Goal: Browse casually: Explore the website without a specific task or goal

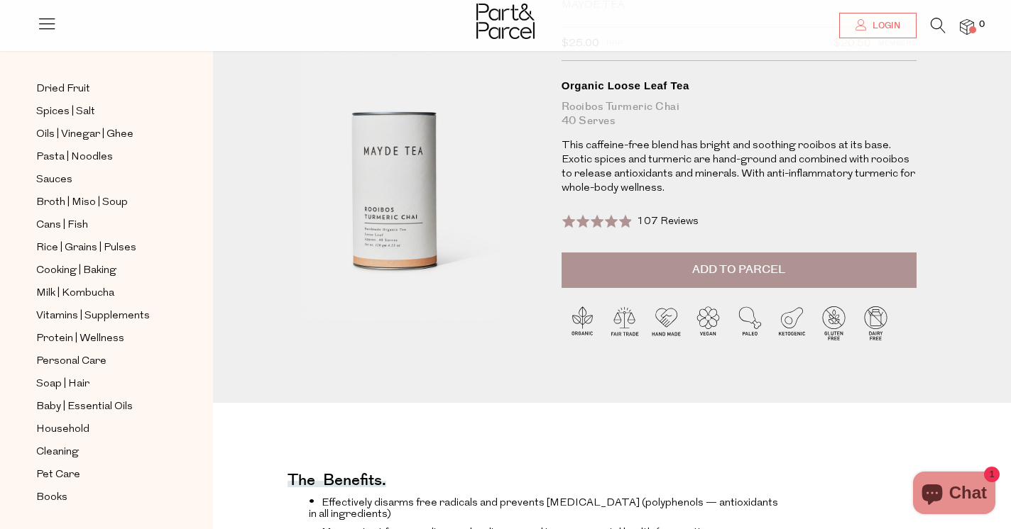
scroll to position [99, 0]
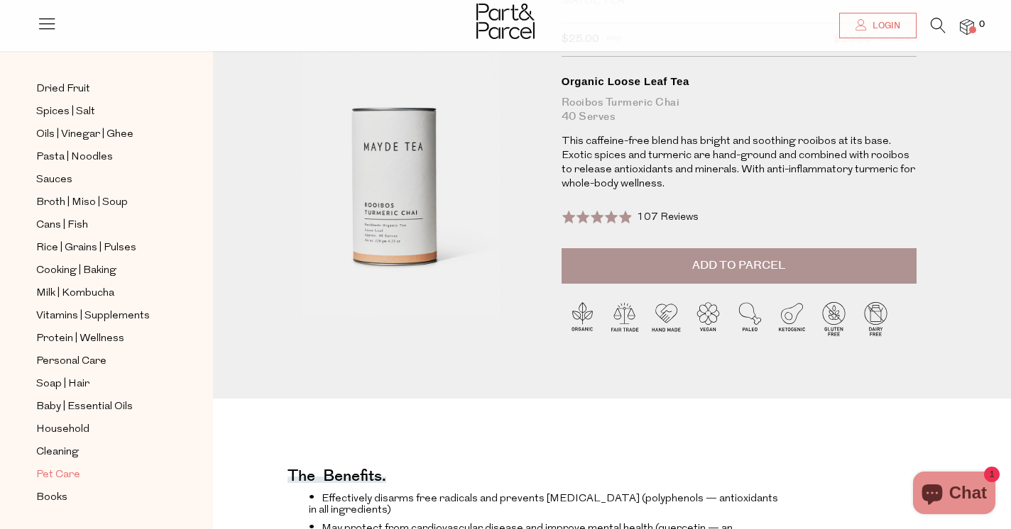
click at [53, 474] on span "Pet Care" at bounding box center [58, 475] width 44 height 17
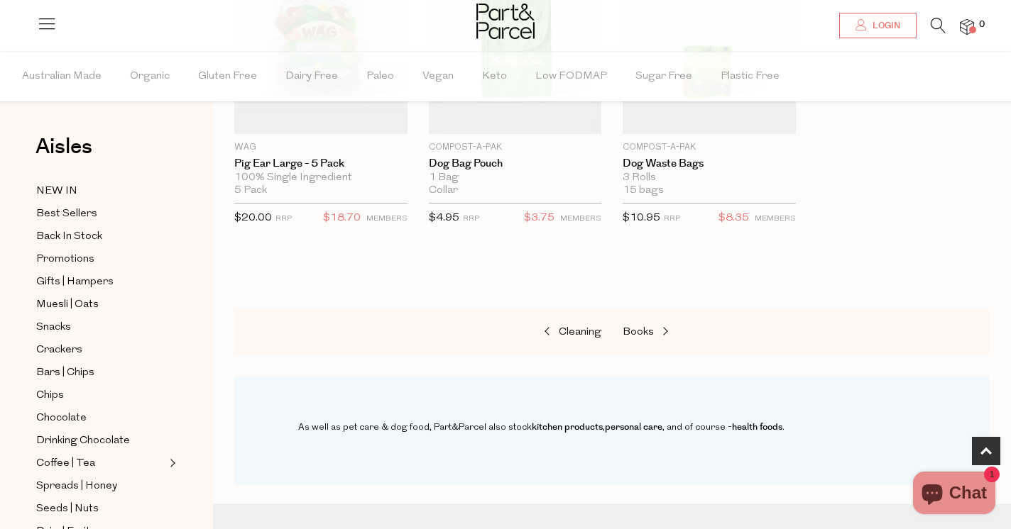
scroll to position [495, 0]
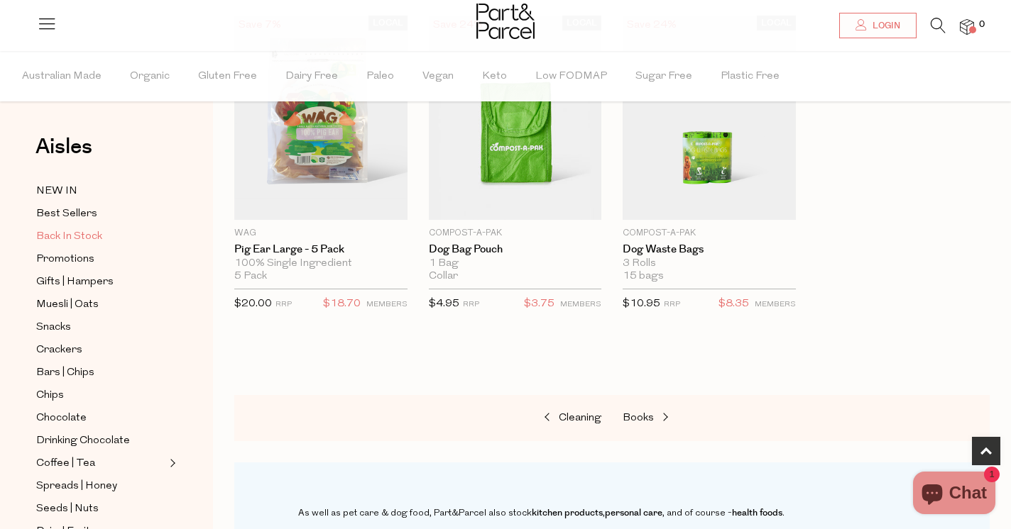
click at [70, 236] on span "Back In Stock" at bounding box center [69, 237] width 66 height 17
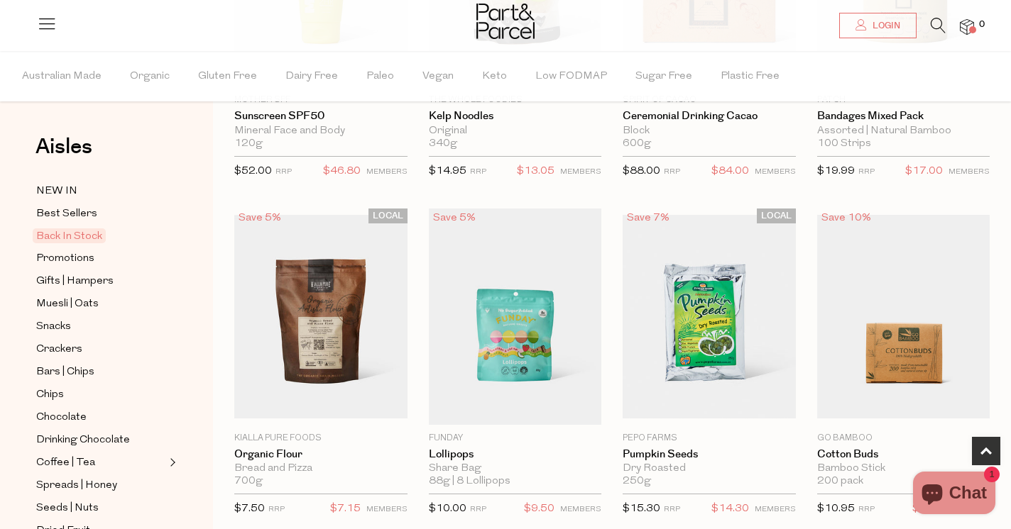
scroll to position [257, 0]
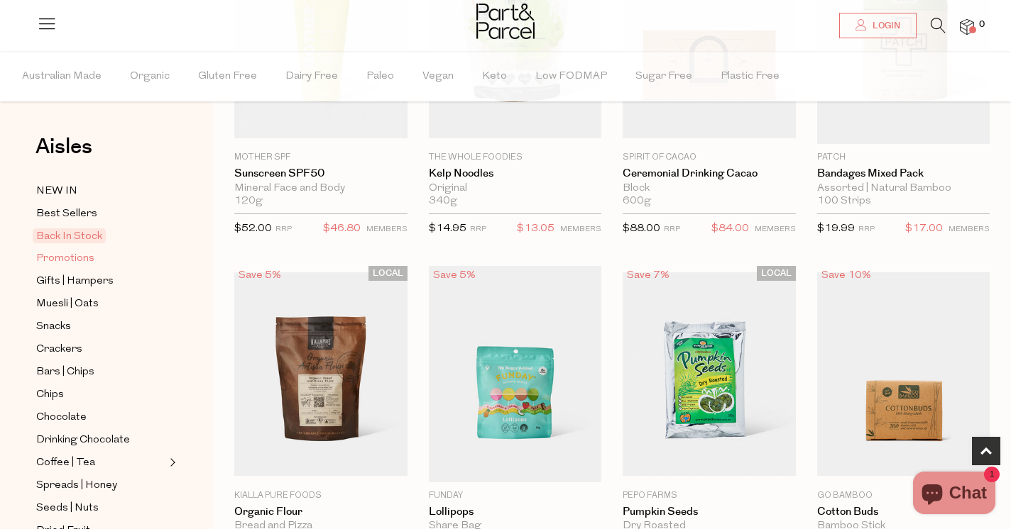
click at [87, 251] on span "Promotions" at bounding box center [65, 259] width 58 height 17
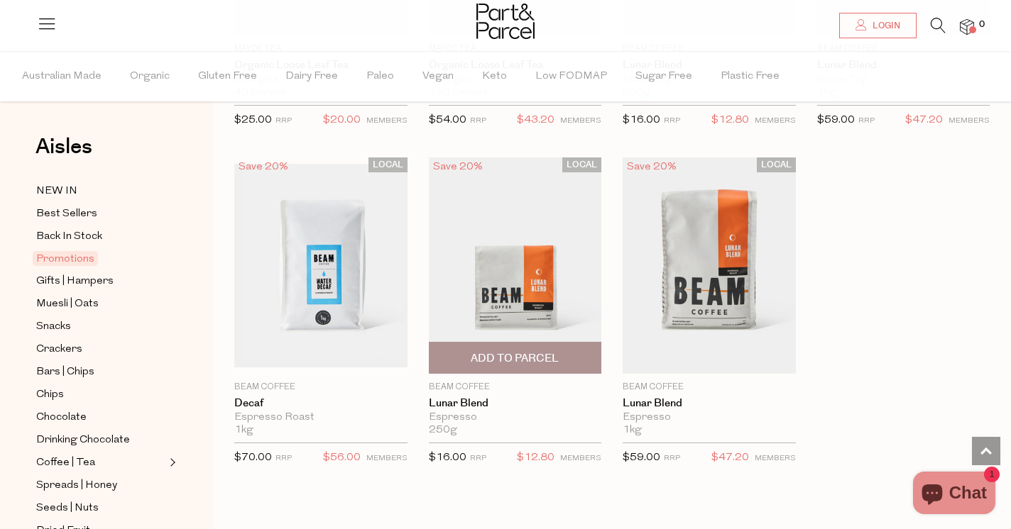
scroll to position [1332, 0]
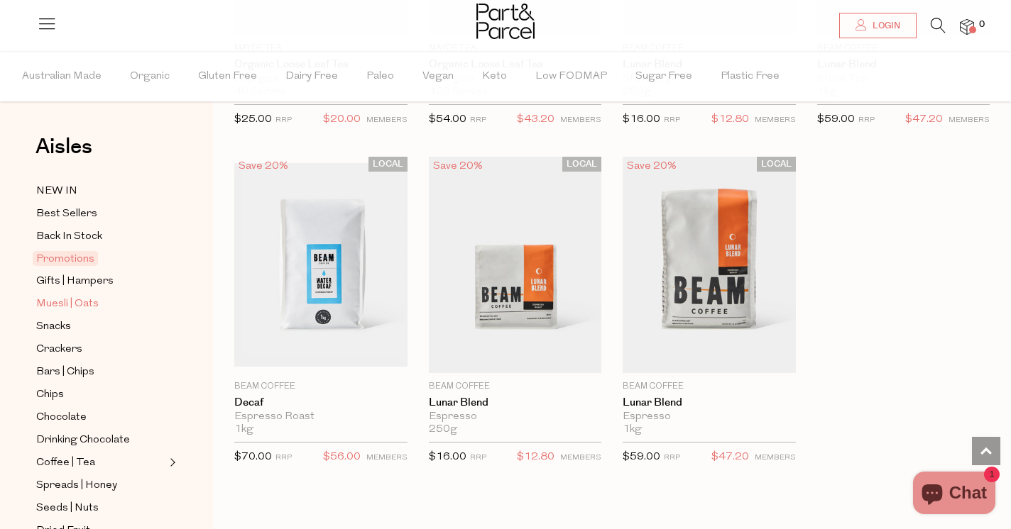
click at [88, 305] on span "Muesli | Oats" at bounding box center [67, 304] width 62 height 17
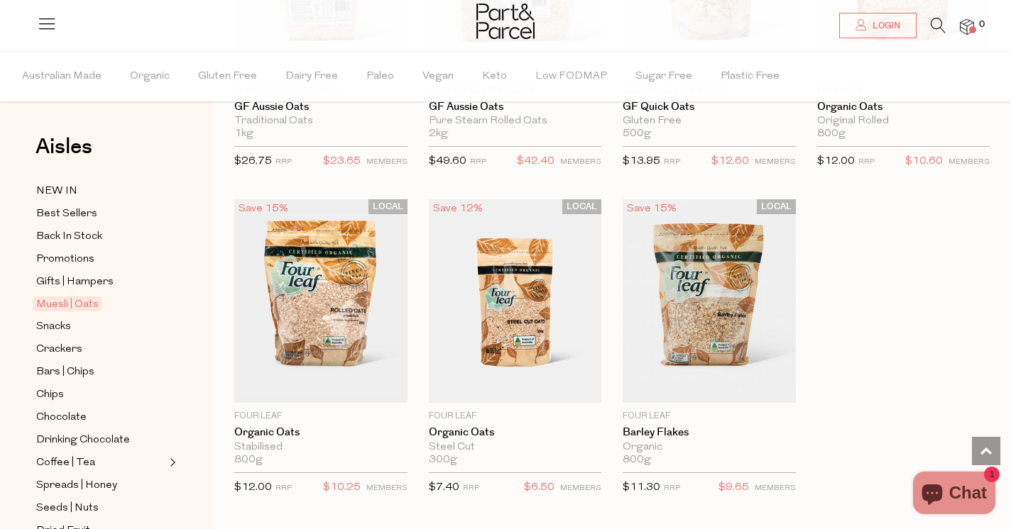
scroll to position [3876, 0]
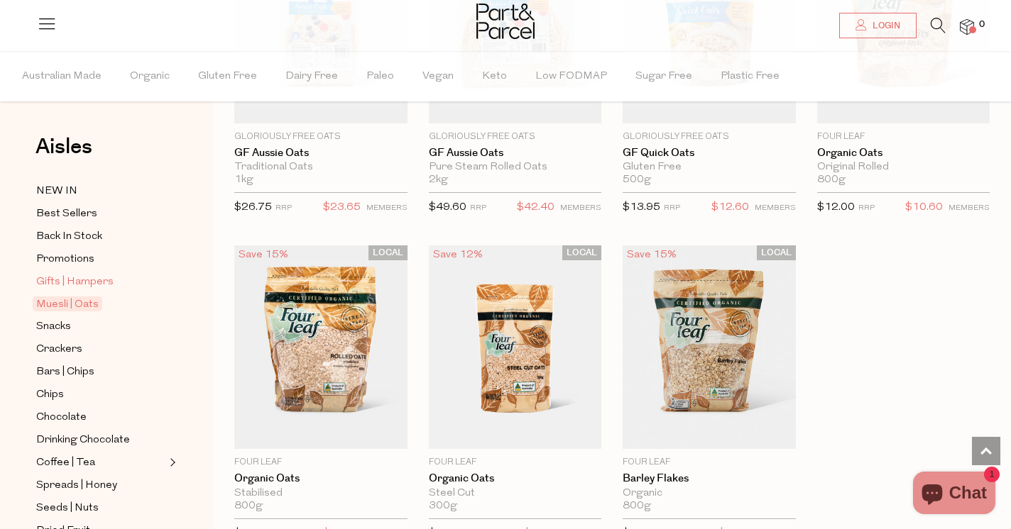
click at [72, 278] on span "Gifts | Hampers" at bounding box center [74, 282] width 77 height 17
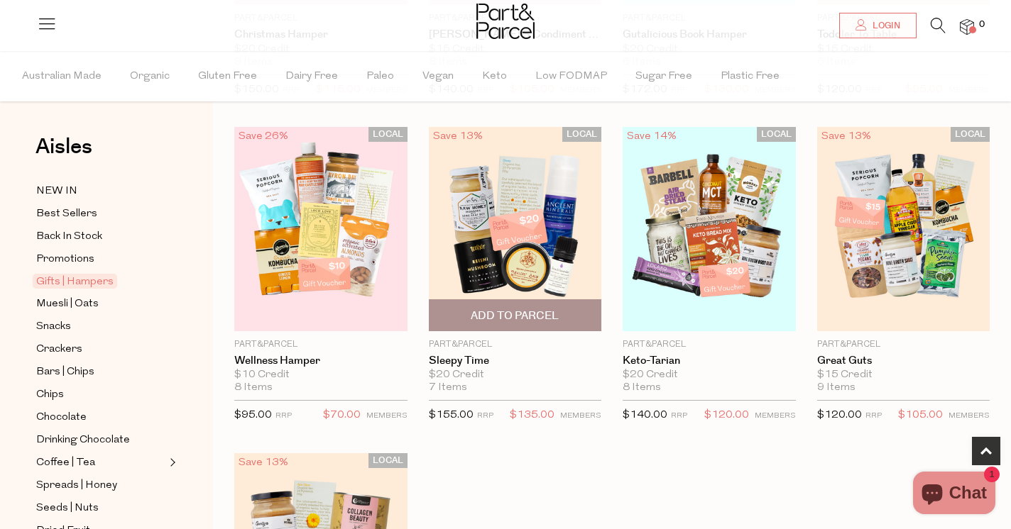
scroll to position [383, 0]
click at [520, 209] on img at bounding box center [515, 230] width 173 height 204
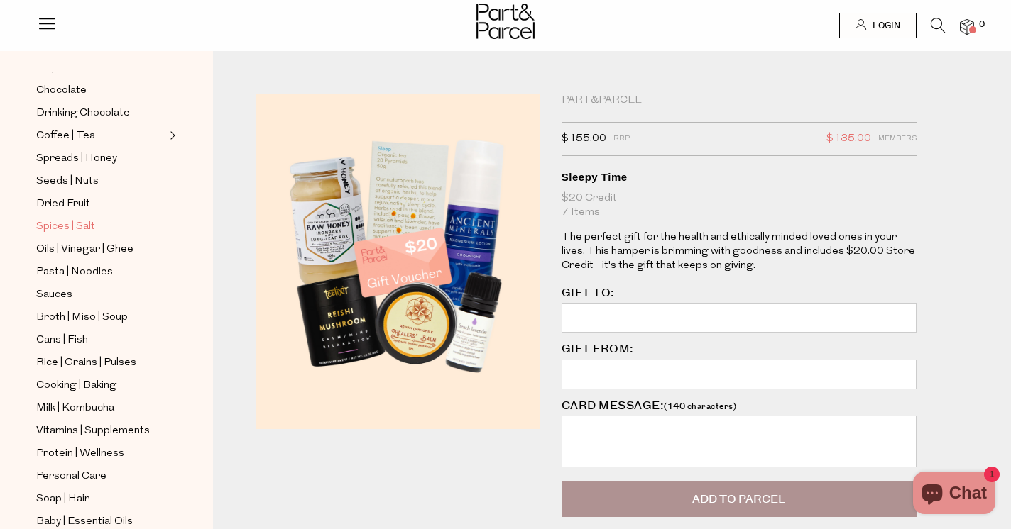
scroll to position [292, 0]
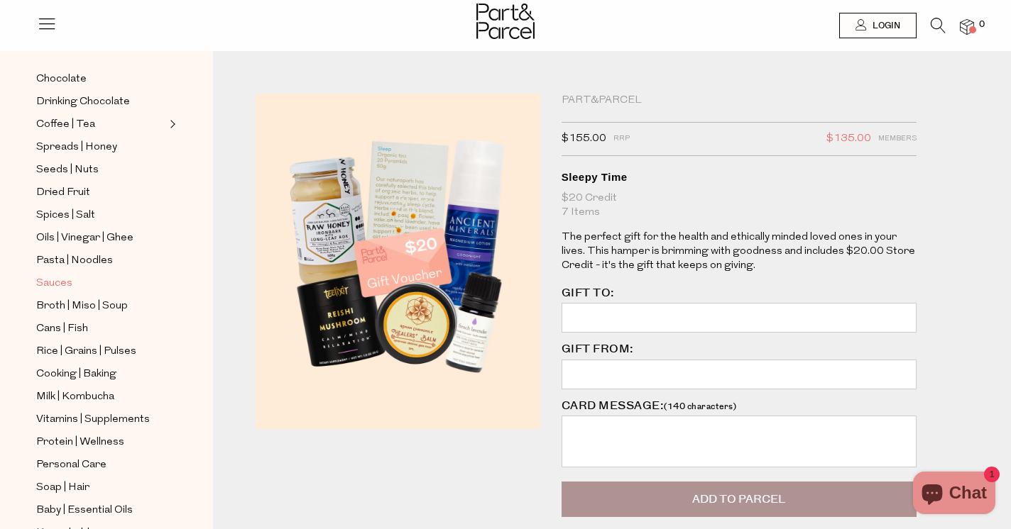
click at [63, 280] on span "Sauces" at bounding box center [54, 283] width 36 height 17
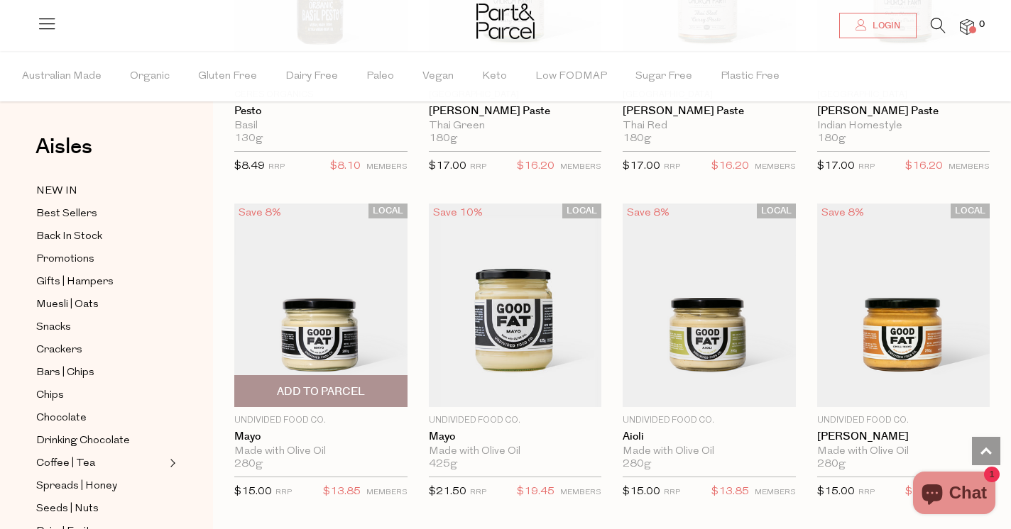
scroll to position [1287, 0]
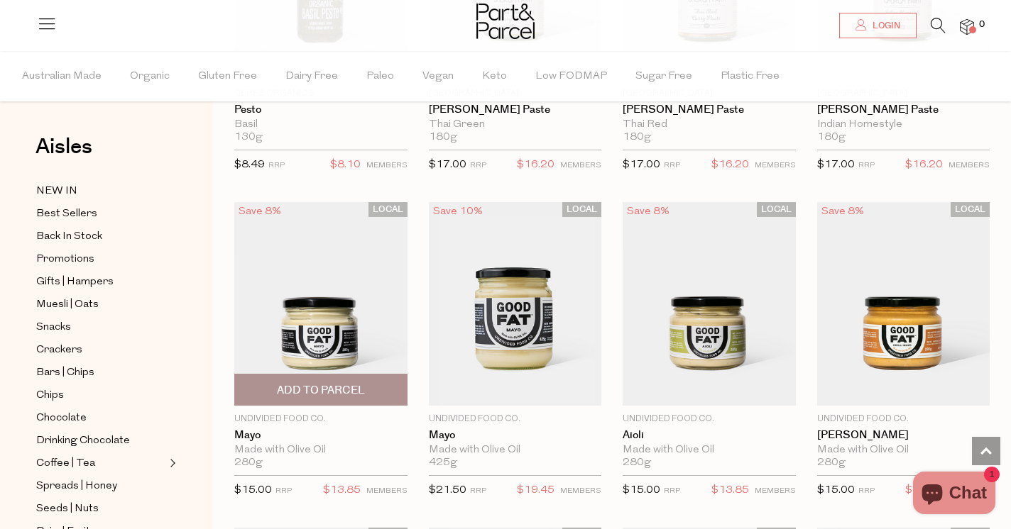
click at [344, 305] on img at bounding box center [320, 304] width 173 height 204
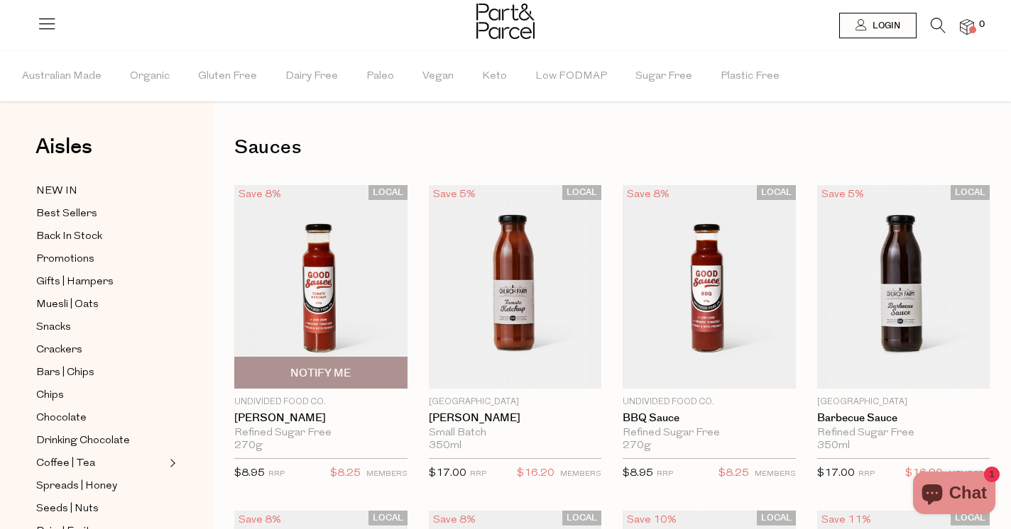
click at [343, 275] on img at bounding box center [320, 287] width 173 height 204
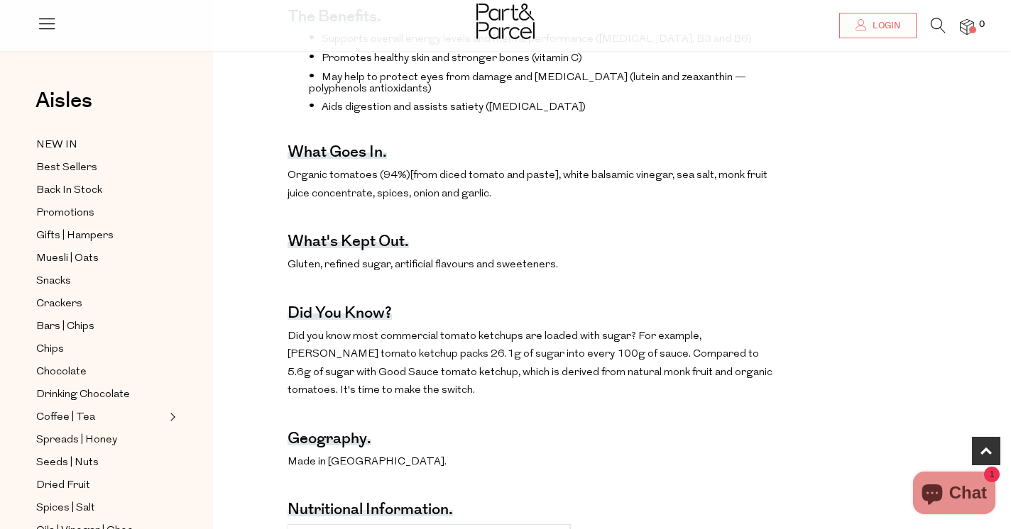
scroll to position [608, 0]
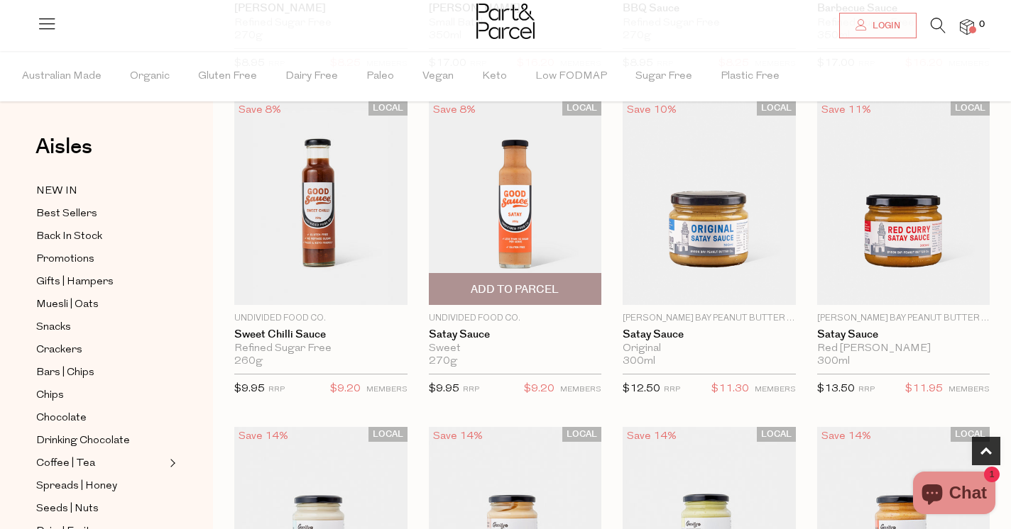
scroll to position [412, 0]
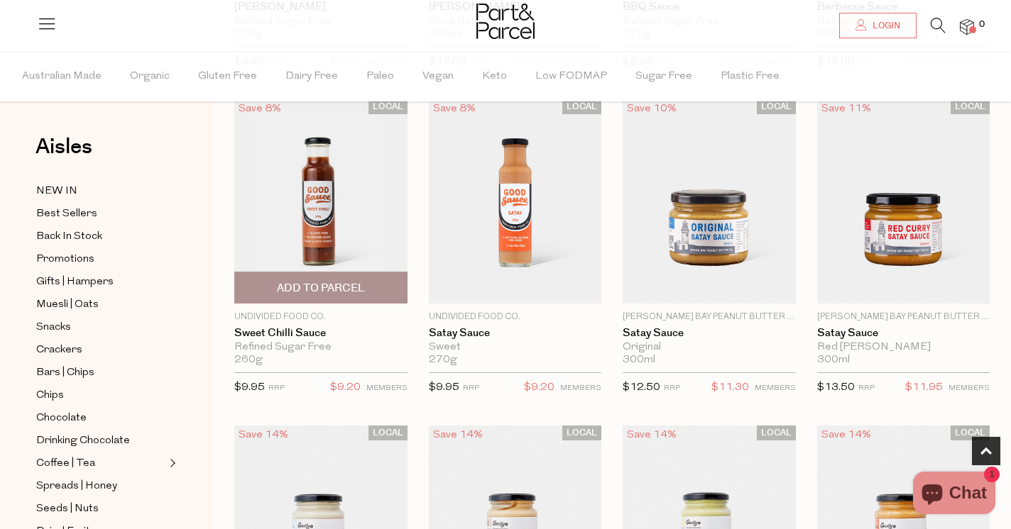
click at [314, 204] on img at bounding box center [320, 201] width 173 height 204
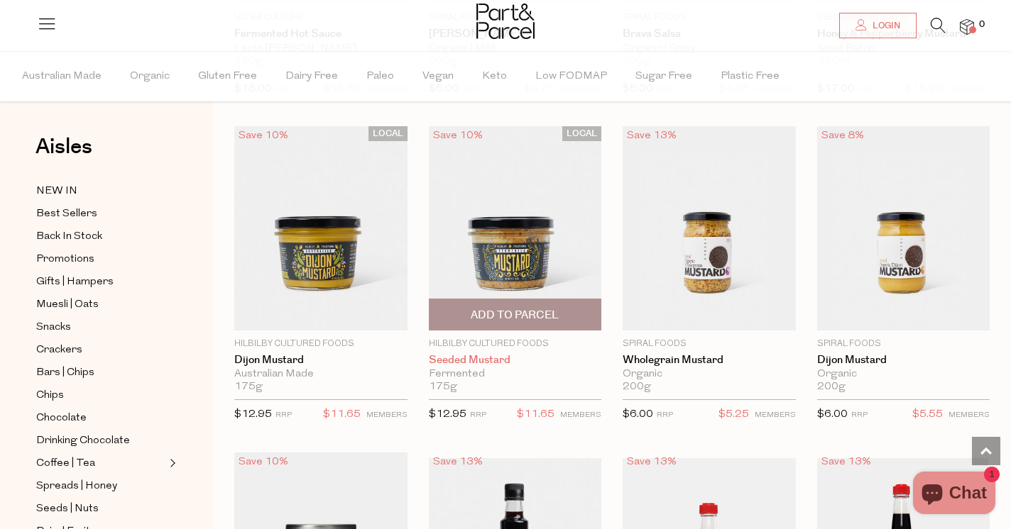
scroll to position [3351, 0]
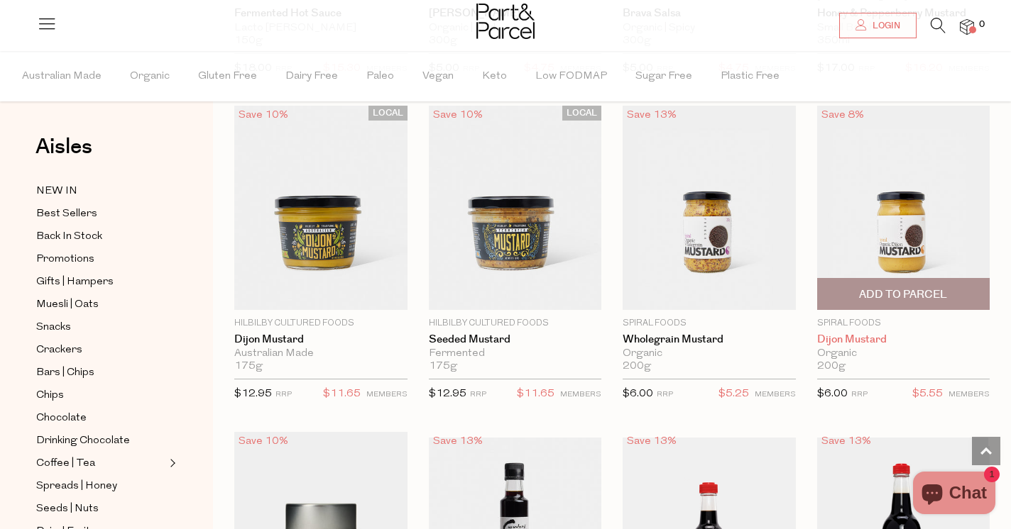
click at [846, 334] on link "Dijon Mustard" at bounding box center [903, 340] width 173 height 13
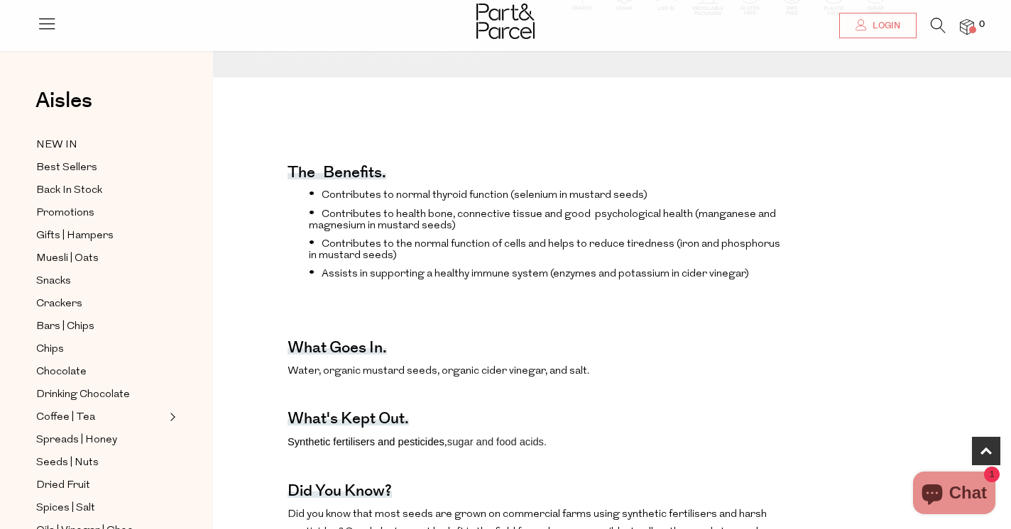
scroll to position [422, 0]
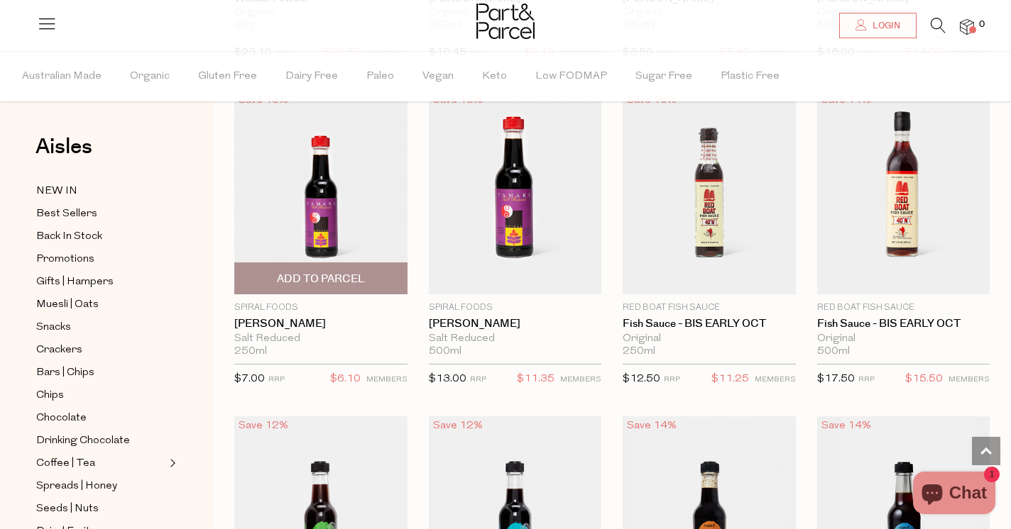
scroll to position [4028, 0]
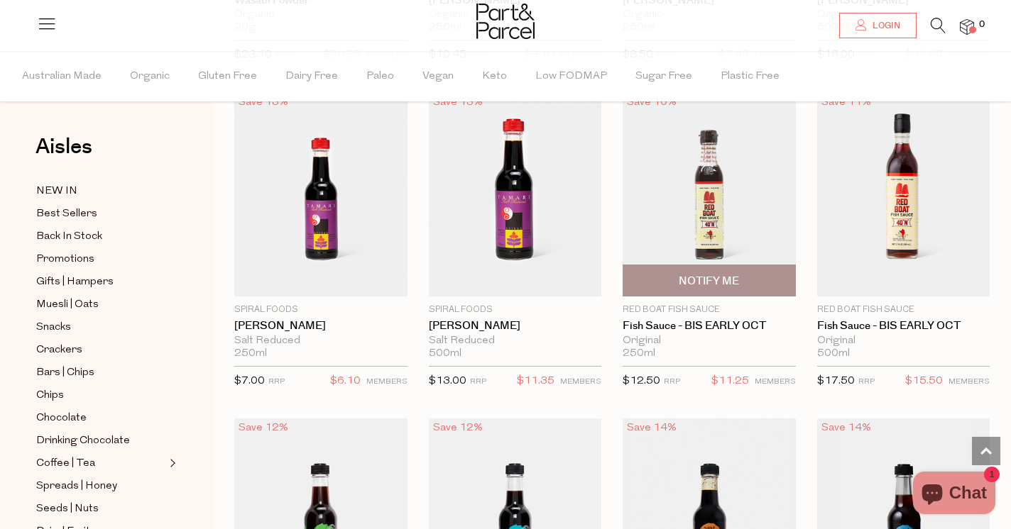
click at [711, 189] on img at bounding box center [708, 195] width 173 height 204
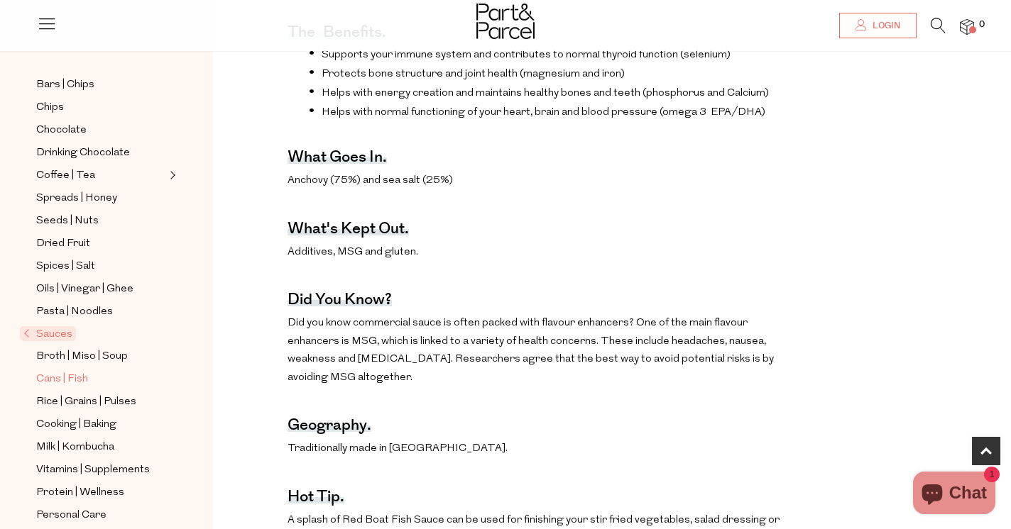
scroll to position [246, 0]
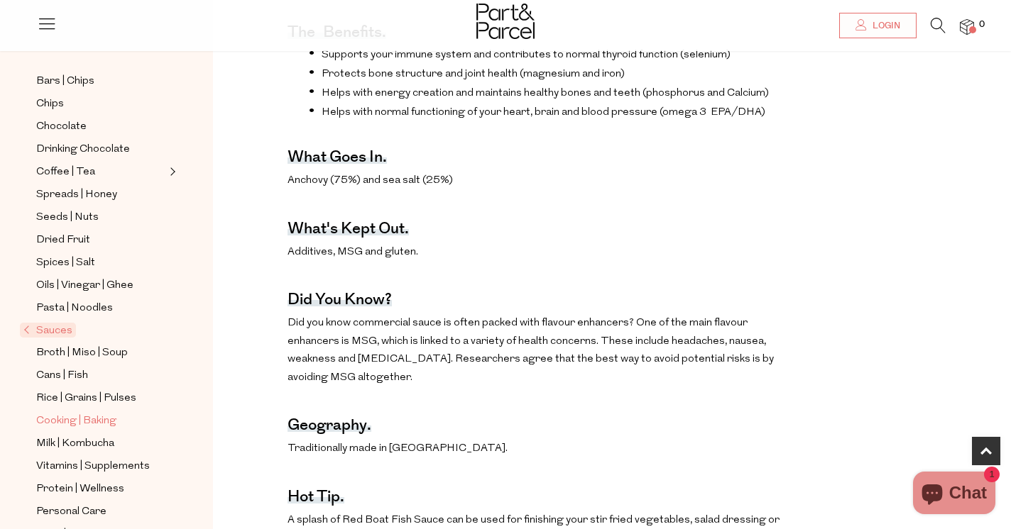
click at [60, 419] on span "Cooking | Baking" at bounding box center [76, 421] width 80 height 17
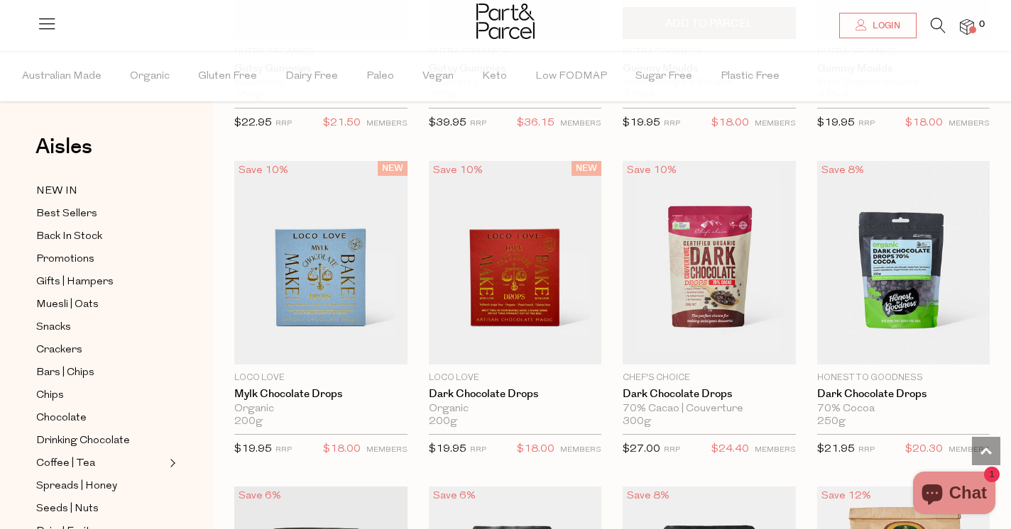
scroll to position [2013, 0]
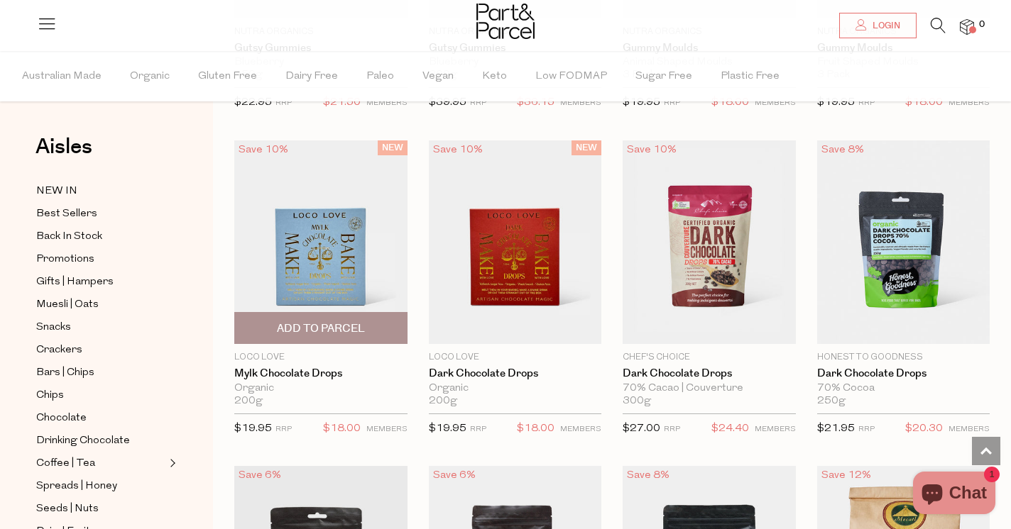
click at [323, 241] on img at bounding box center [320, 243] width 173 height 204
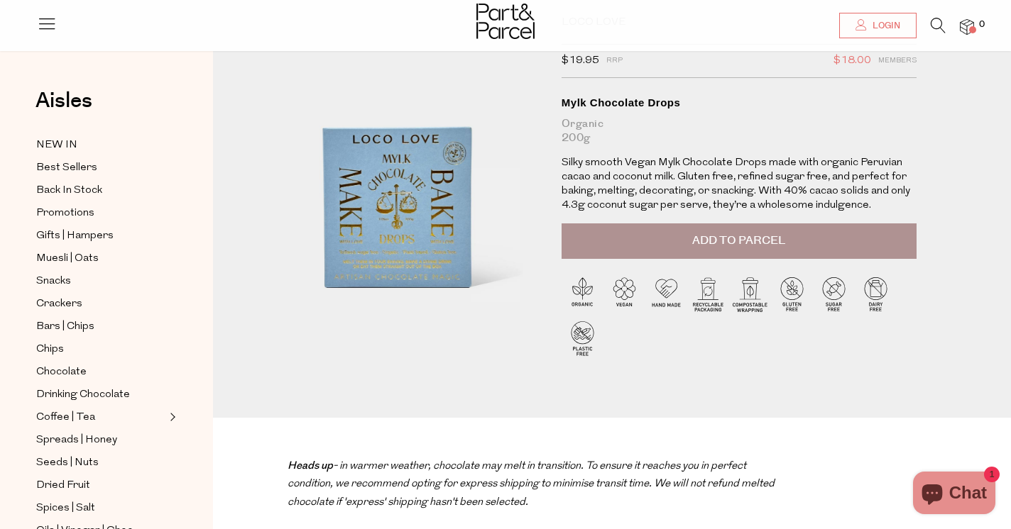
scroll to position [78, 0]
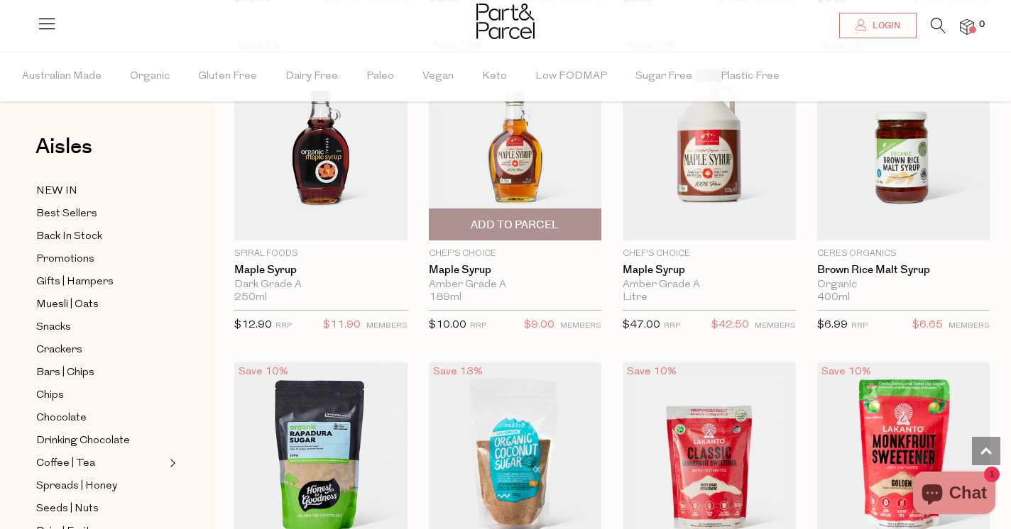
scroll to position [3095, 0]
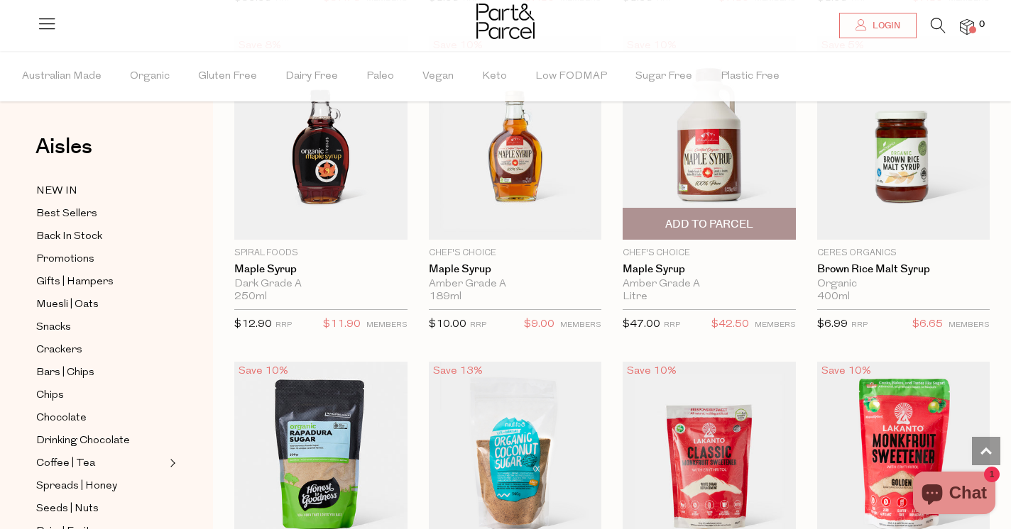
click at [691, 158] on img at bounding box center [708, 138] width 173 height 204
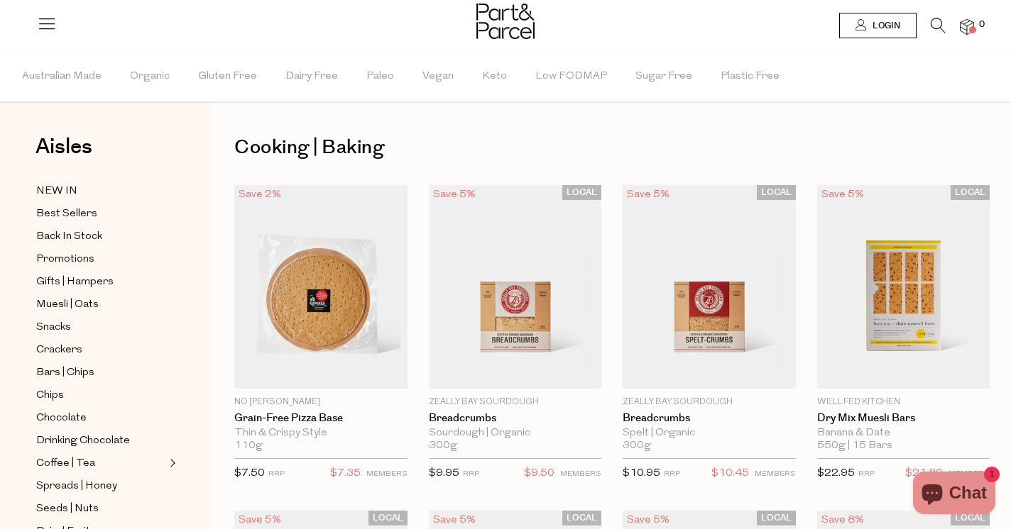
scroll to position [3095, 0]
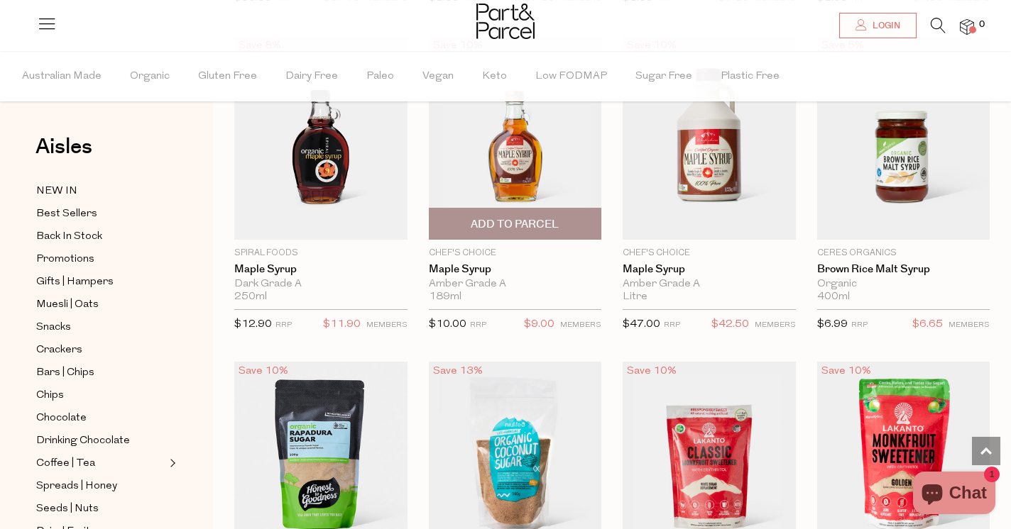
click at [516, 163] on img at bounding box center [515, 138] width 173 height 204
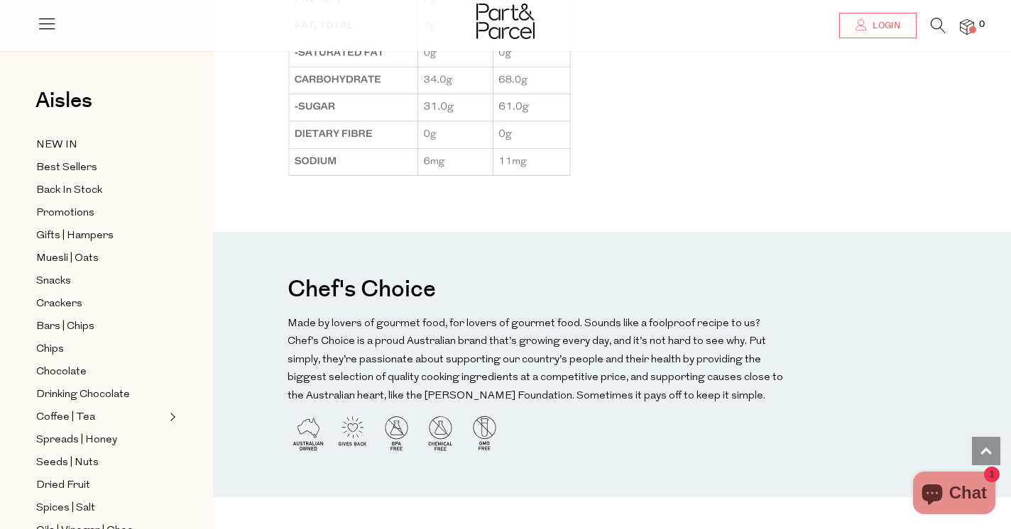
scroll to position [1268, 0]
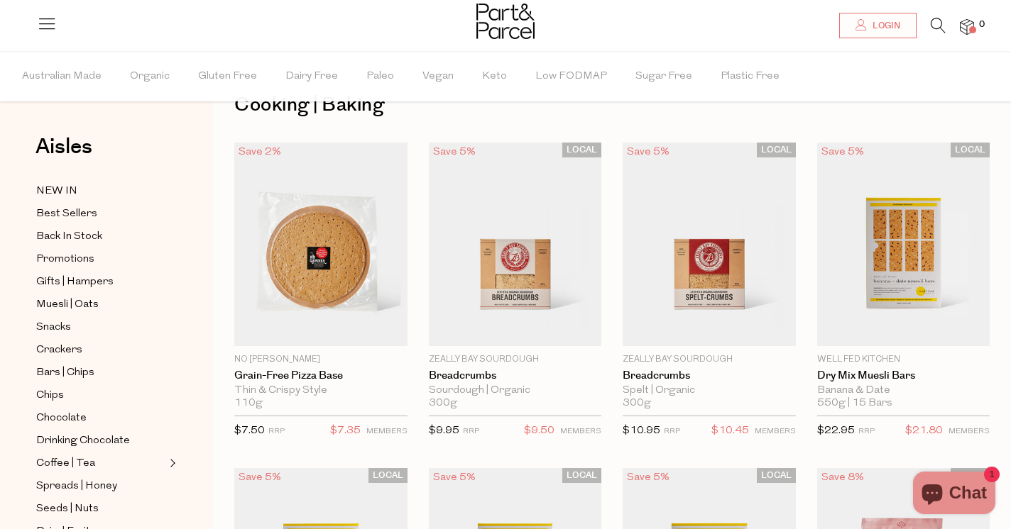
scroll to position [44, 0]
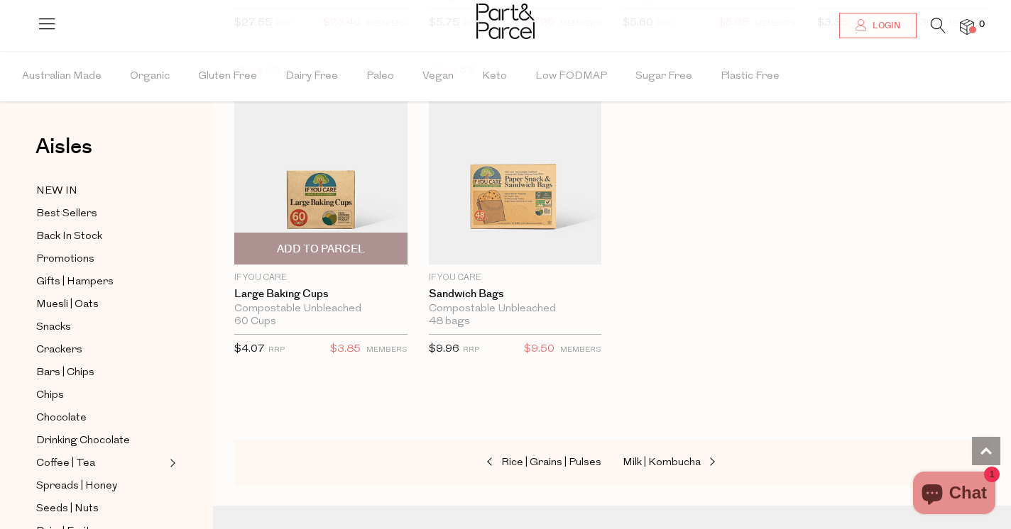
scroll to position [6977, 0]
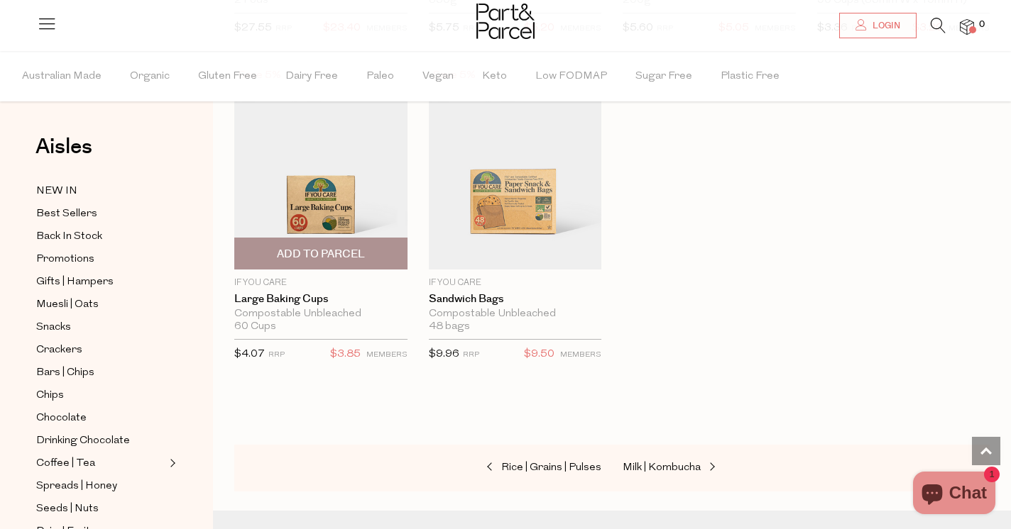
click at [310, 174] on img at bounding box center [320, 168] width 173 height 204
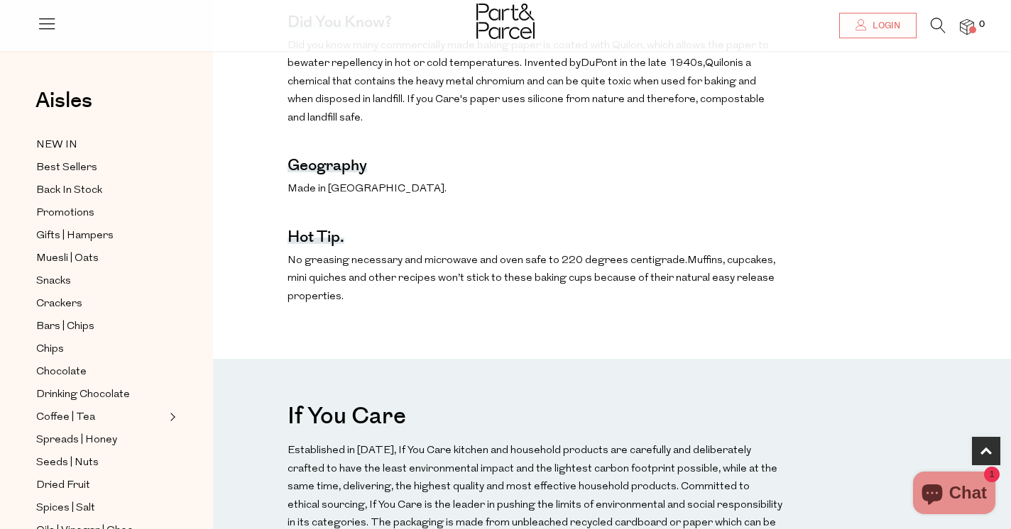
scroll to position [823, 0]
click at [76, 437] on span "Spreads | Honey" at bounding box center [76, 440] width 81 height 17
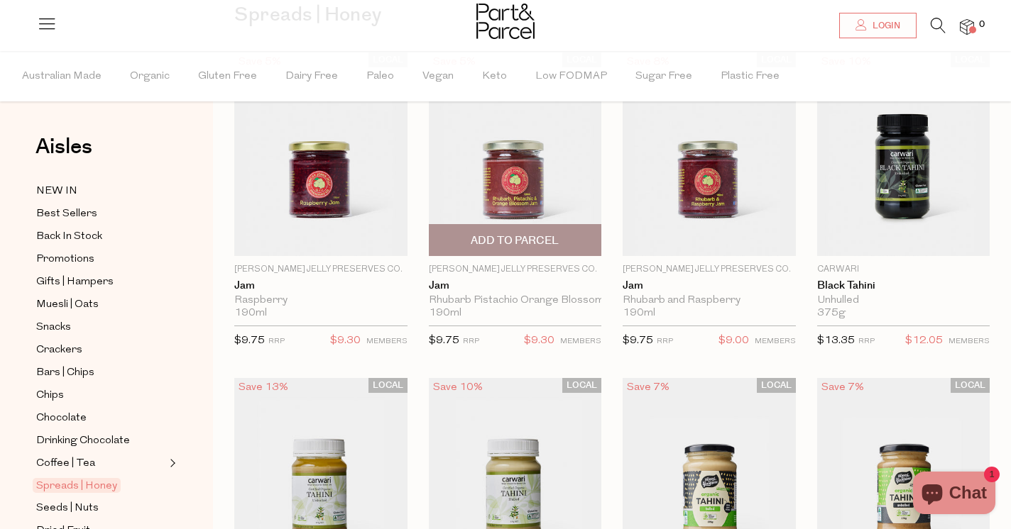
scroll to position [136, 0]
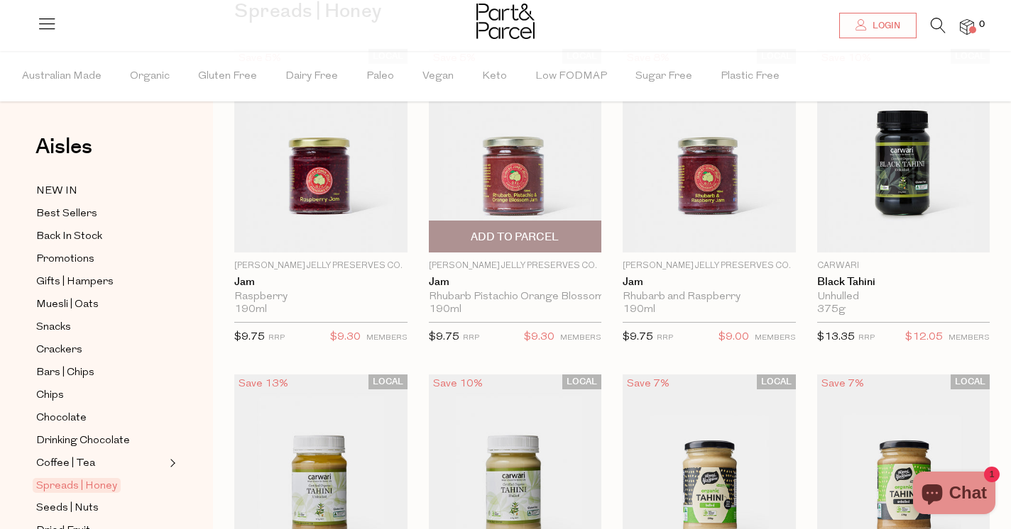
click at [490, 172] on img at bounding box center [515, 151] width 173 height 204
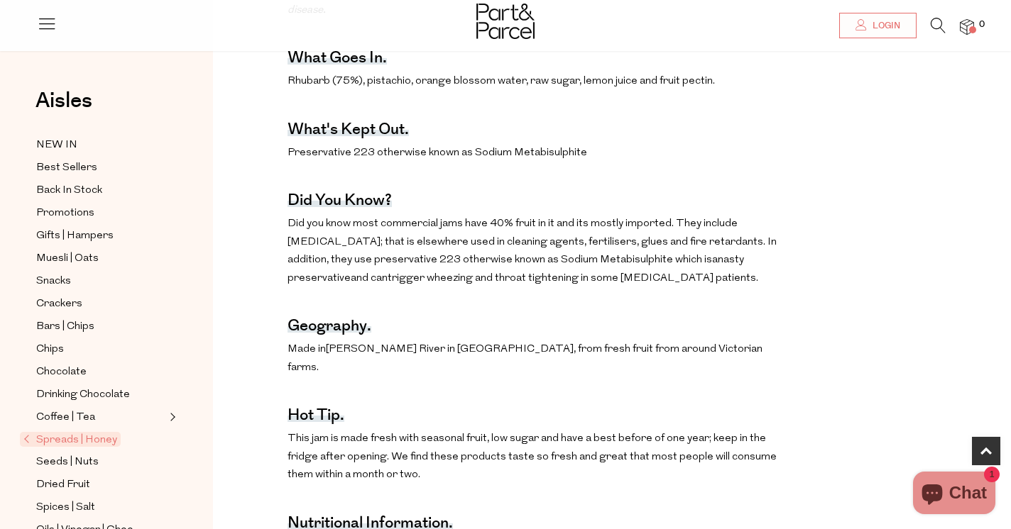
scroll to position [806, 0]
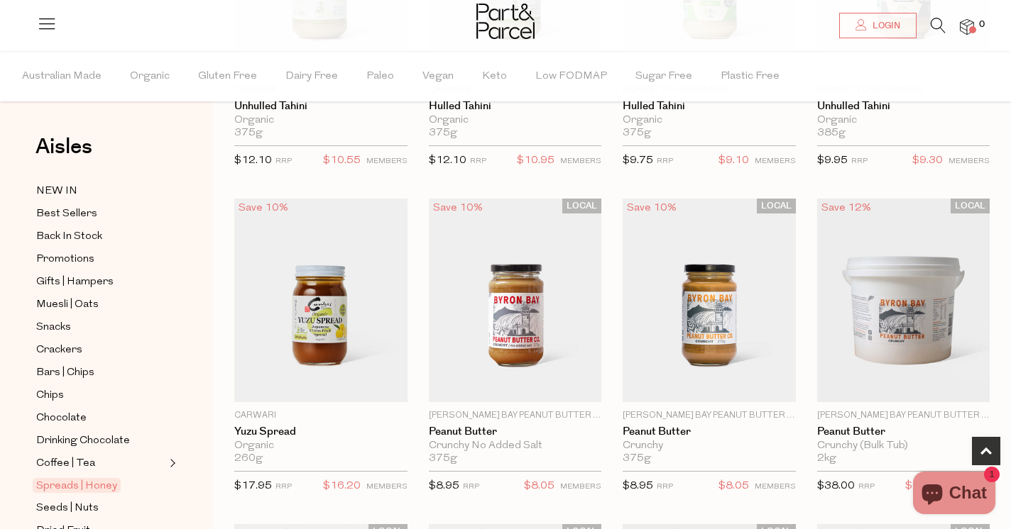
scroll to position [641, 0]
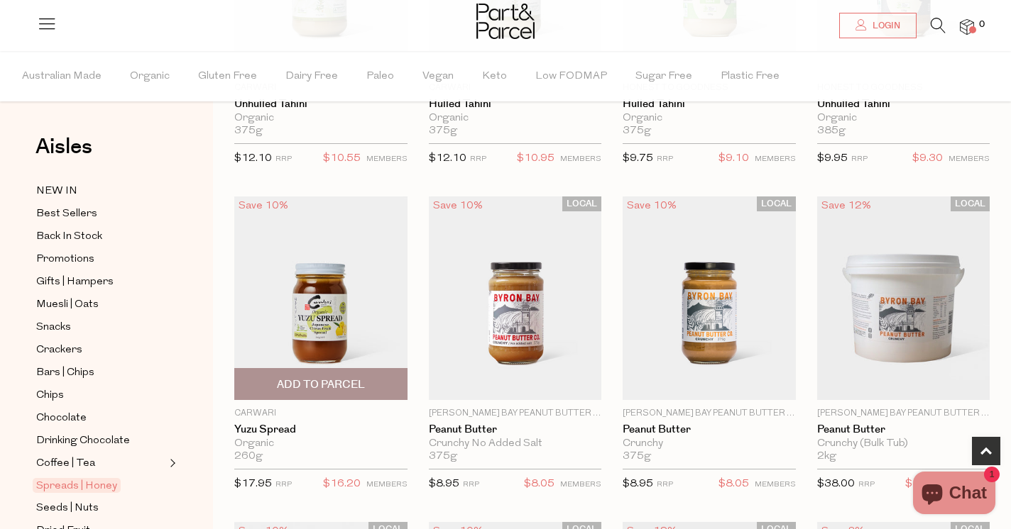
click at [362, 290] on img at bounding box center [320, 298] width 173 height 204
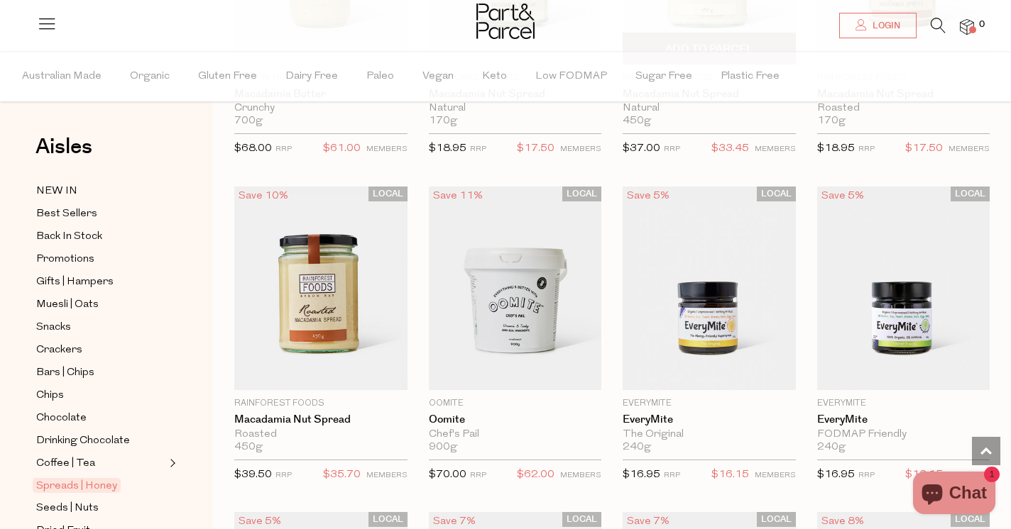
scroll to position [1955, 0]
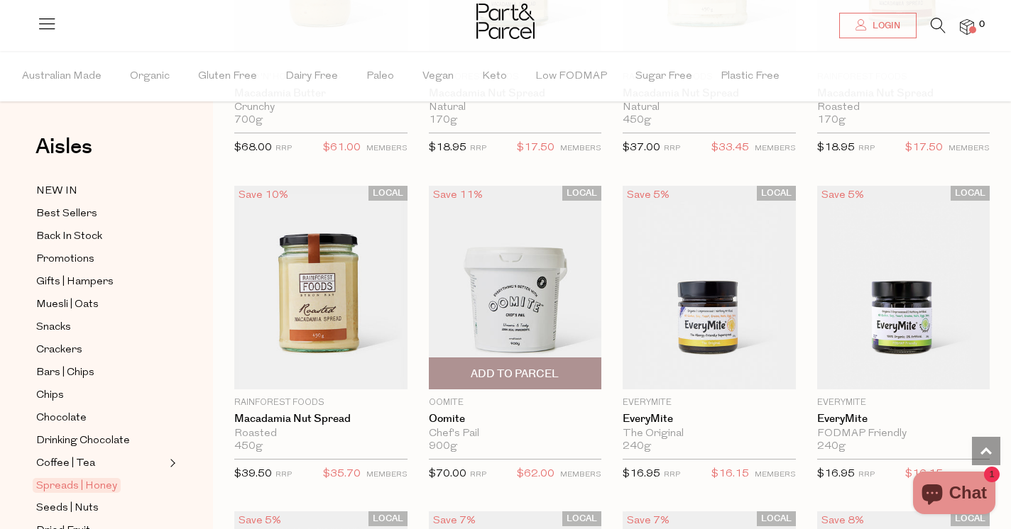
click at [524, 270] on img at bounding box center [515, 288] width 173 height 204
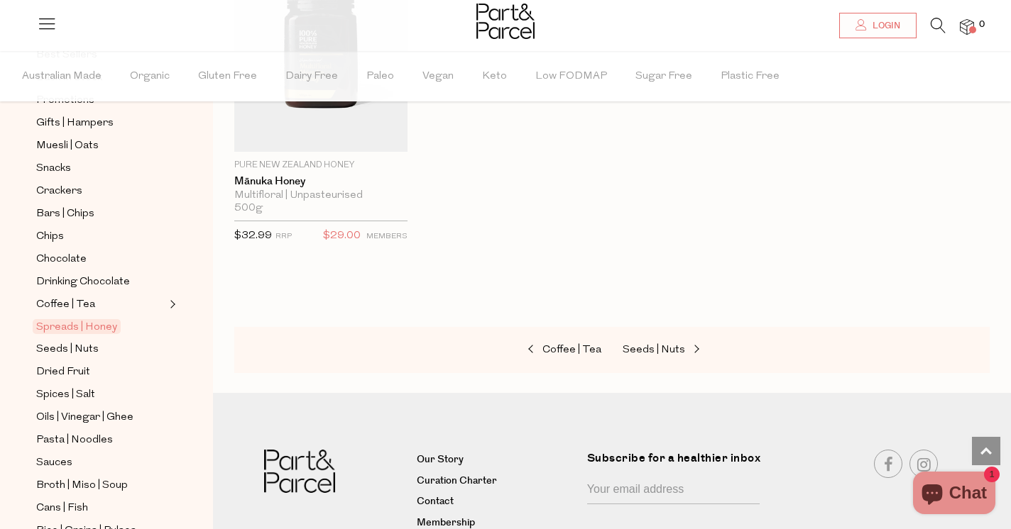
scroll to position [164, 0]
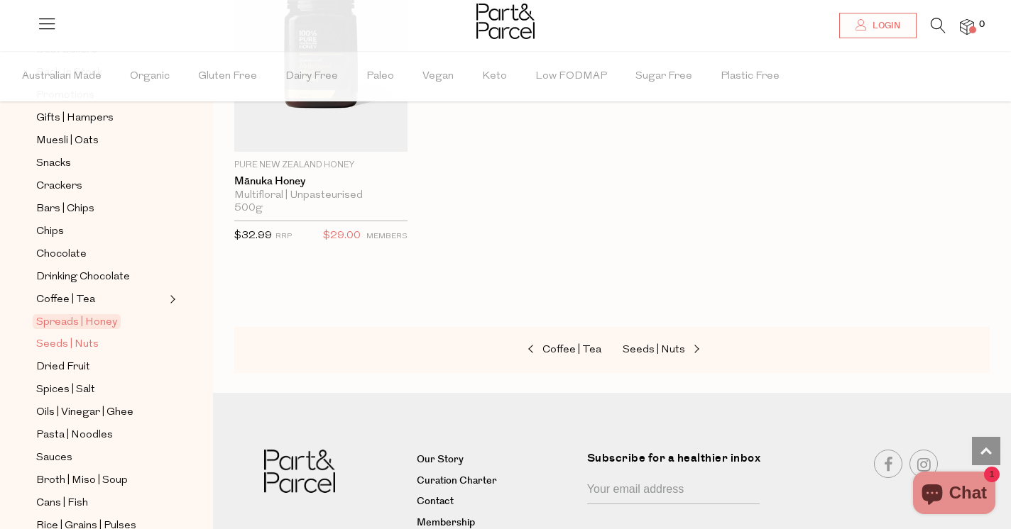
click at [70, 340] on span "Seeds | Nuts" at bounding box center [67, 344] width 62 height 17
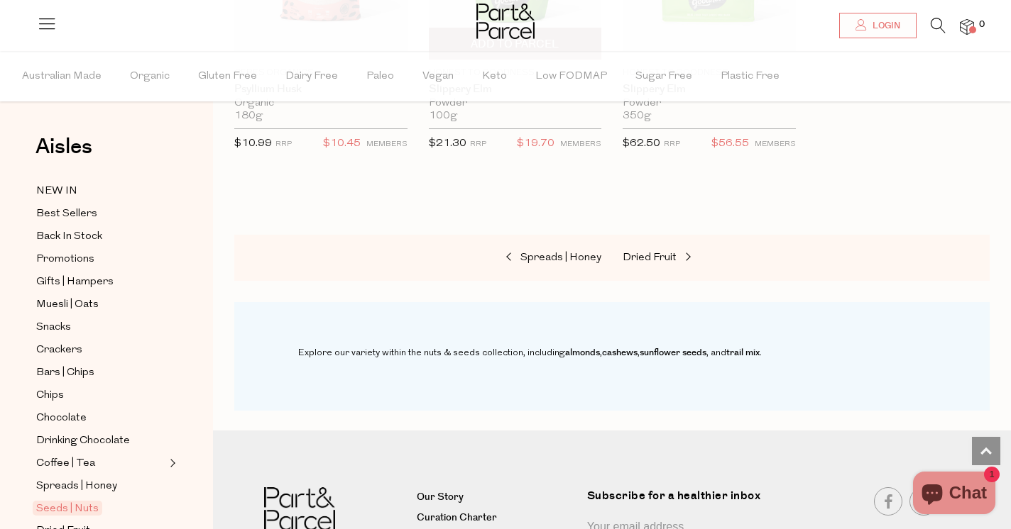
scroll to position [3917, 0]
click at [64, 328] on span "Snacks" at bounding box center [53, 327] width 35 height 17
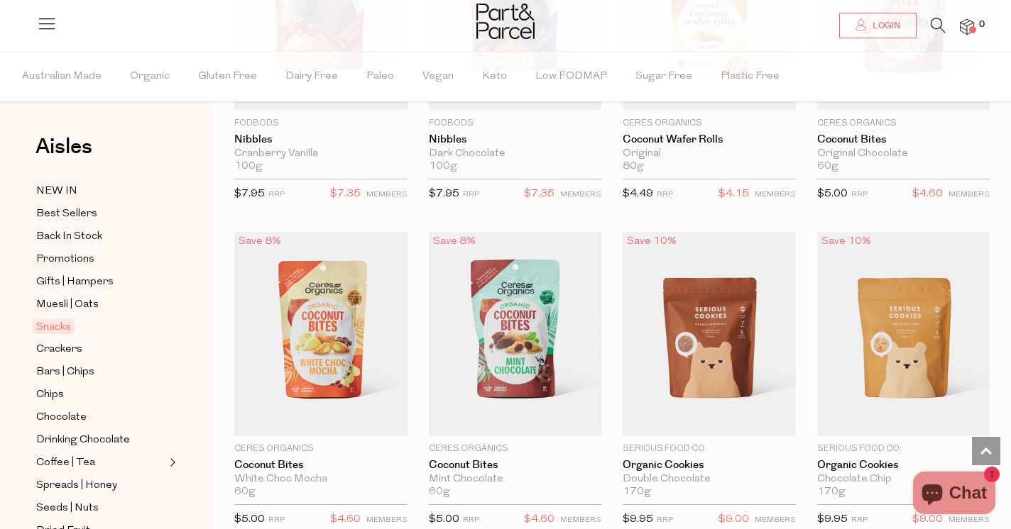
scroll to position [2574, 0]
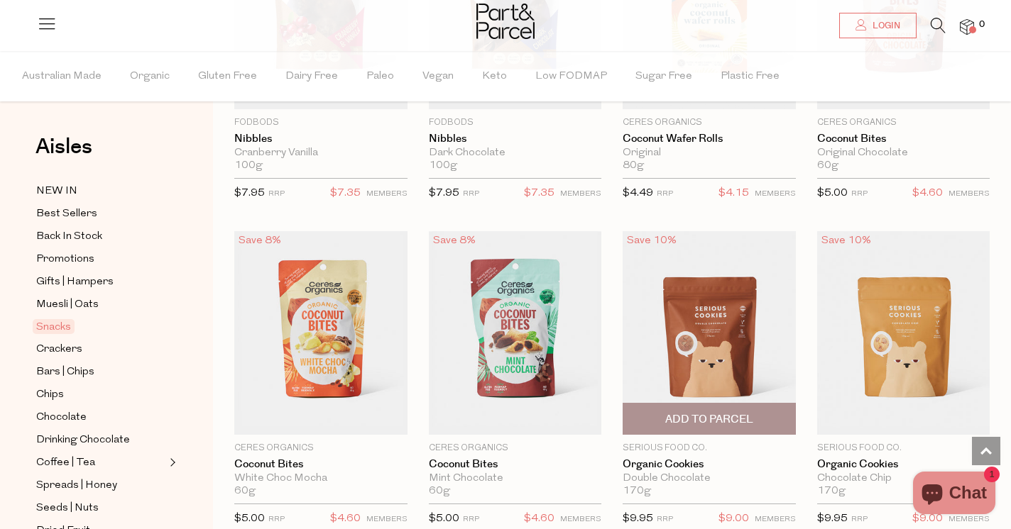
click at [721, 313] on img at bounding box center [708, 333] width 173 height 204
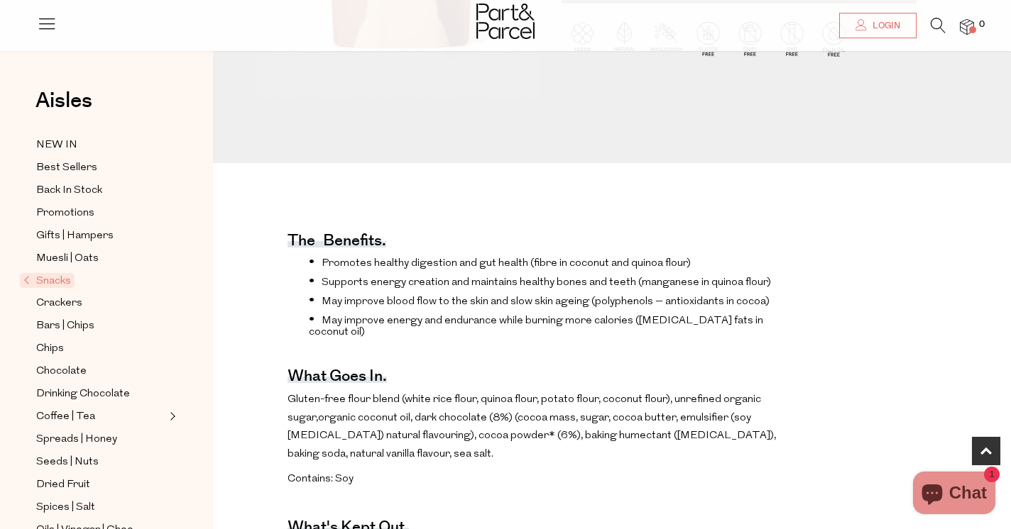
scroll to position [322, 0]
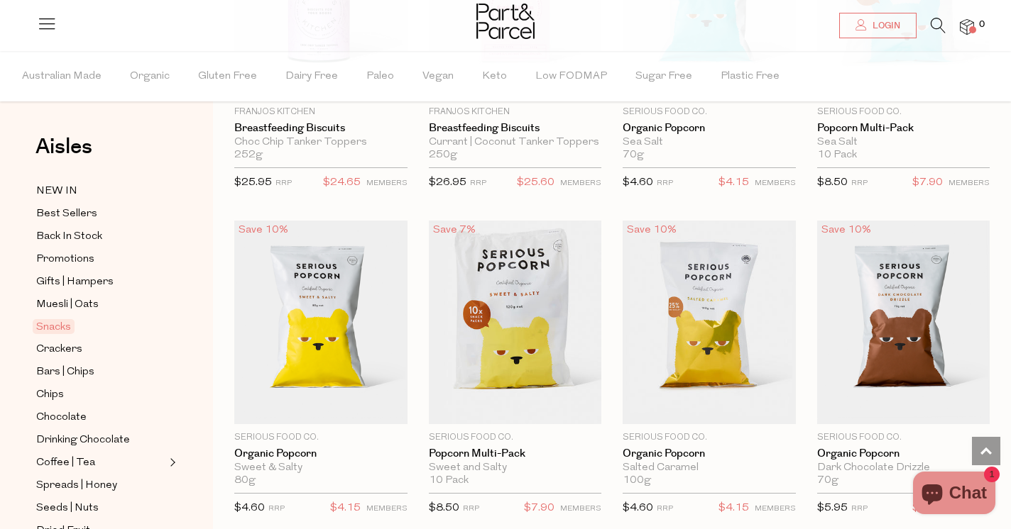
scroll to position [3564, 0]
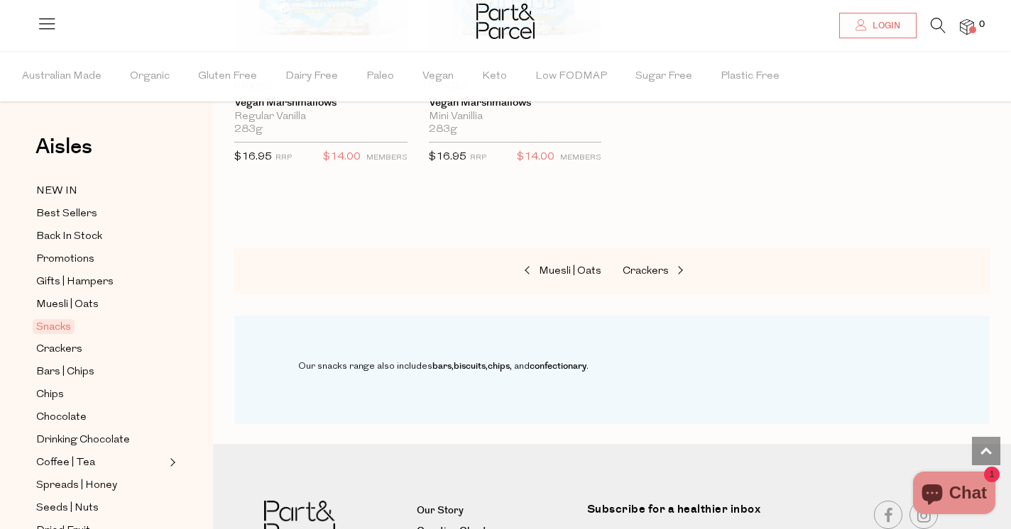
scroll to position [5870, 0]
click at [680, 265] on span at bounding box center [679, 270] width 20 height 11
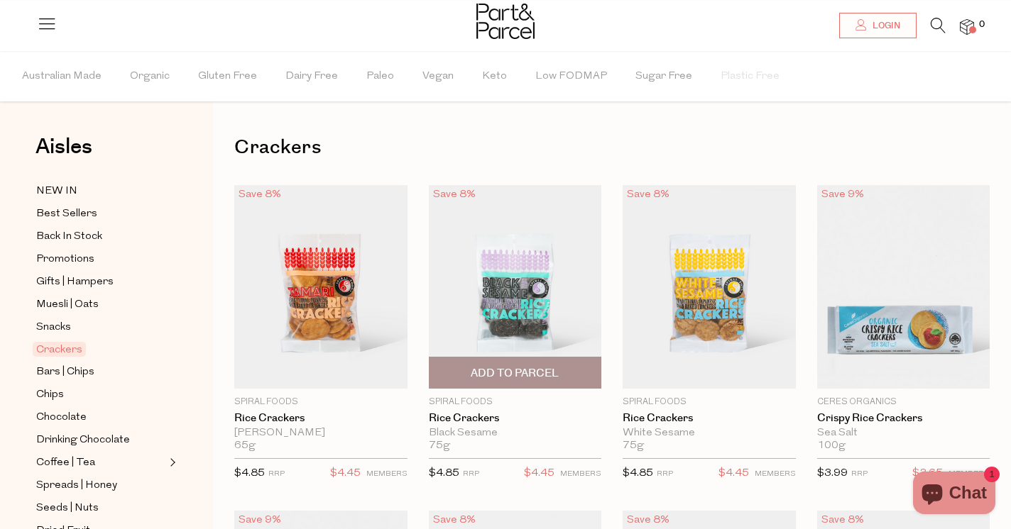
scroll to position [25, 0]
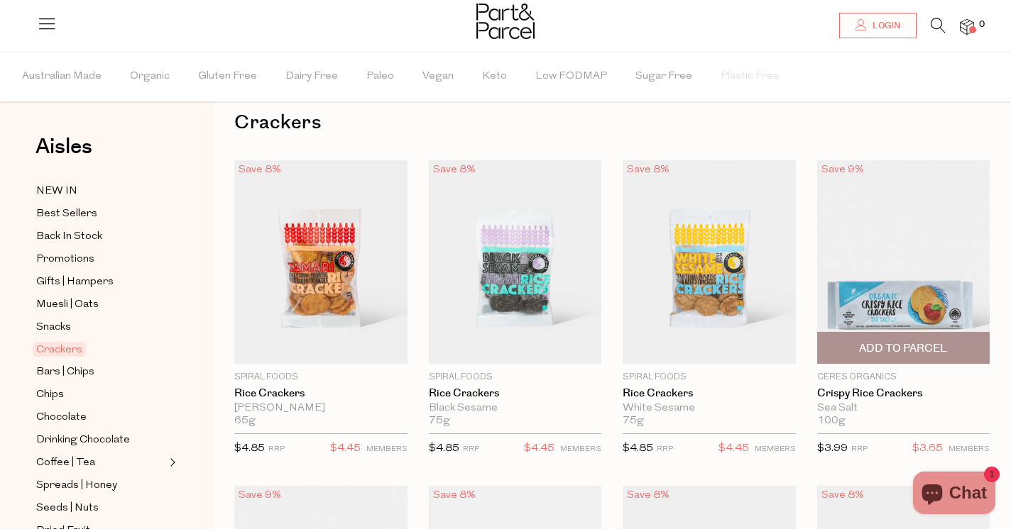
click at [893, 287] on img at bounding box center [903, 262] width 173 height 204
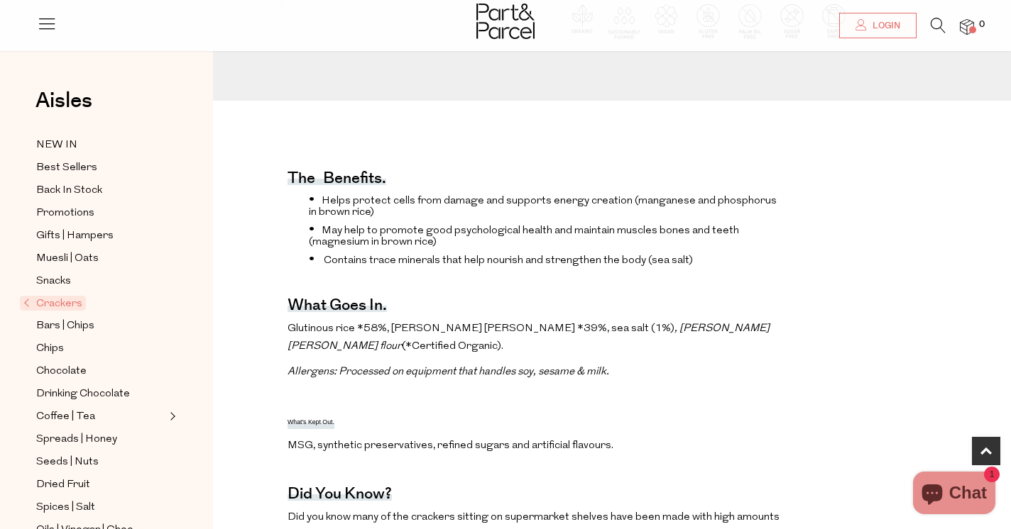
scroll to position [385, 0]
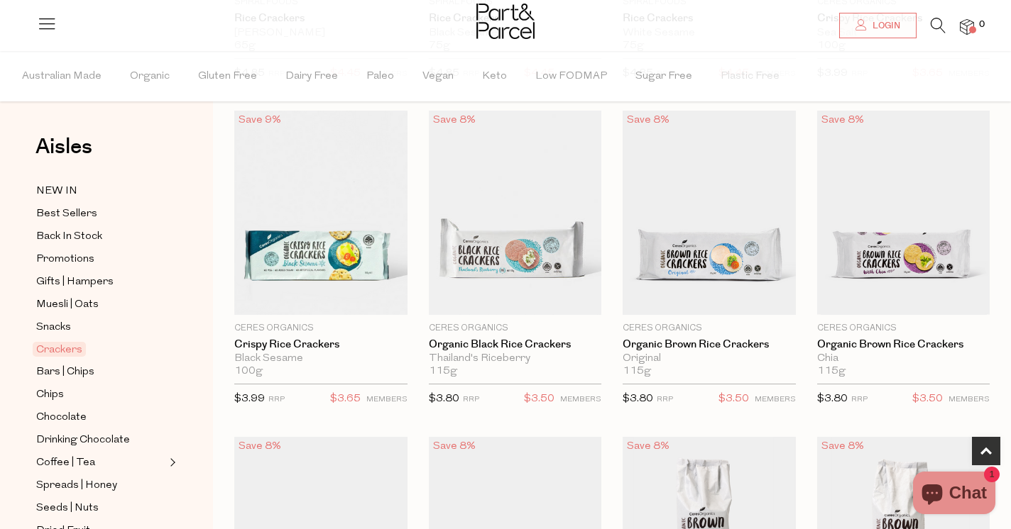
scroll to position [401, 0]
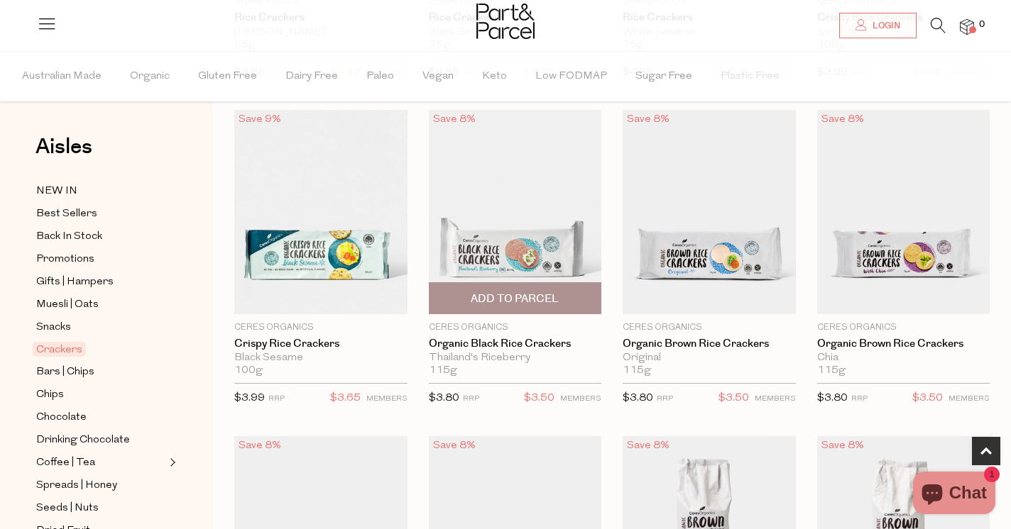
click at [501, 226] on img at bounding box center [515, 212] width 173 height 204
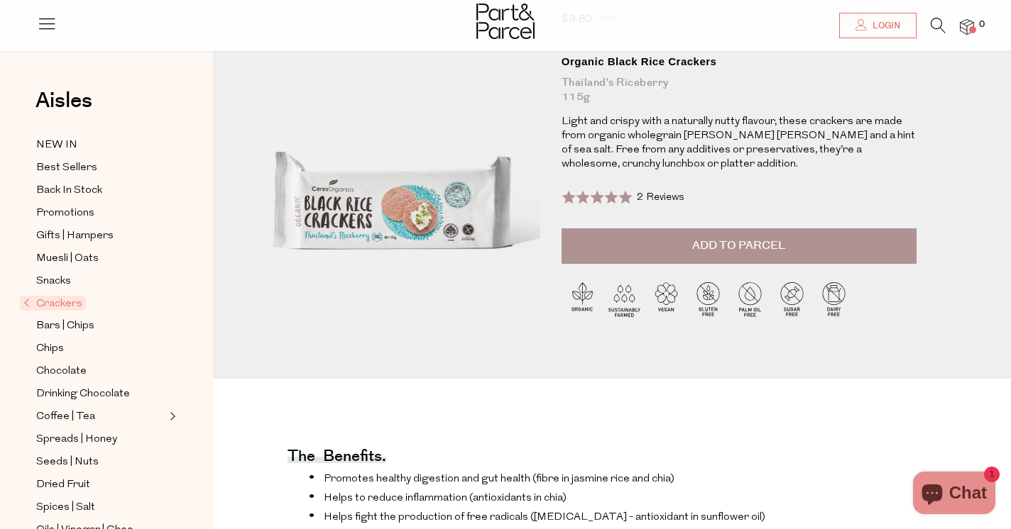
scroll to position [119, 0]
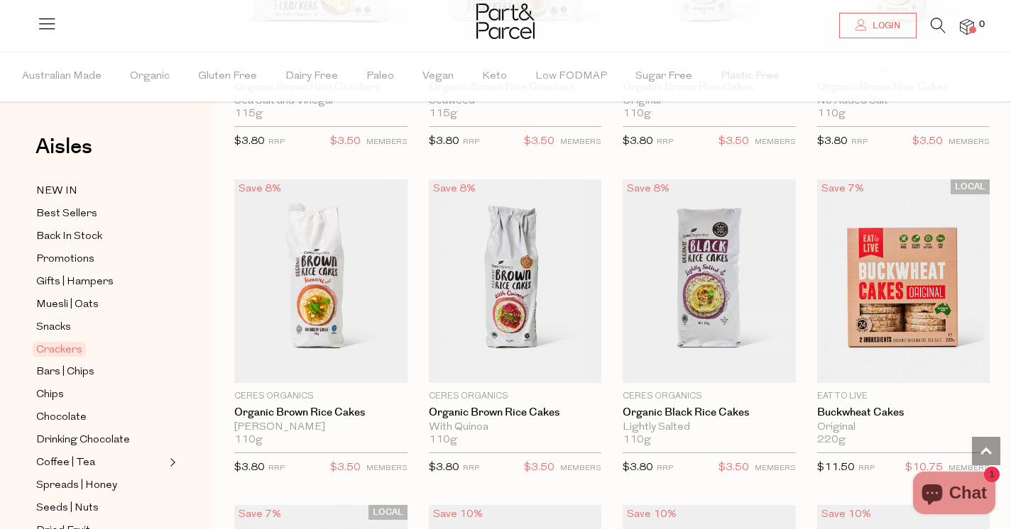
scroll to position [985, 0]
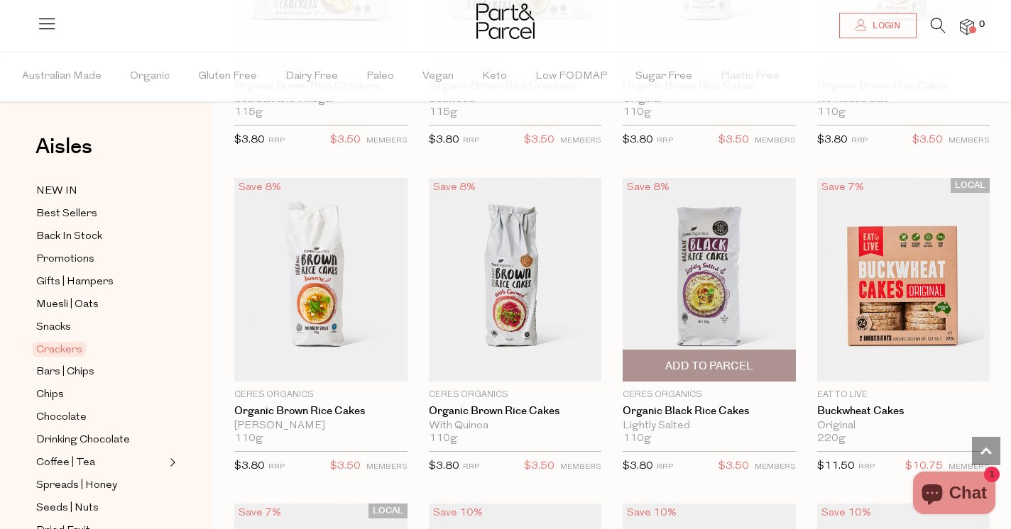
click at [718, 278] on img at bounding box center [708, 280] width 173 height 204
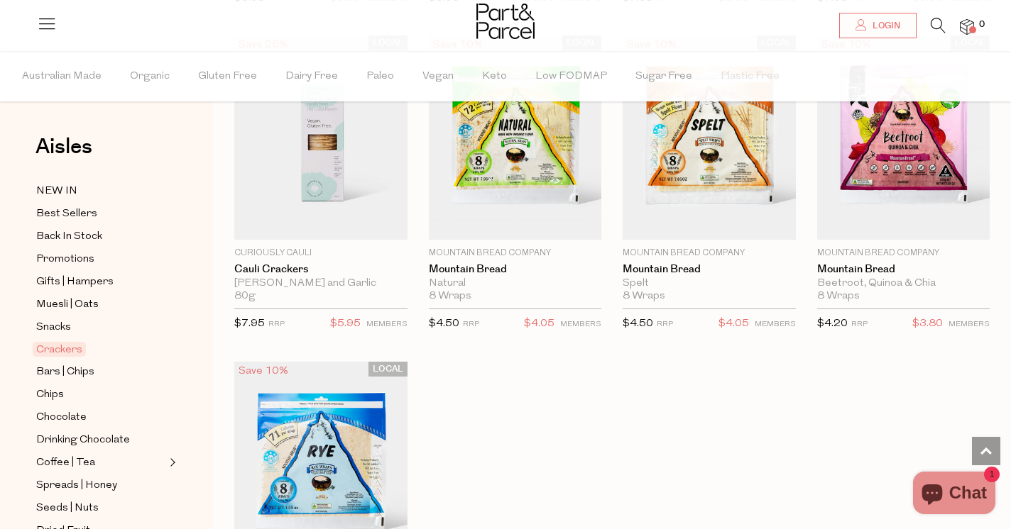
scroll to position [2748, 0]
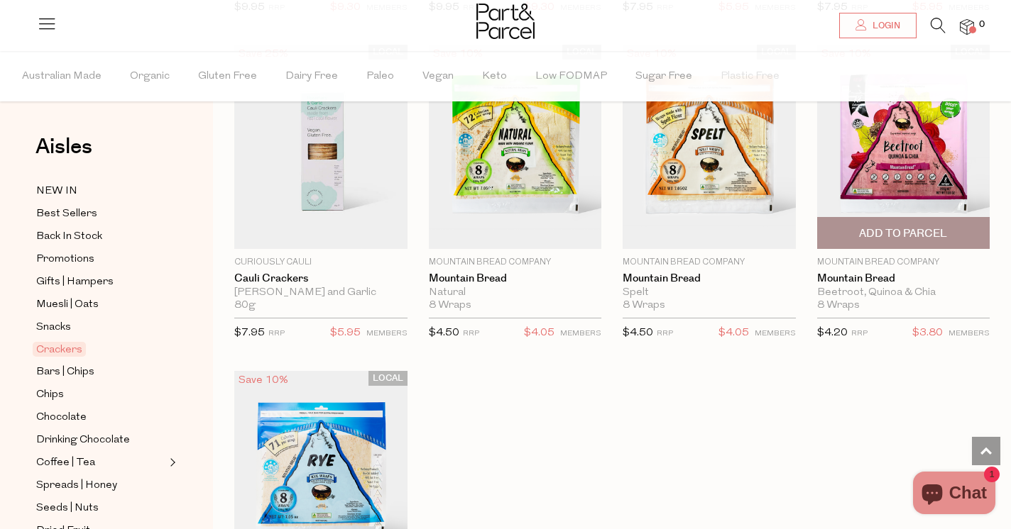
click at [896, 150] on img at bounding box center [903, 147] width 173 height 204
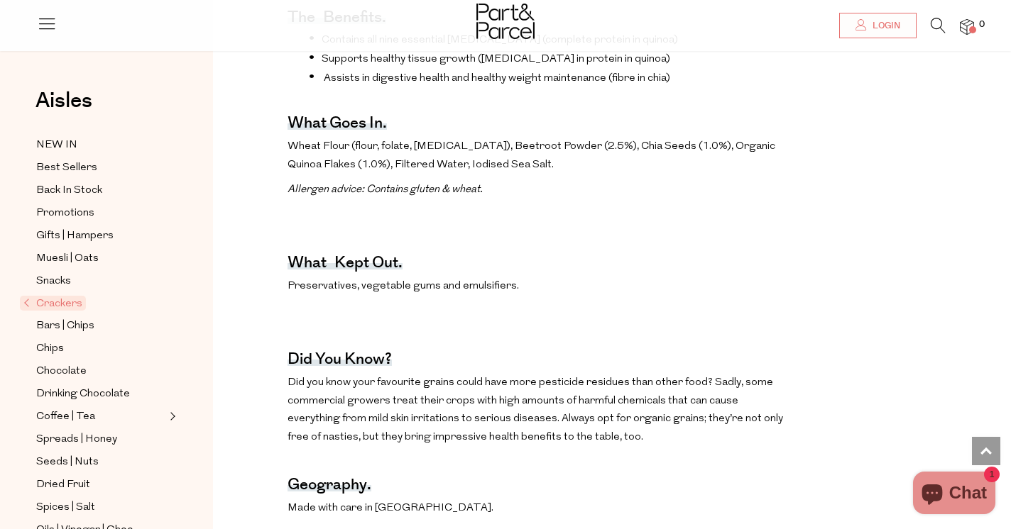
scroll to position [544, 0]
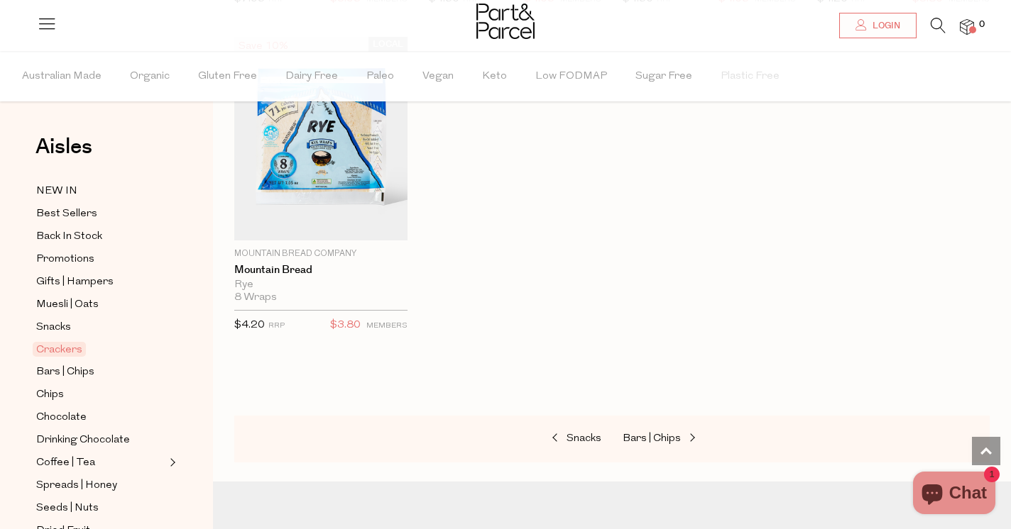
scroll to position [3128, 0]
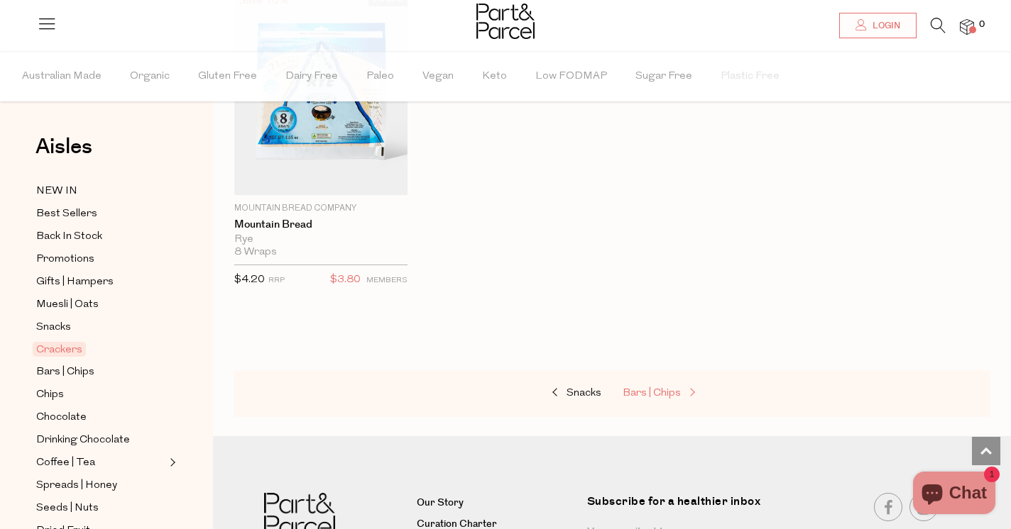
click at [660, 388] on span "Bars | Chips" at bounding box center [651, 393] width 58 height 11
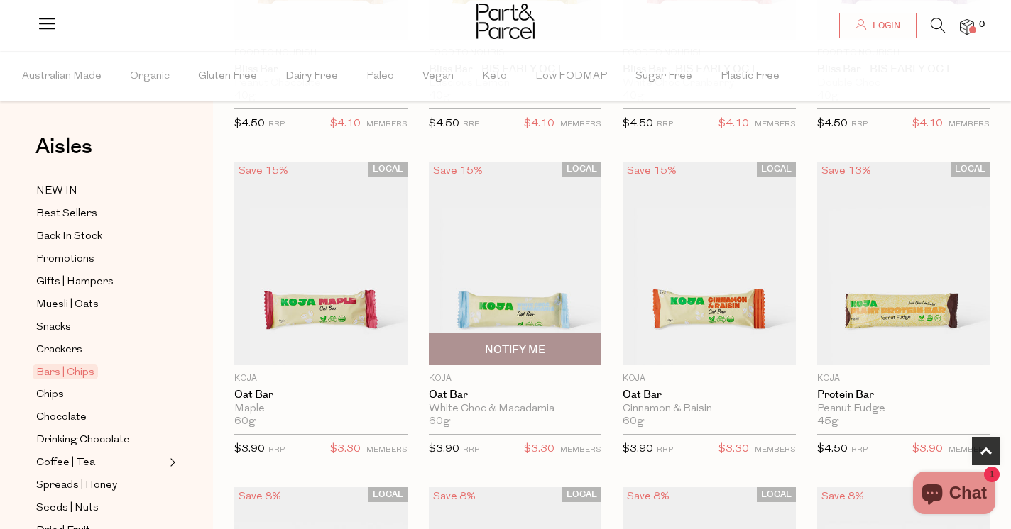
scroll to position [690, 0]
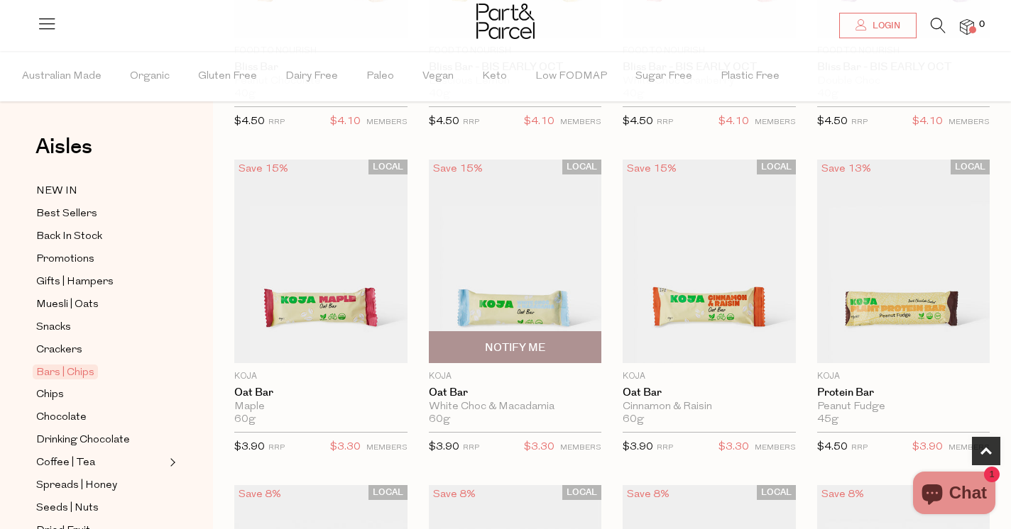
click at [541, 274] on img at bounding box center [515, 262] width 173 height 204
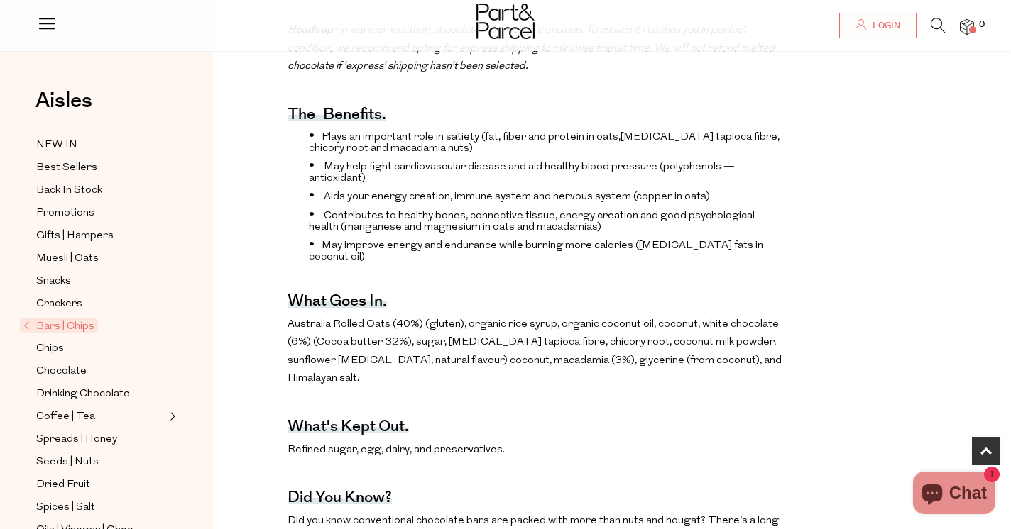
scroll to position [502, 0]
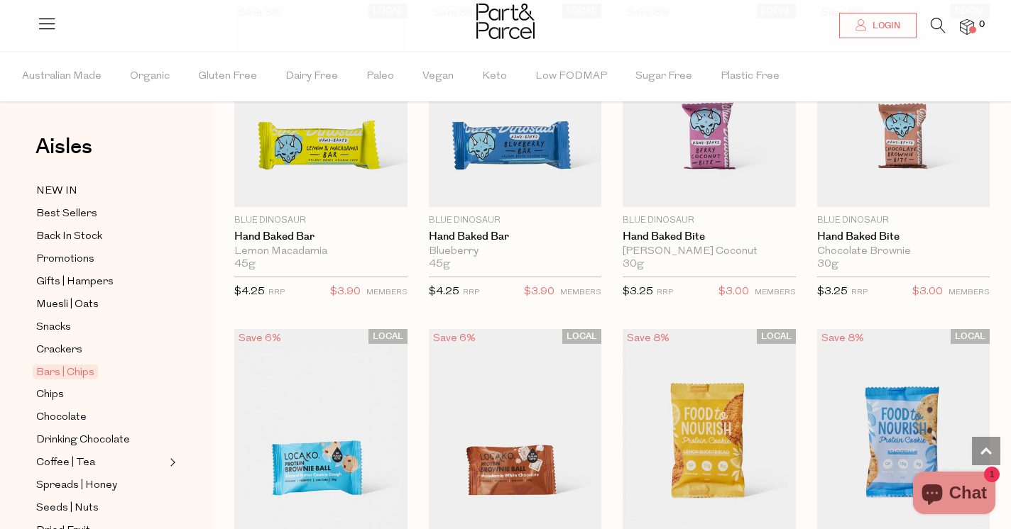
scroll to position [2150, 0]
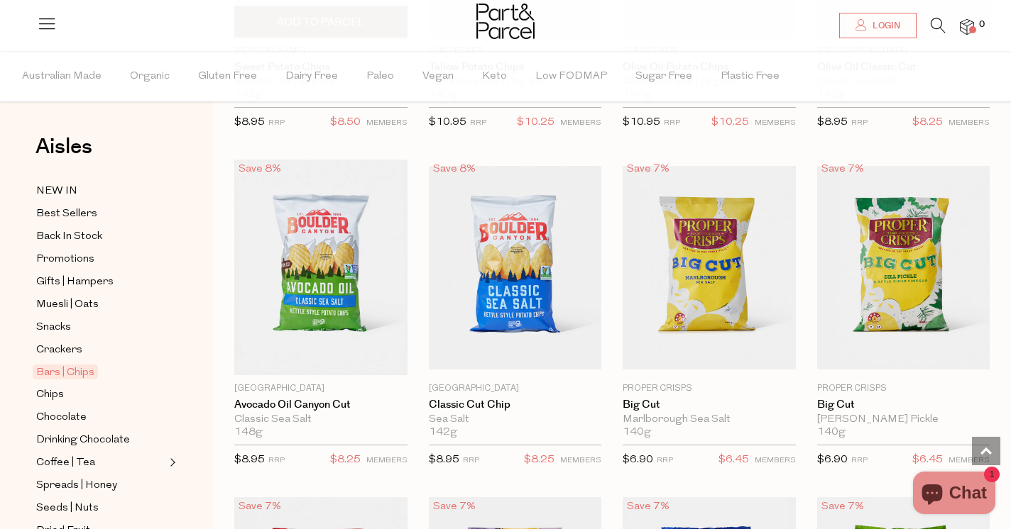
scroll to position [4623, 0]
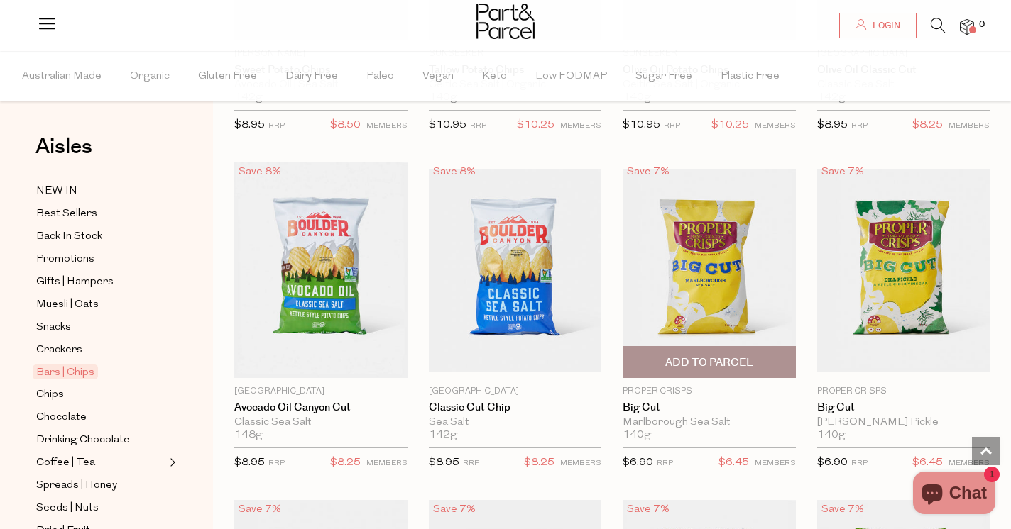
click at [689, 279] on img at bounding box center [708, 271] width 173 height 204
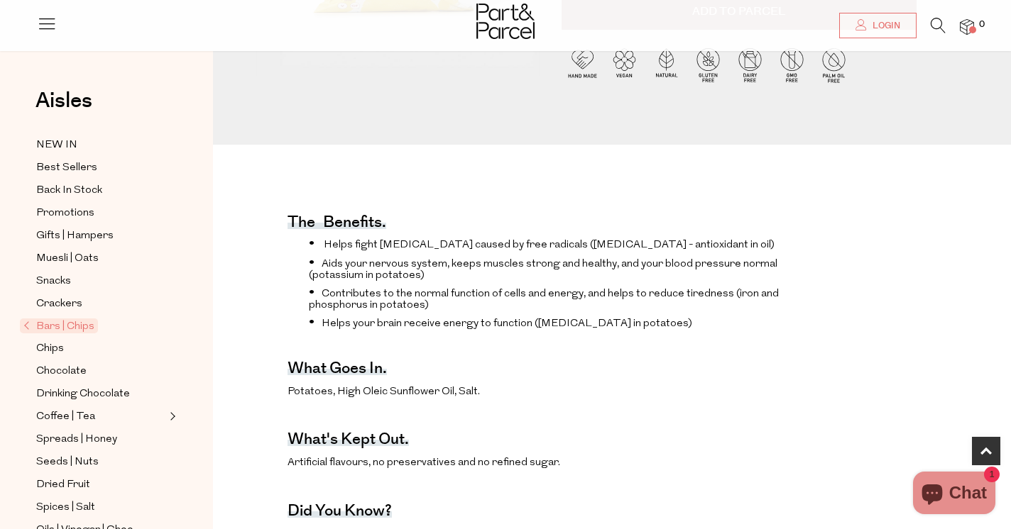
scroll to position [354, 0]
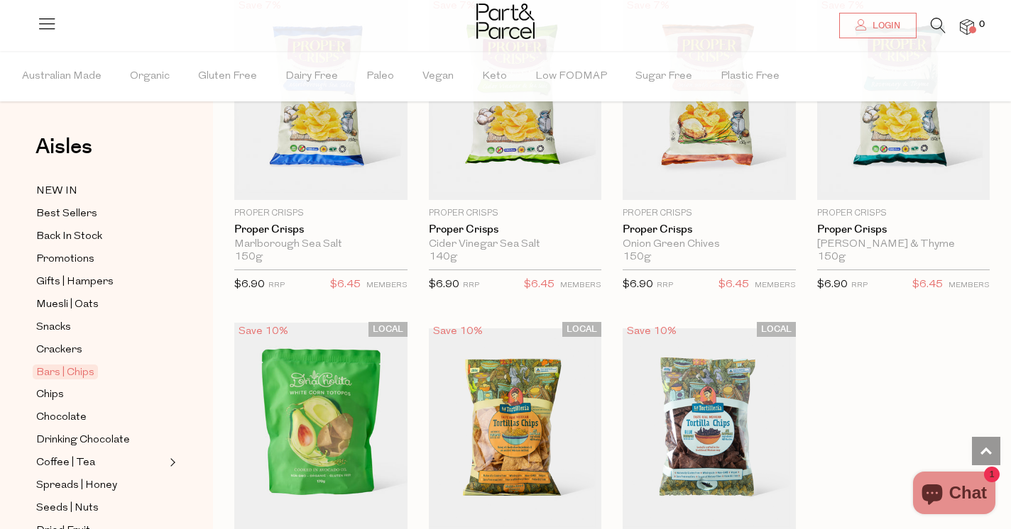
scroll to position [1189, 0]
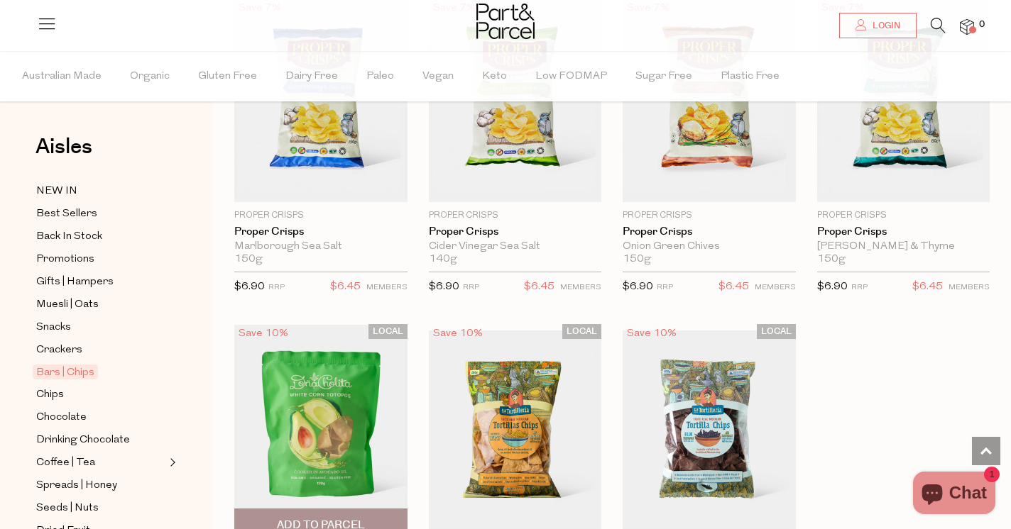
click at [346, 396] on img at bounding box center [320, 433] width 173 height 216
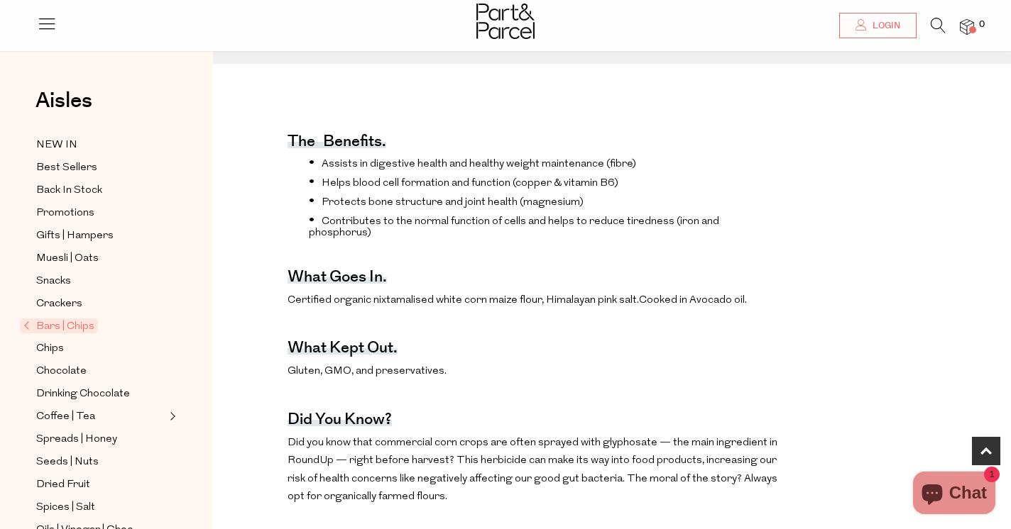
scroll to position [529, 0]
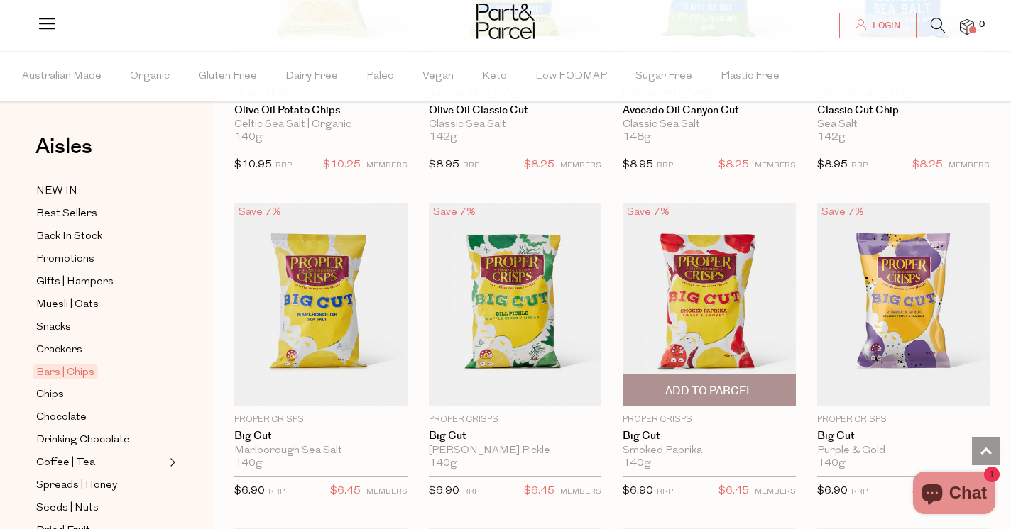
scroll to position [658, 0]
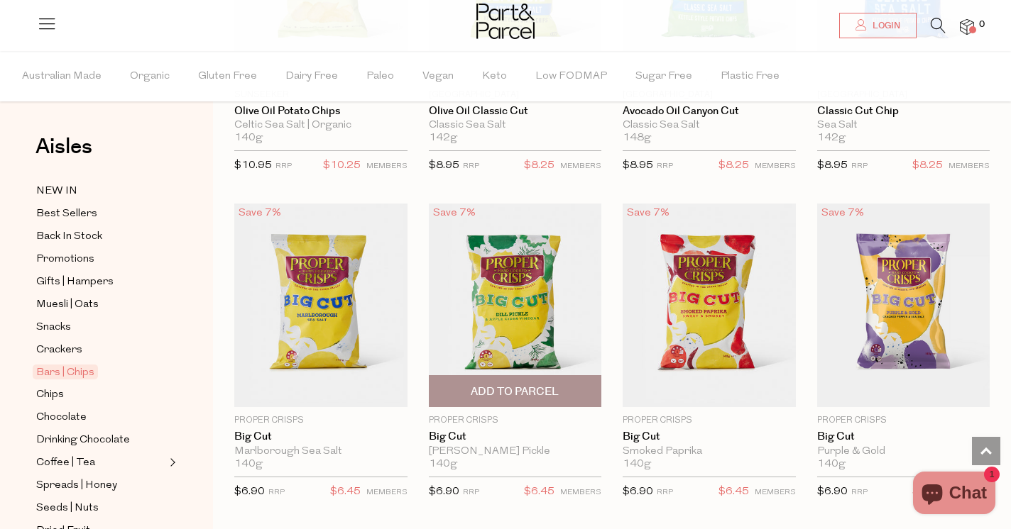
click at [515, 277] on img at bounding box center [515, 306] width 173 height 204
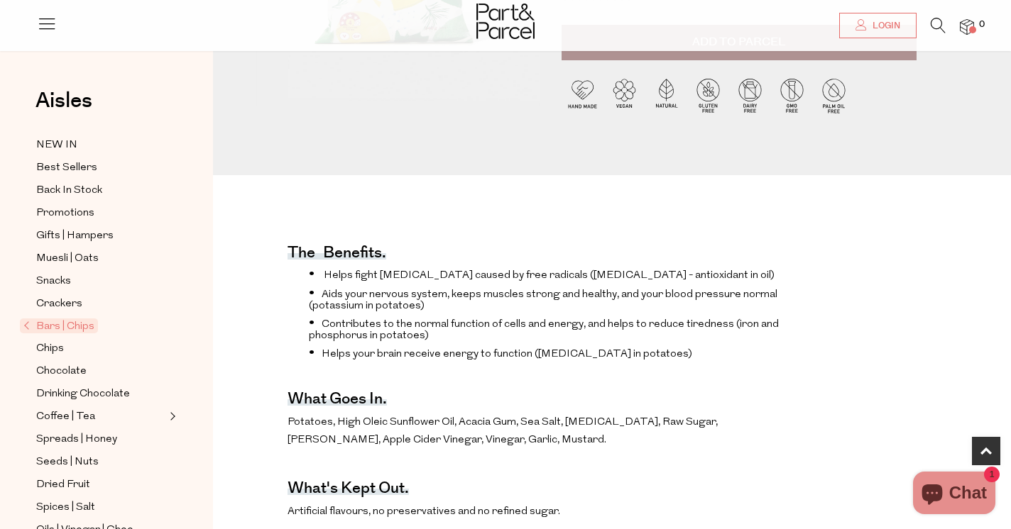
scroll to position [324, 0]
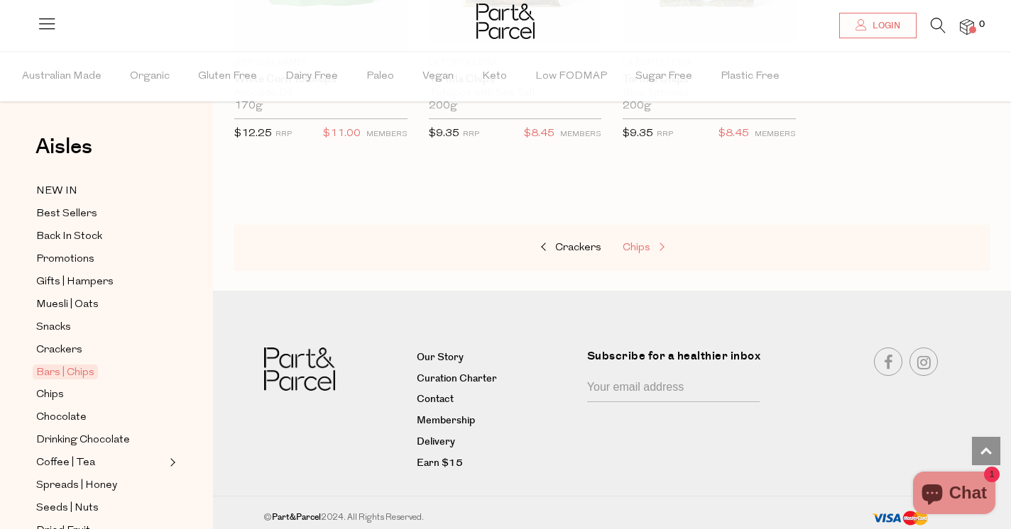
click at [649, 247] on span "Chips" at bounding box center [636, 248] width 28 height 11
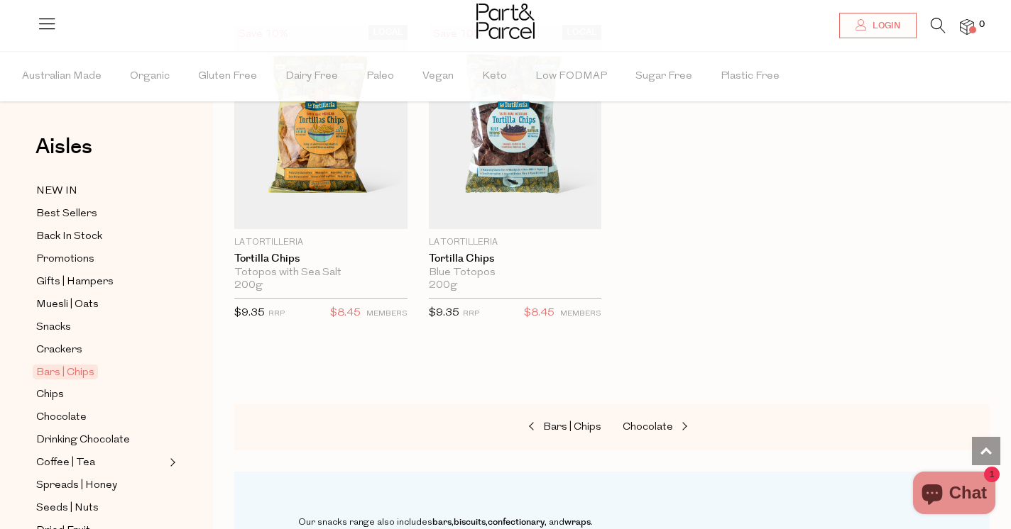
scroll to position [2849, 0]
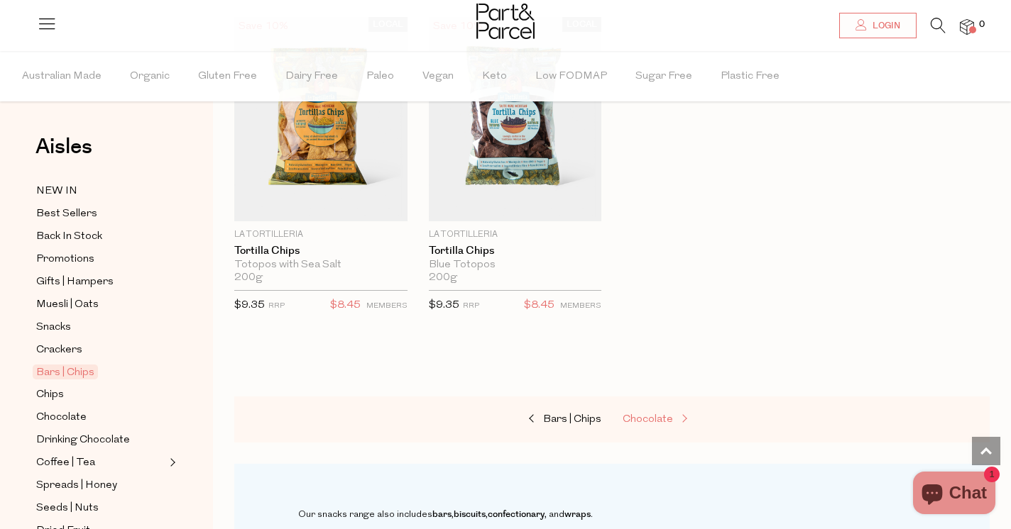
click at [659, 414] on span "Chocolate" at bounding box center [647, 419] width 50 height 11
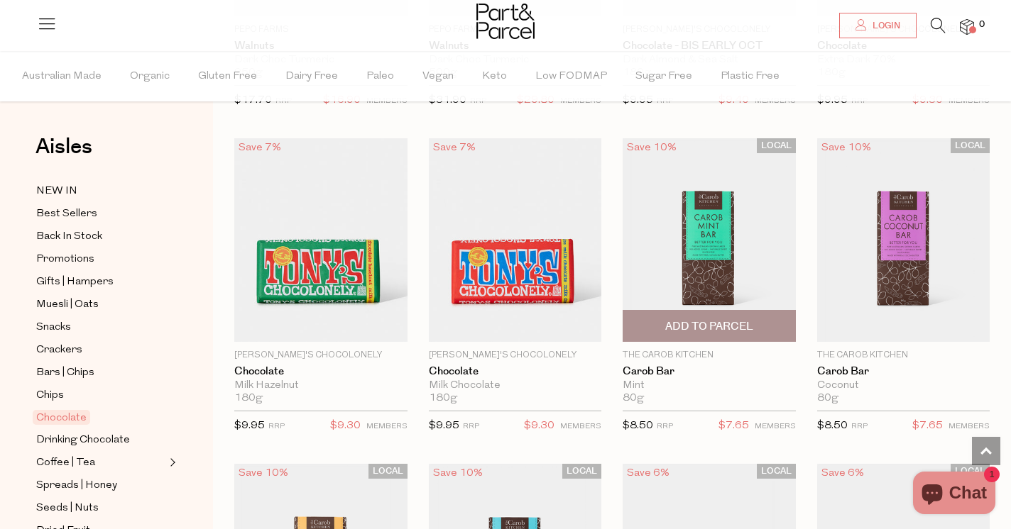
scroll to position [3345, 0]
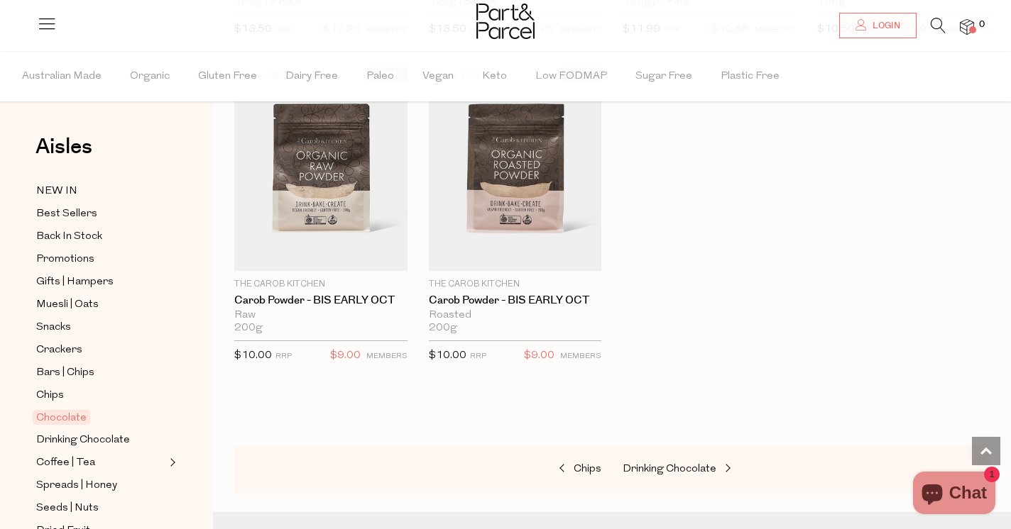
scroll to position [4731, 0]
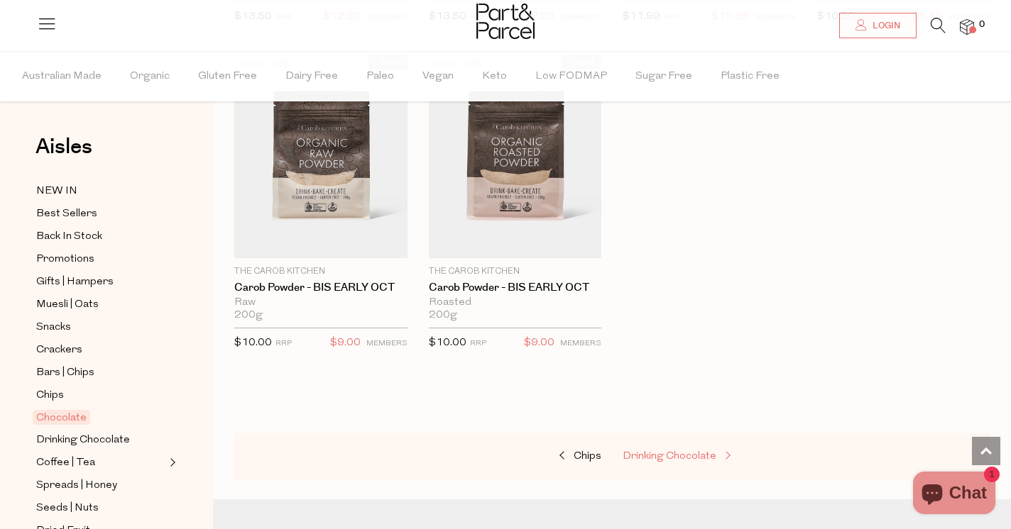
click at [698, 451] on span "Drinking Chocolate" at bounding box center [669, 456] width 94 height 11
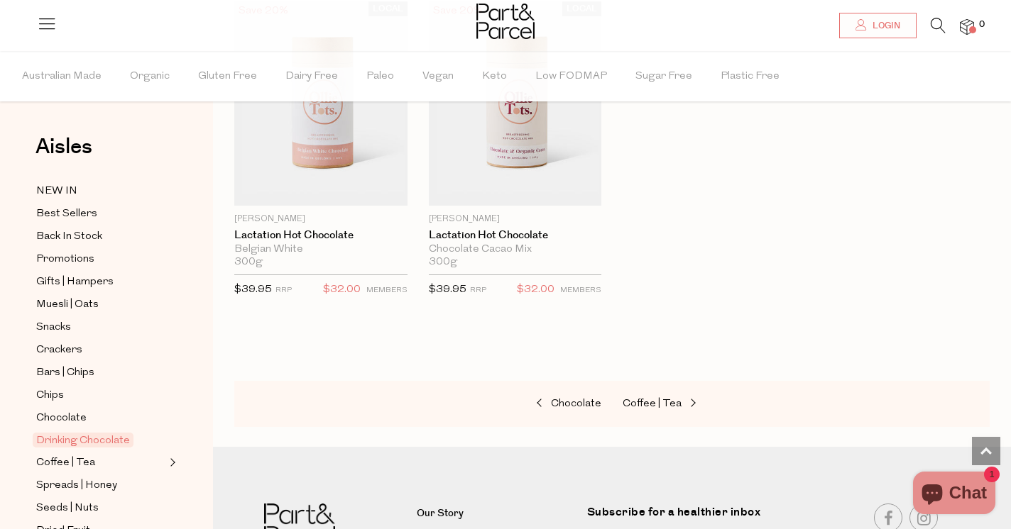
scroll to position [1521, 0]
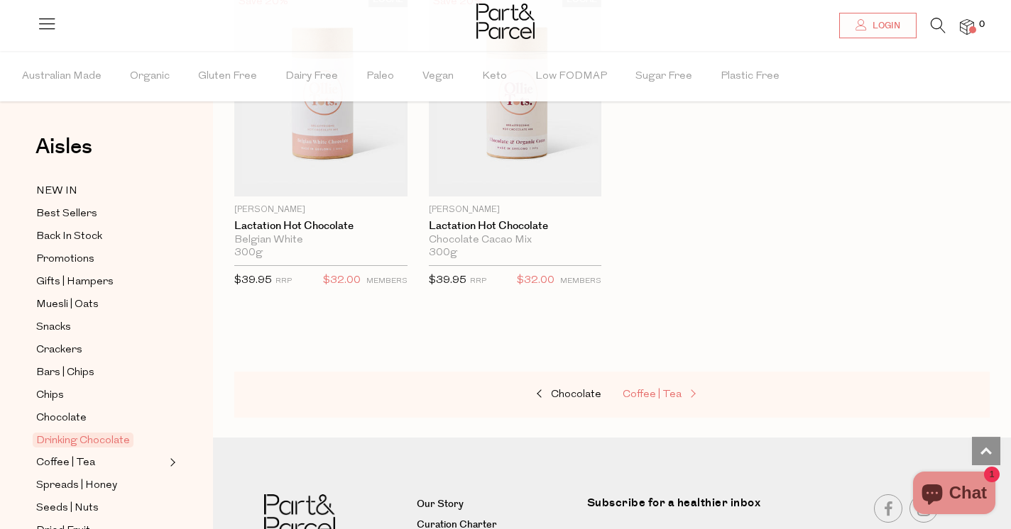
click at [663, 391] on span "Coffee | Tea" at bounding box center [651, 395] width 59 height 11
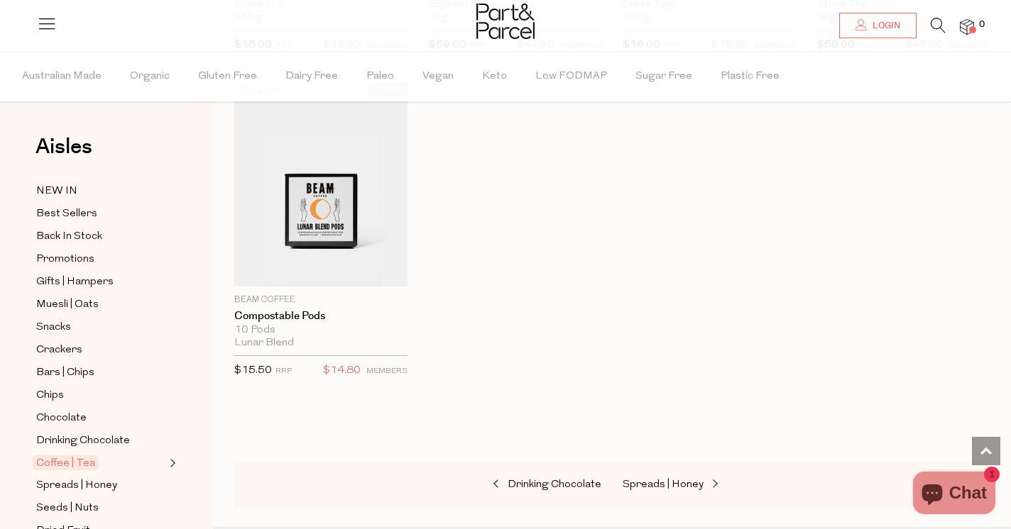
scroll to position [7386, 0]
click at [663, 478] on span "Spreads | Honey" at bounding box center [662, 483] width 81 height 11
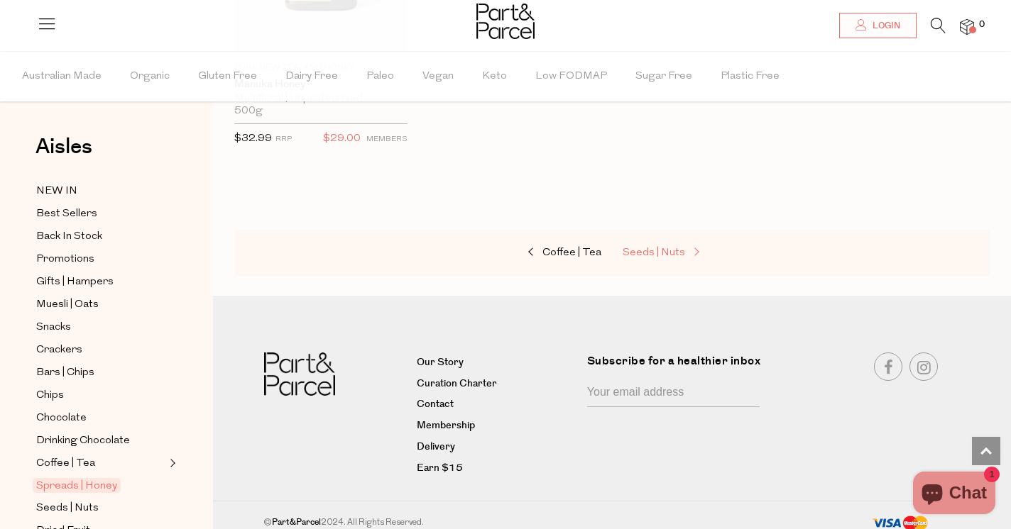
click at [661, 248] on span "Seeds | Nuts" at bounding box center [653, 253] width 62 height 11
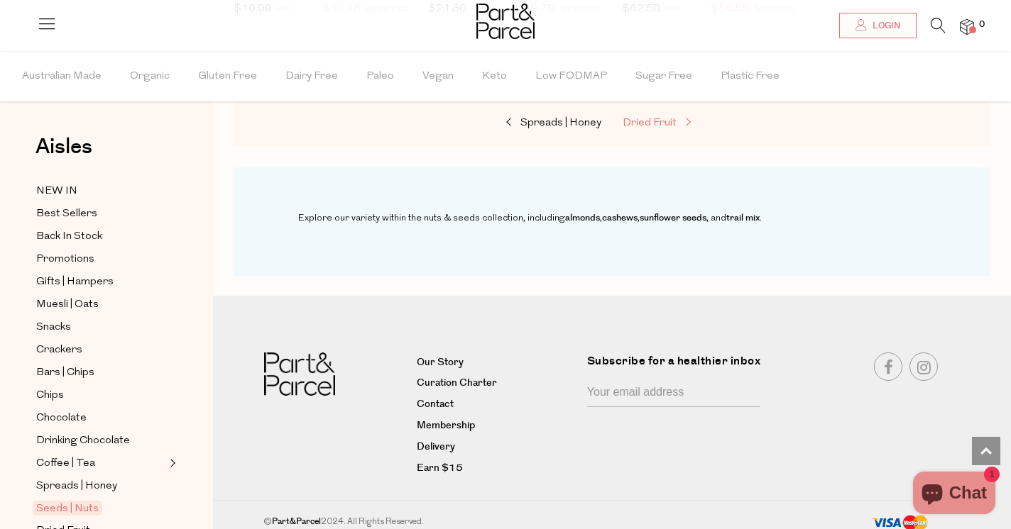
click at [657, 114] on link "Dried Fruit" at bounding box center [693, 123] width 142 height 18
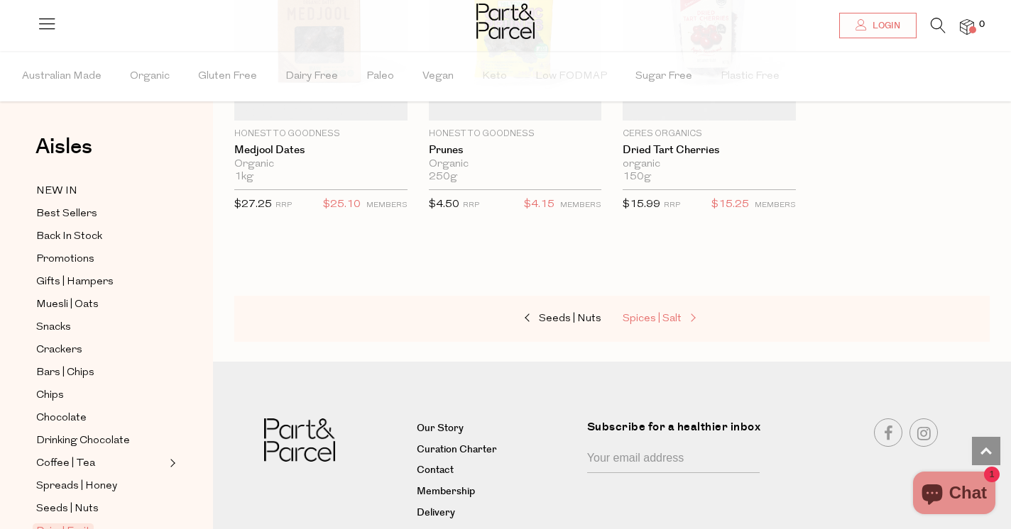
click at [668, 315] on span "Spices | Salt" at bounding box center [651, 319] width 59 height 11
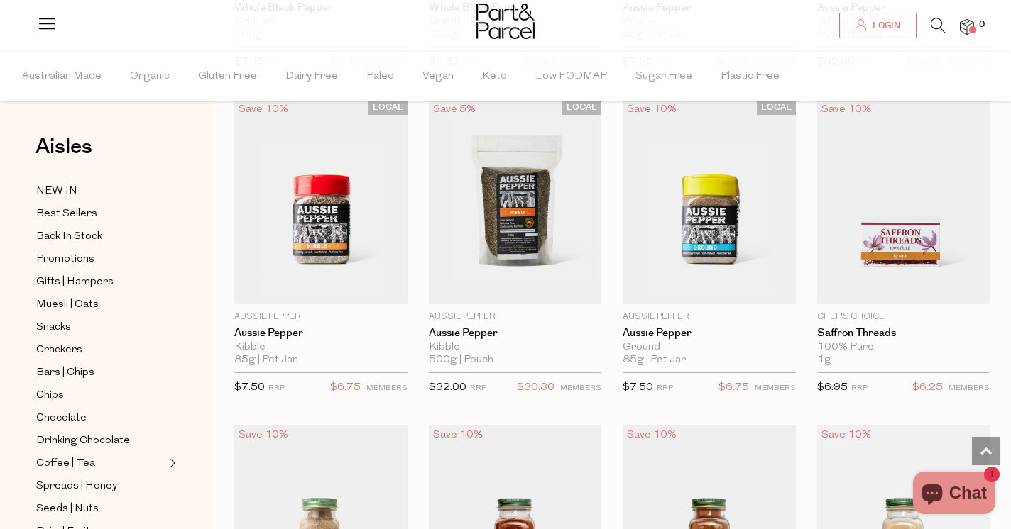
scroll to position [1409, 0]
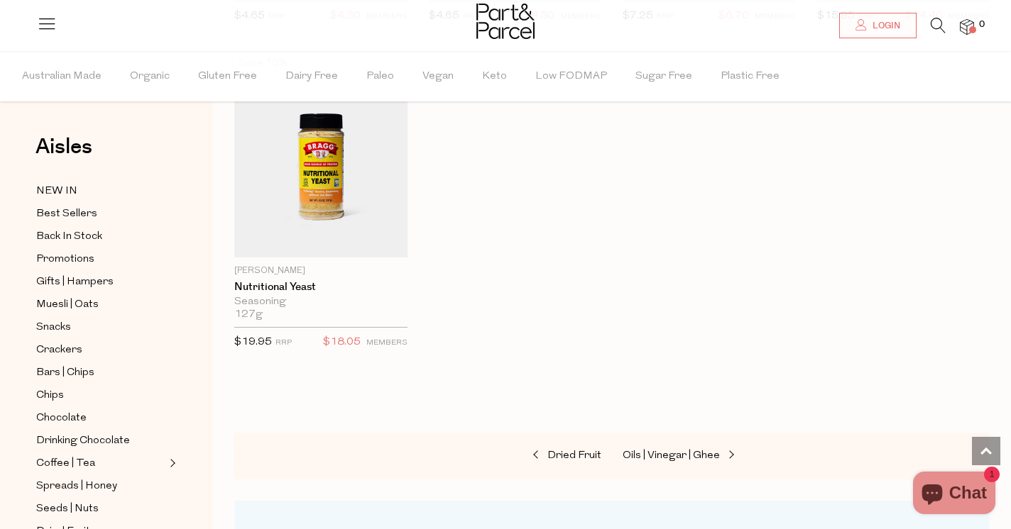
scroll to position [4738, 0]
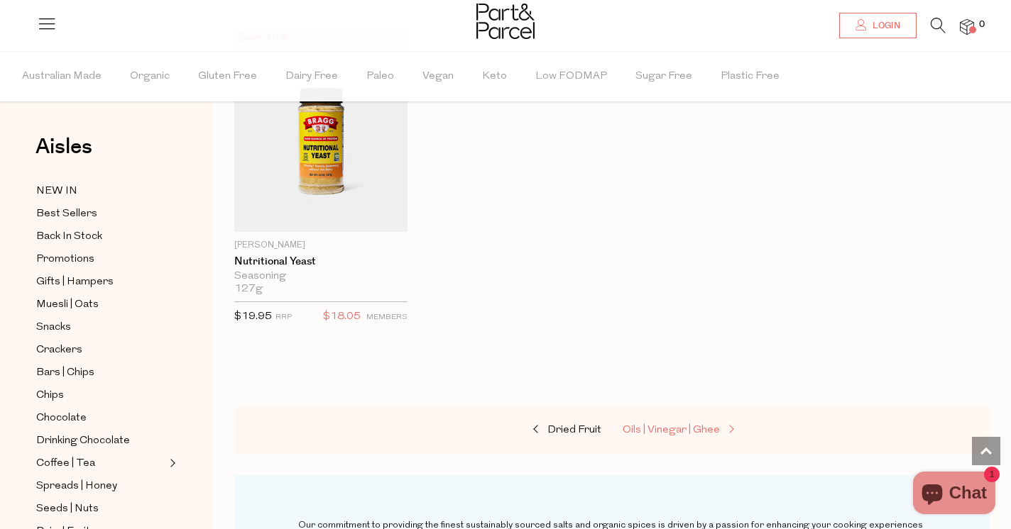
click at [698, 425] on span "Oils | Vinegar | Ghee" at bounding box center [670, 430] width 97 height 11
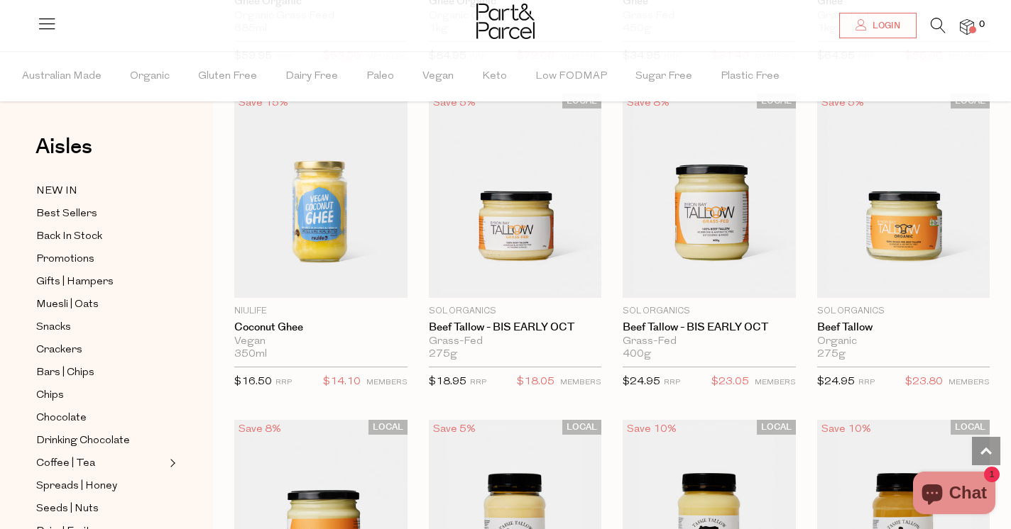
scroll to position [2386, 0]
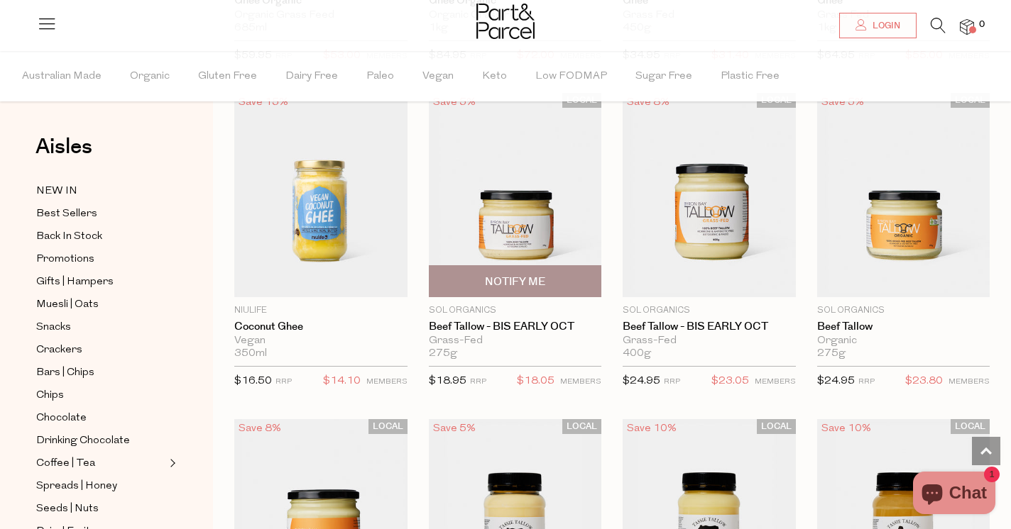
click at [500, 208] on img at bounding box center [515, 195] width 173 height 204
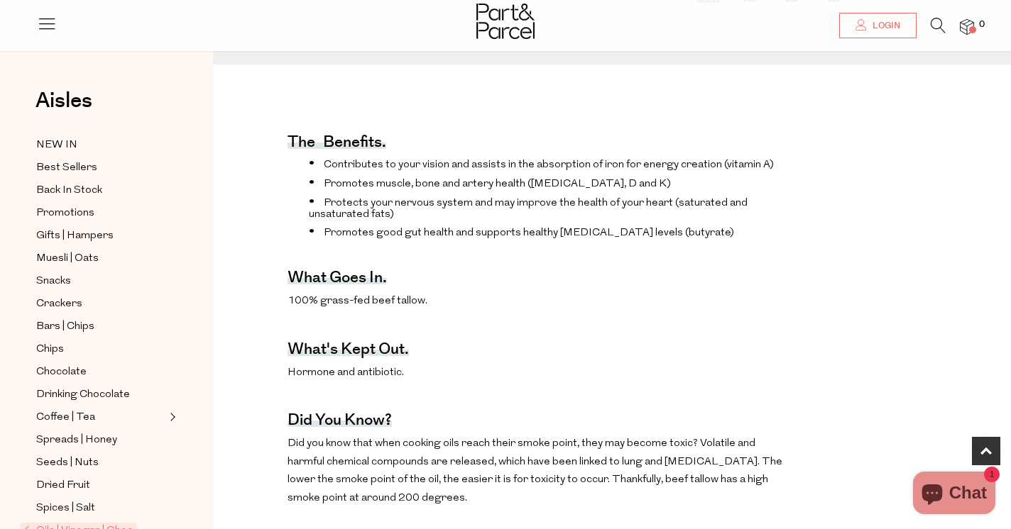
scroll to position [513, 0]
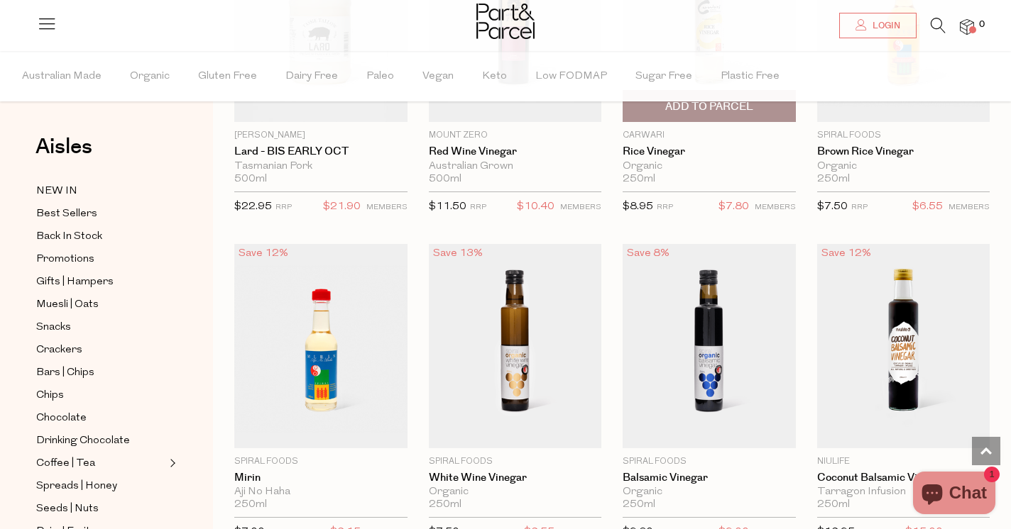
scroll to position [3213, 0]
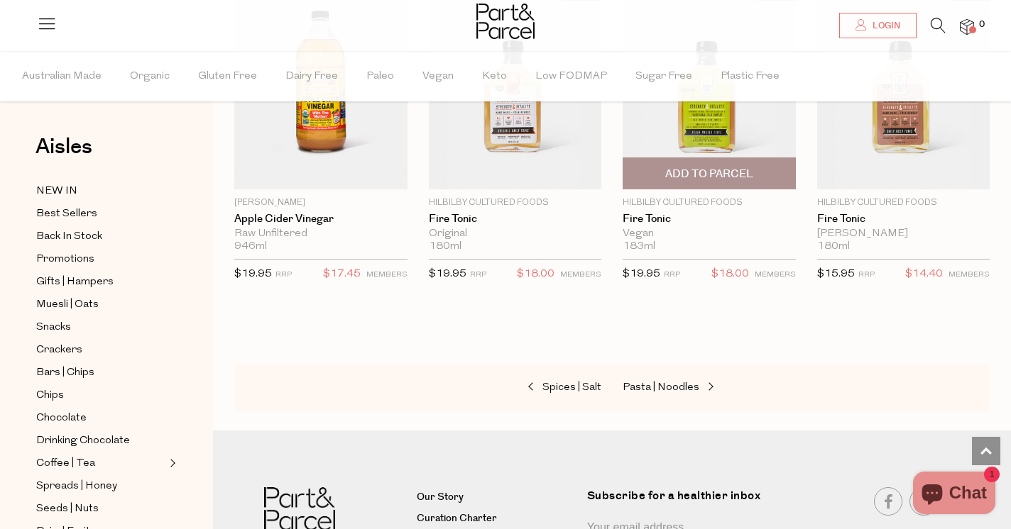
scroll to position [4137, 0]
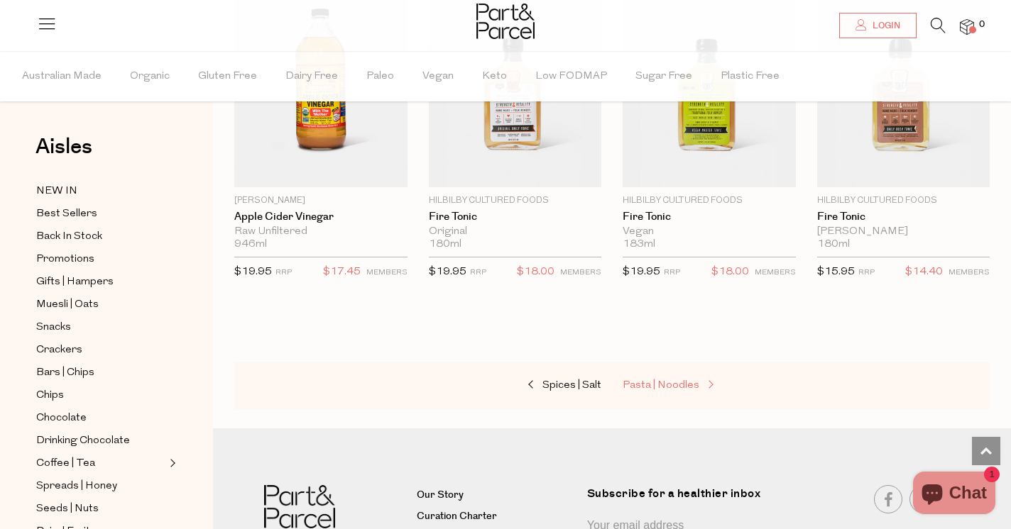
click at [683, 380] on span "Pasta | Noodles" at bounding box center [660, 385] width 77 height 11
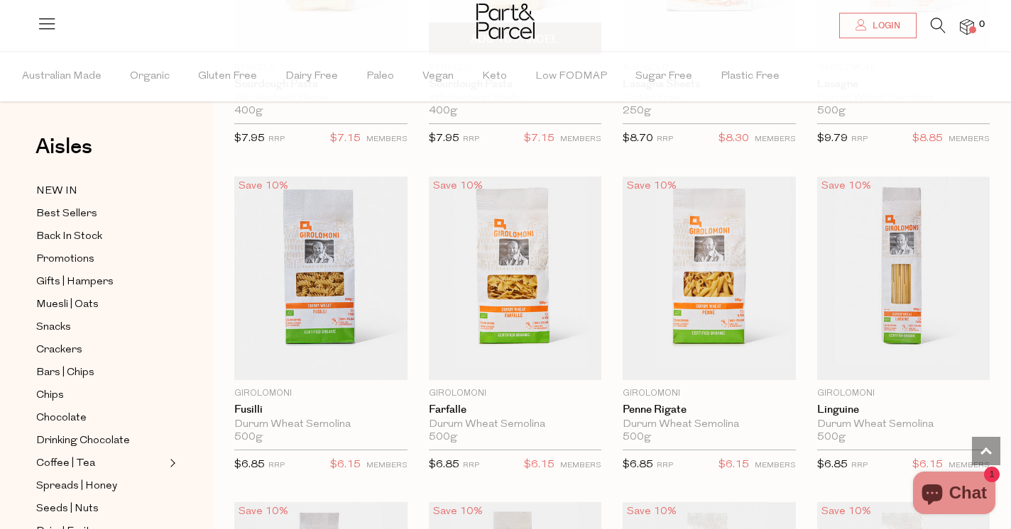
scroll to position [1977, 0]
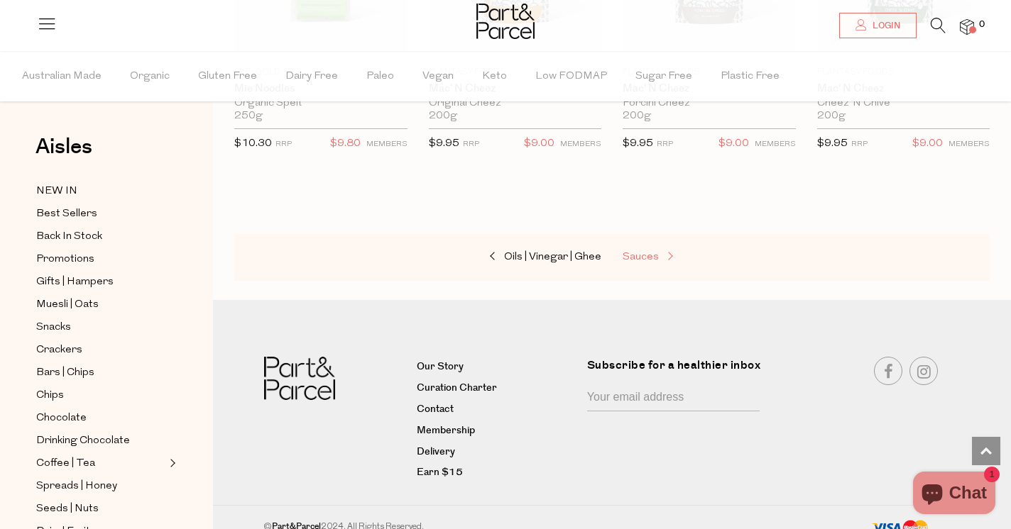
click at [660, 252] on span at bounding box center [669, 257] width 20 height 11
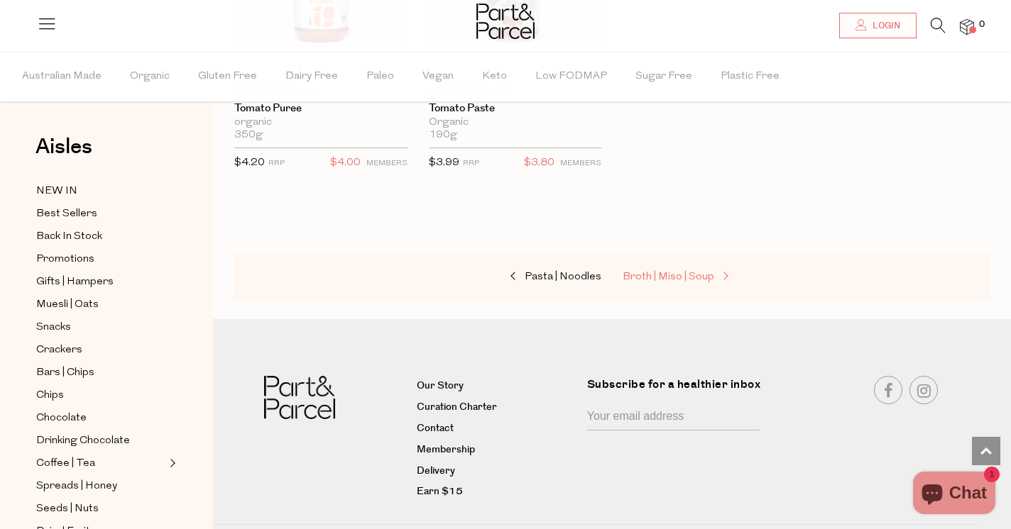
click at [683, 272] on span "Broth | Miso | Soup" at bounding box center [668, 277] width 92 height 11
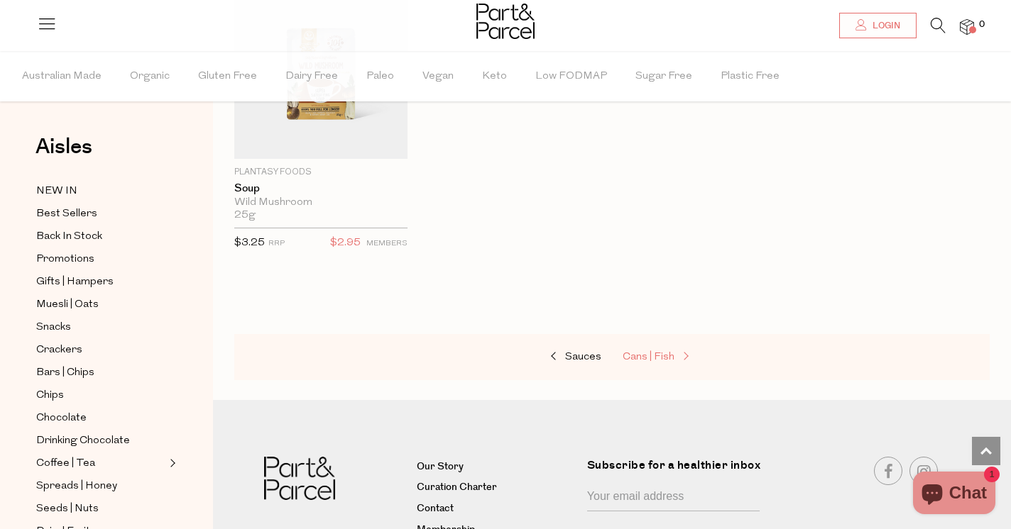
scroll to position [2839, 0]
click at [657, 351] on span "Cans | Fish" at bounding box center [648, 356] width 52 height 11
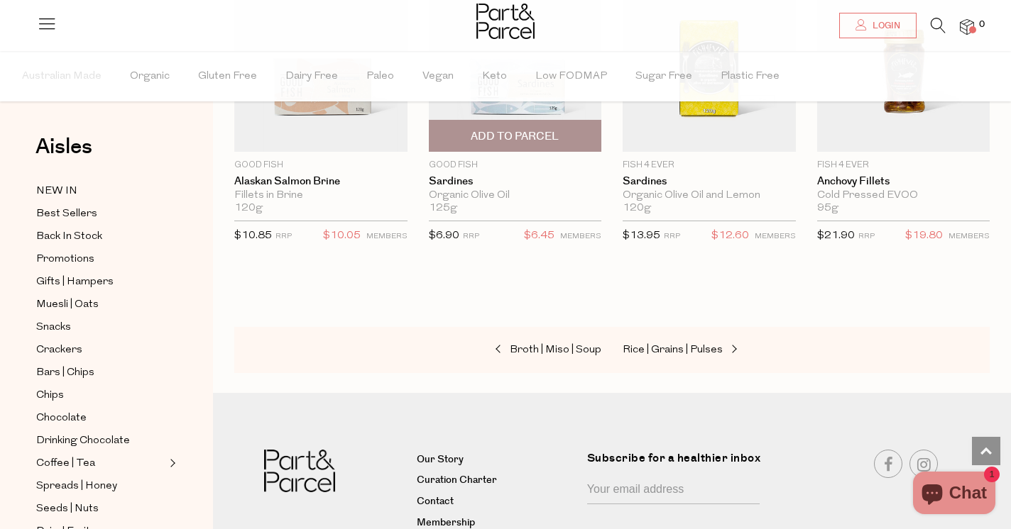
scroll to position [1871, 0]
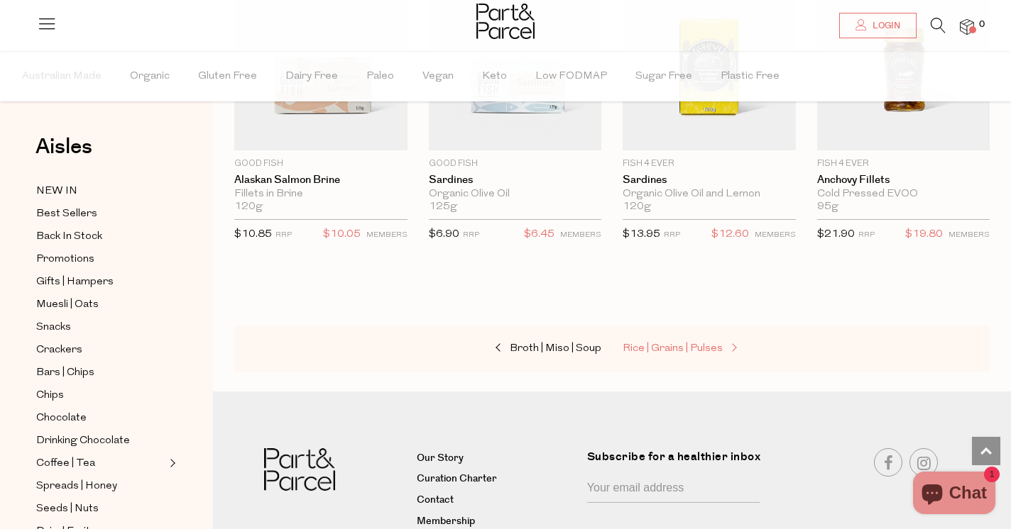
click at [698, 343] on span "Rice | Grains | Pulses" at bounding box center [672, 348] width 100 height 11
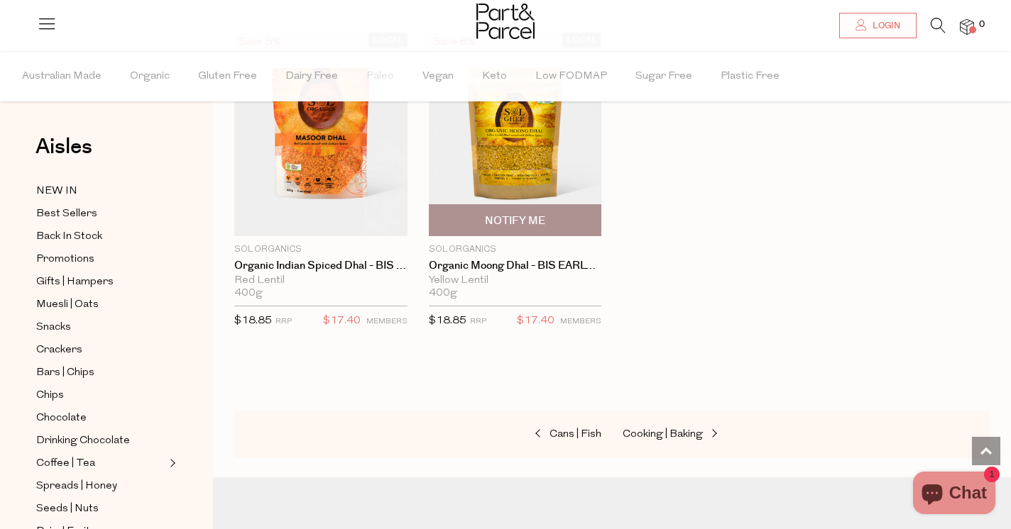
scroll to position [3123, 0]
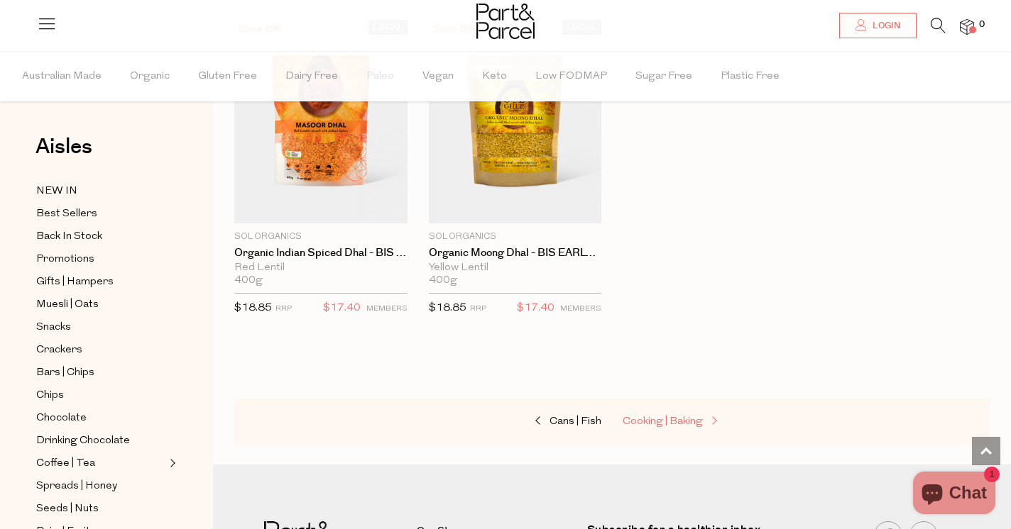
click at [683, 417] on span "Cooking | Baking" at bounding box center [662, 422] width 80 height 11
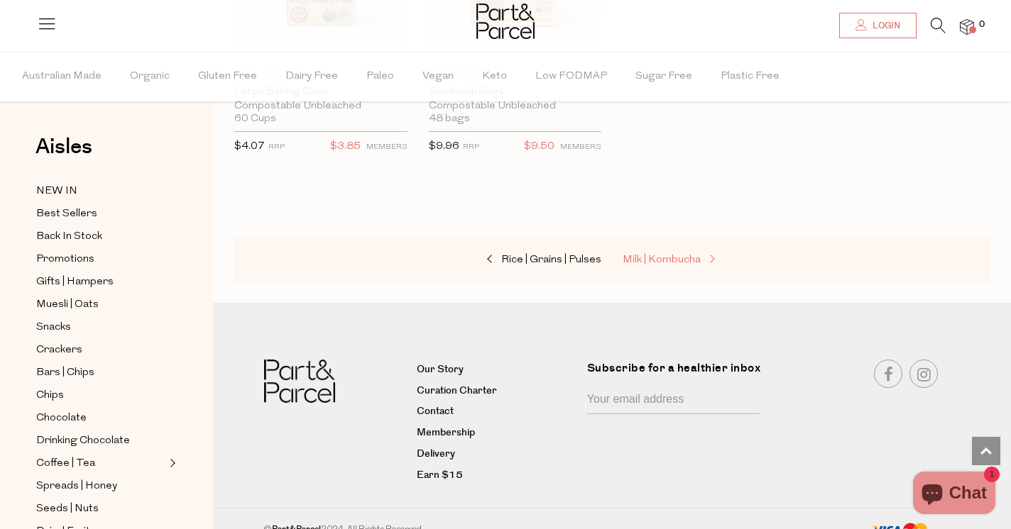
click at [664, 255] on span "Milk | Kombucha" at bounding box center [661, 260] width 78 height 11
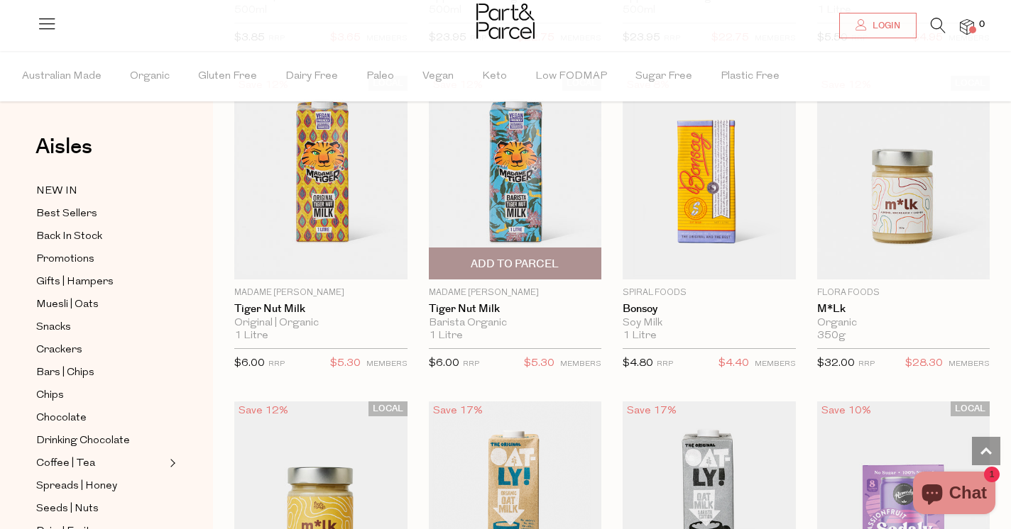
scroll to position [1126, 0]
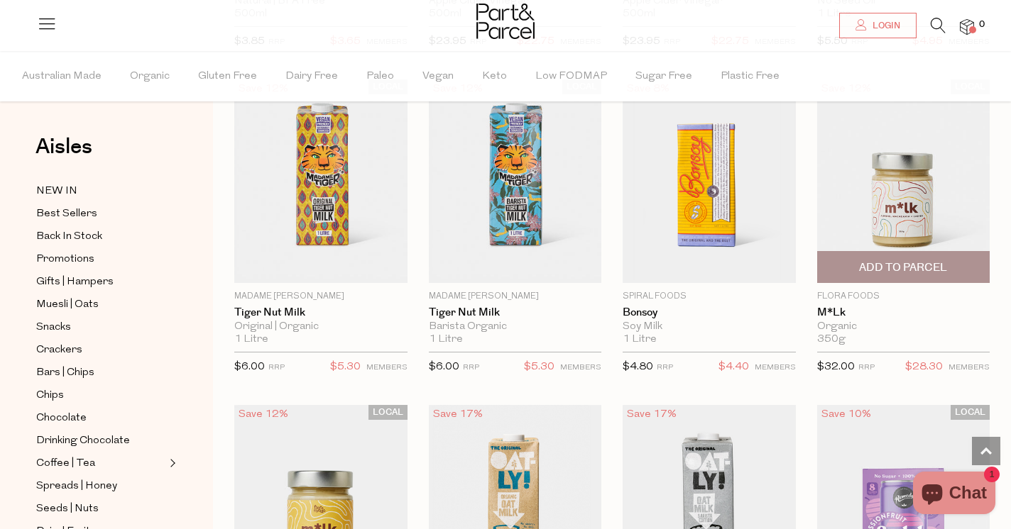
click at [906, 211] on img at bounding box center [903, 181] width 173 height 204
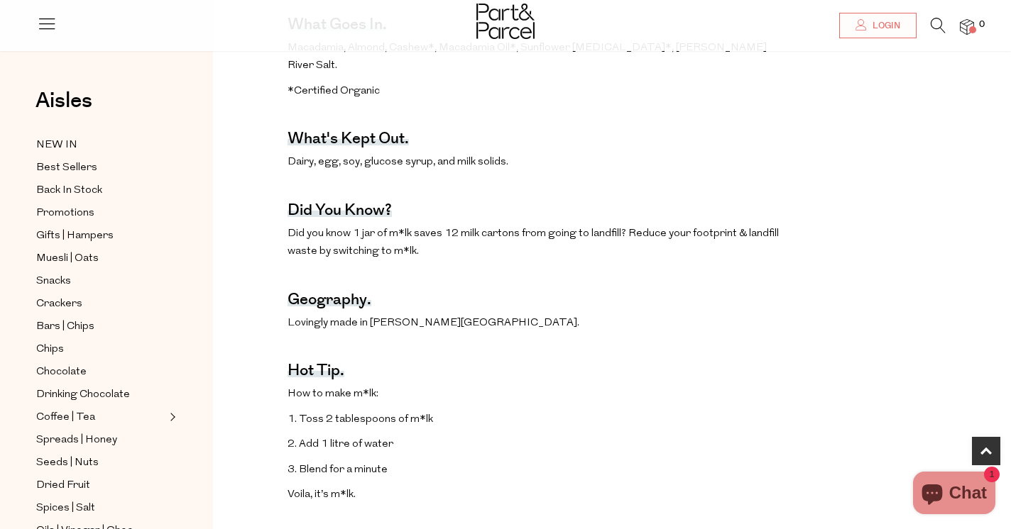
scroll to position [708, 0]
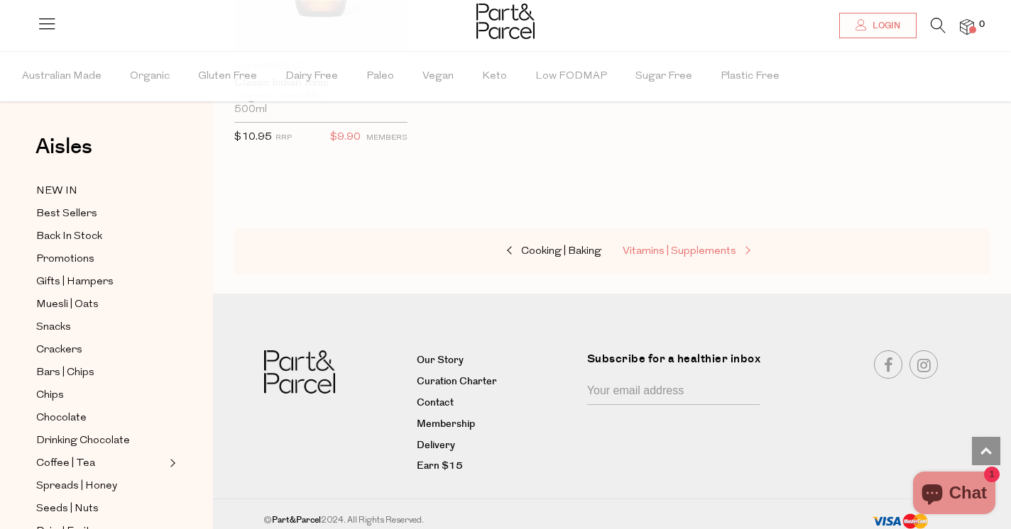
click at [669, 246] on span "Vitamins | Supplements" at bounding box center [679, 251] width 114 height 11
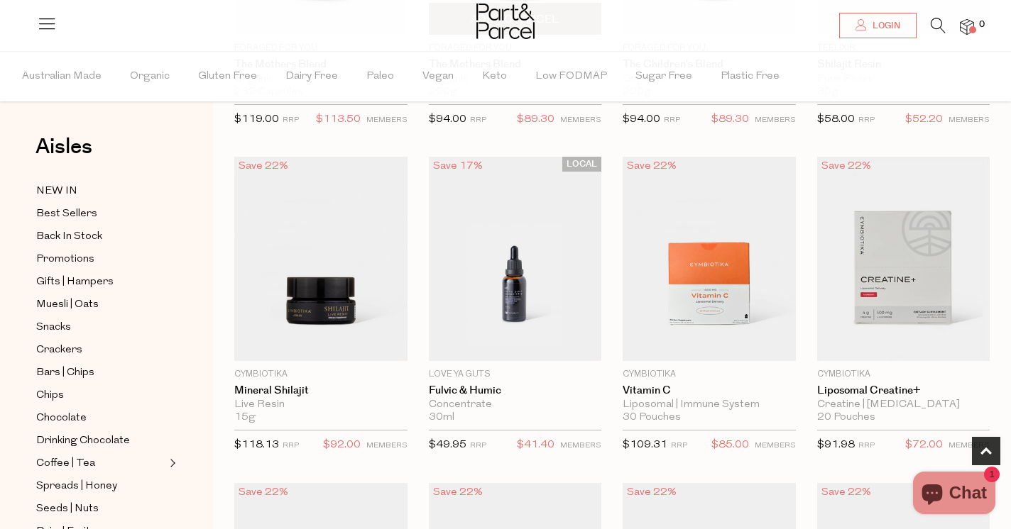
scroll to position [355, 0]
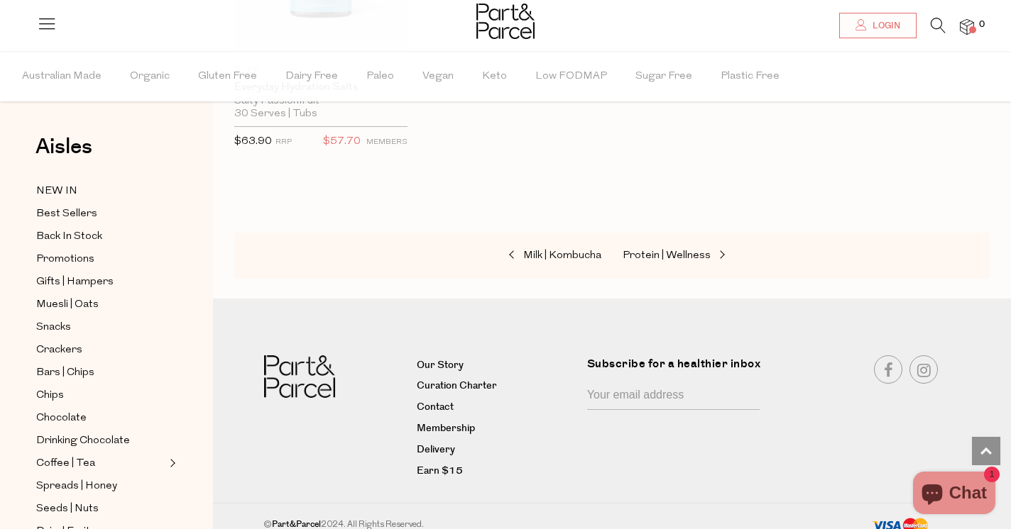
scroll to position [5571, 0]
drag, startPoint x: 675, startPoint y: 245, endPoint x: 510, endPoint y: 231, distance: 165.3
click at [673, 251] on span "Protein | Wellness" at bounding box center [666, 256] width 88 height 11
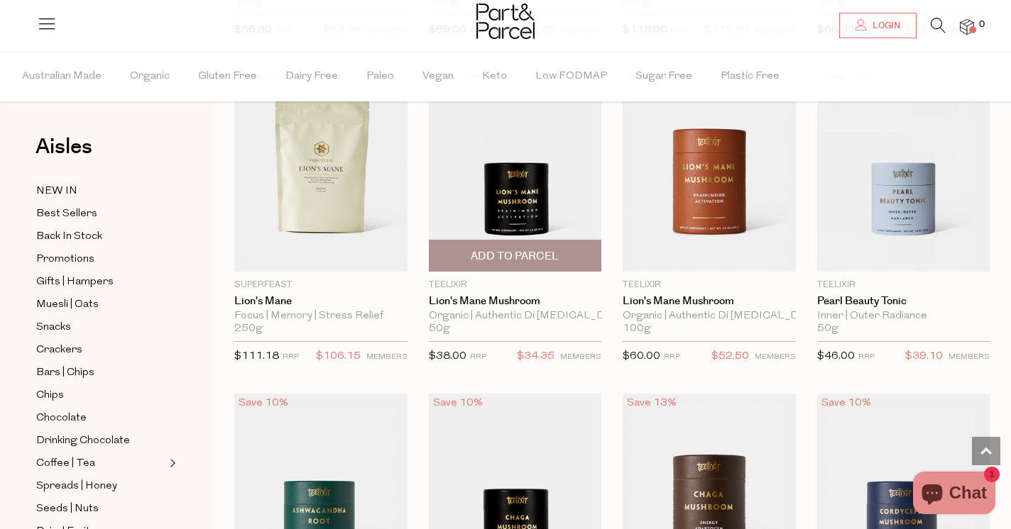
scroll to position [3053, 0]
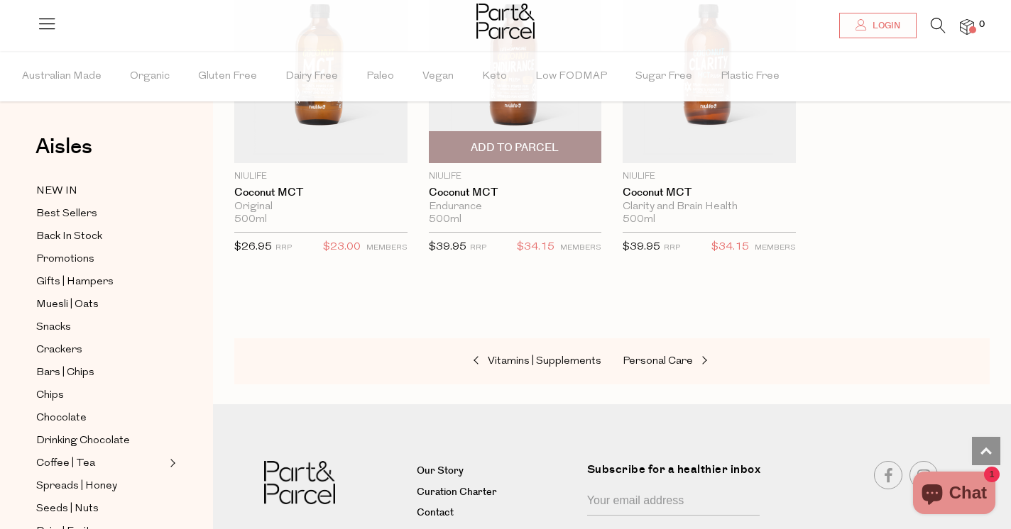
scroll to position [6786, 0]
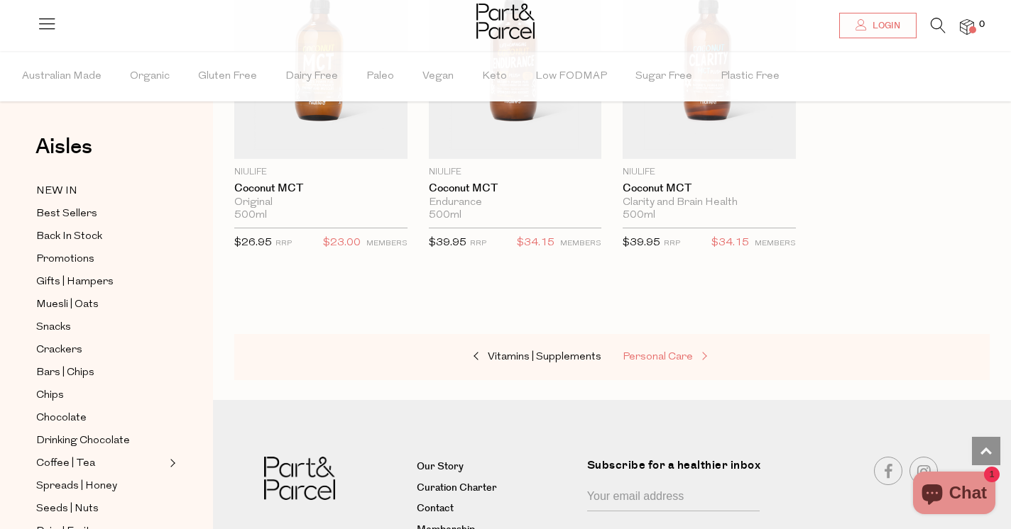
click at [682, 352] on span "Personal Care" at bounding box center [657, 357] width 70 height 11
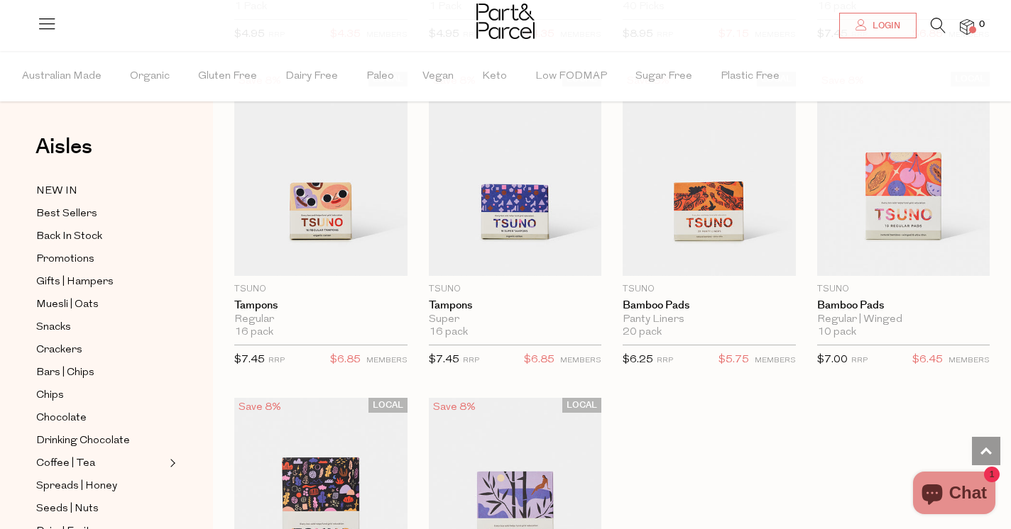
scroll to position [3700, 0]
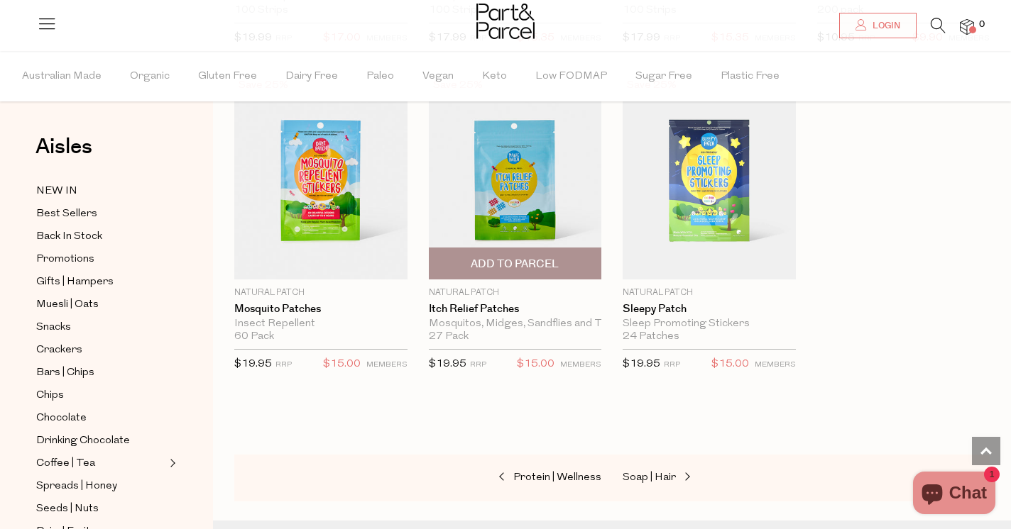
scroll to position [7363, 0]
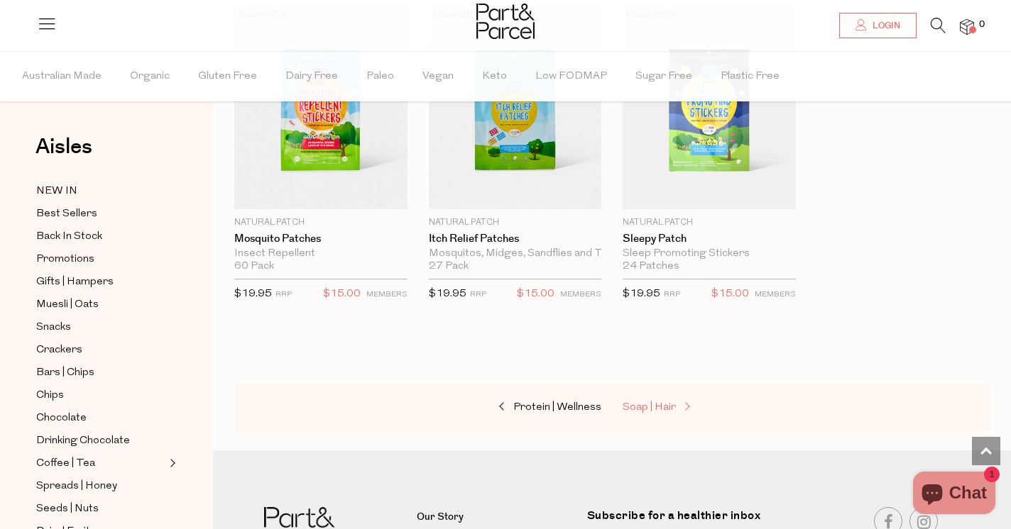
click at [645, 402] on span "Soap | Hair" at bounding box center [648, 407] width 53 height 11
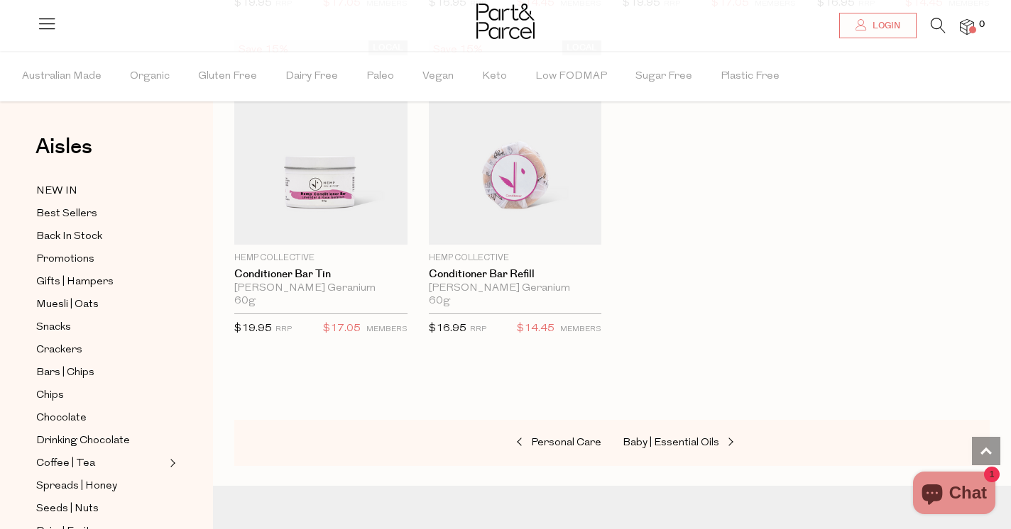
scroll to position [3731, 0]
click at [683, 437] on span "Baby | Essential Oils" at bounding box center [670, 442] width 97 height 11
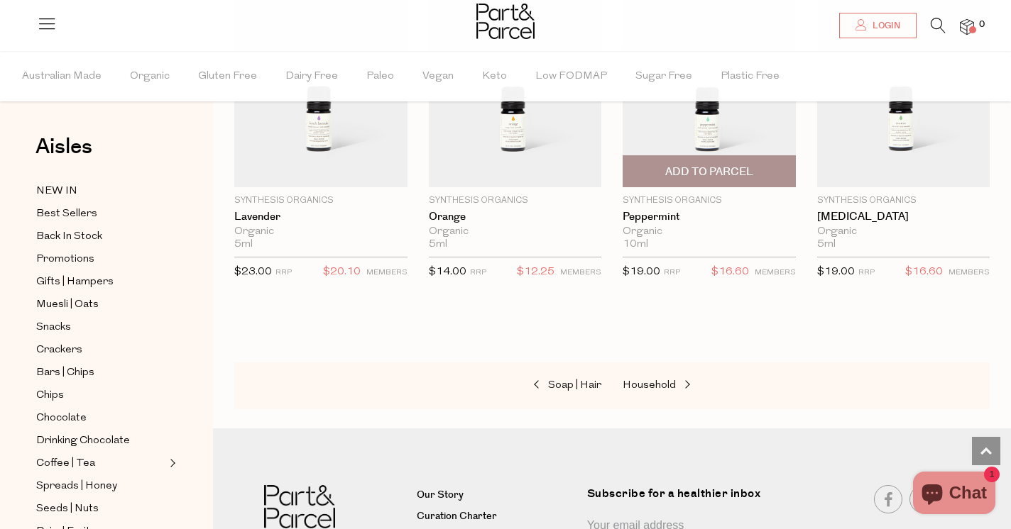
scroll to position [1180, 0]
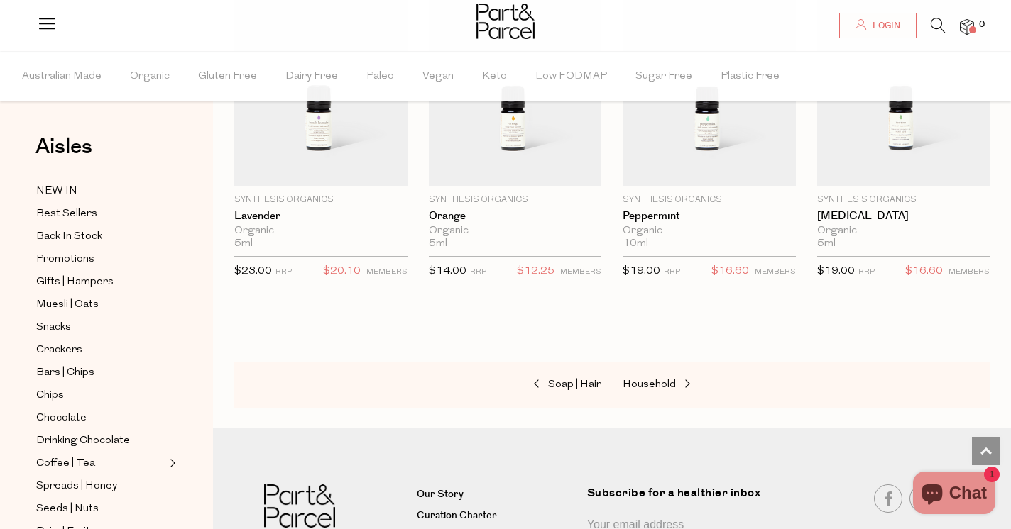
drag, startPoint x: 661, startPoint y: 376, endPoint x: 601, endPoint y: 376, distance: 60.3
click at [661, 380] on span "Household" at bounding box center [648, 385] width 53 height 11
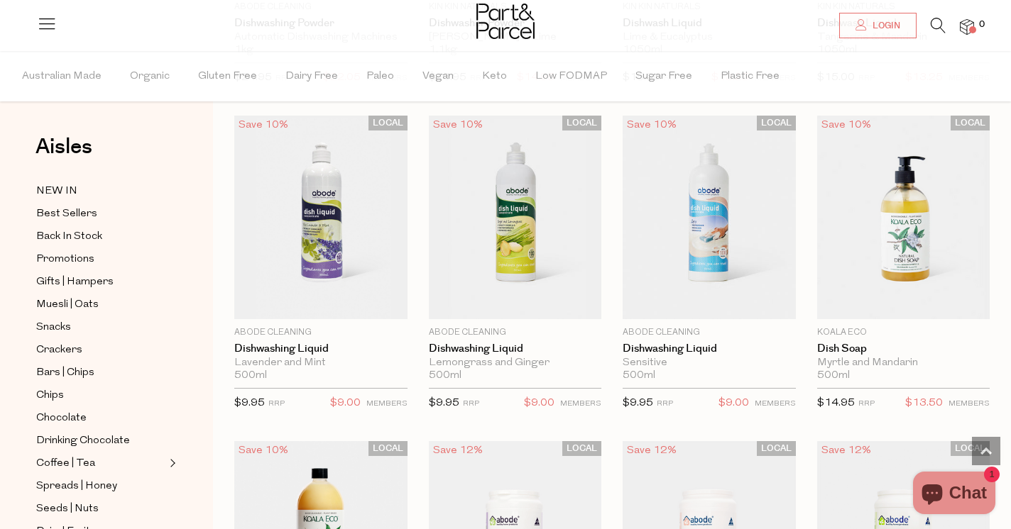
scroll to position [2691, 0]
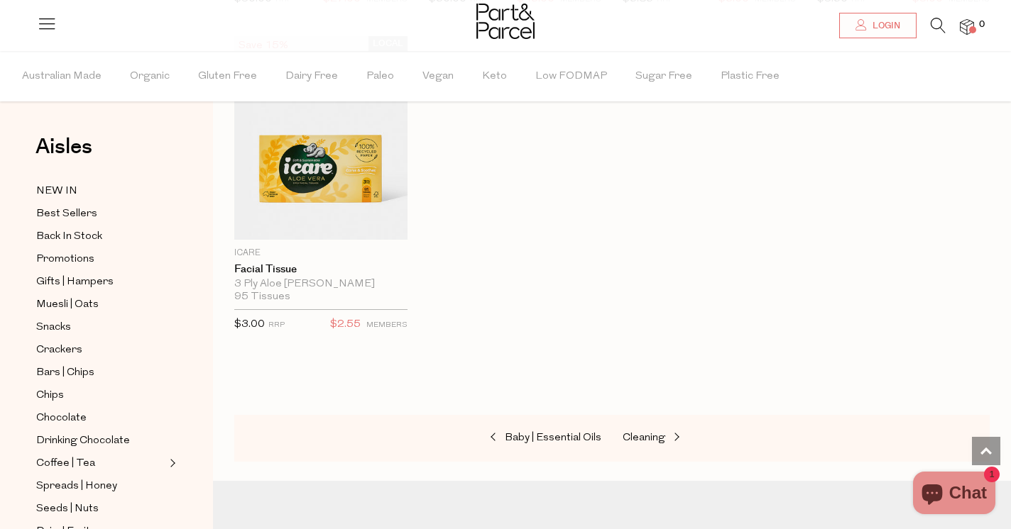
scroll to position [6749, 0]
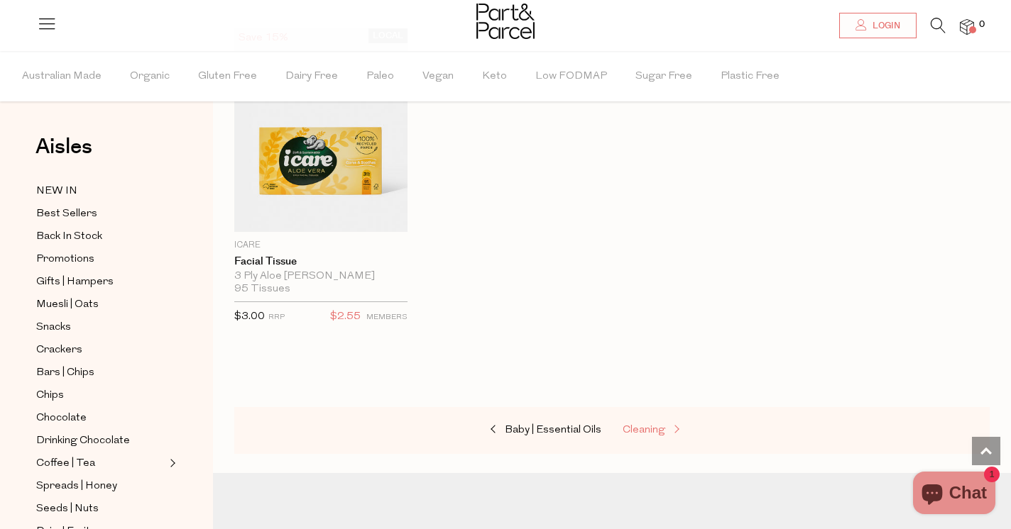
click at [644, 425] on span "Cleaning" at bounding box center [643, 430] width 43 height 11
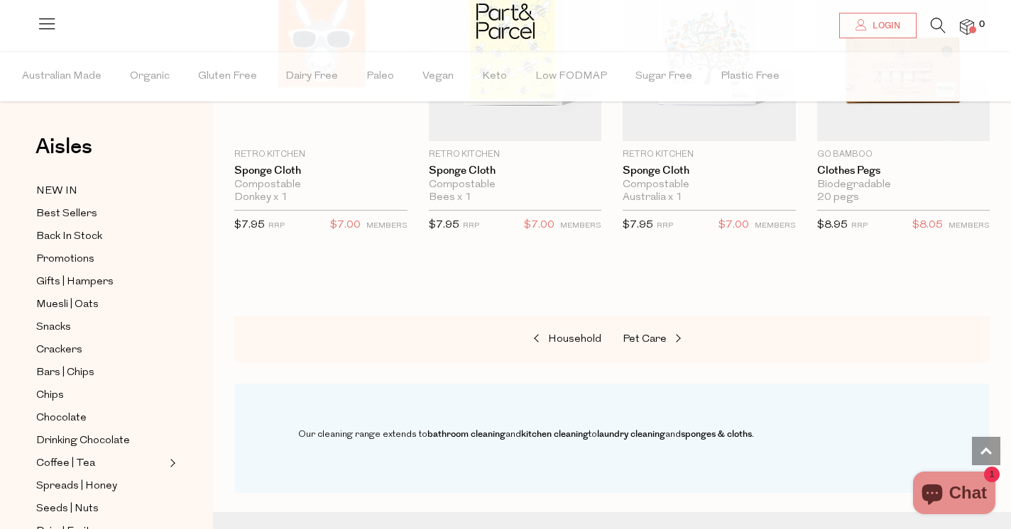
scroll to position [911, 1]
click at [647, 331] on link "Pet Care" at bounding box center [693, 340] width 142 height 18
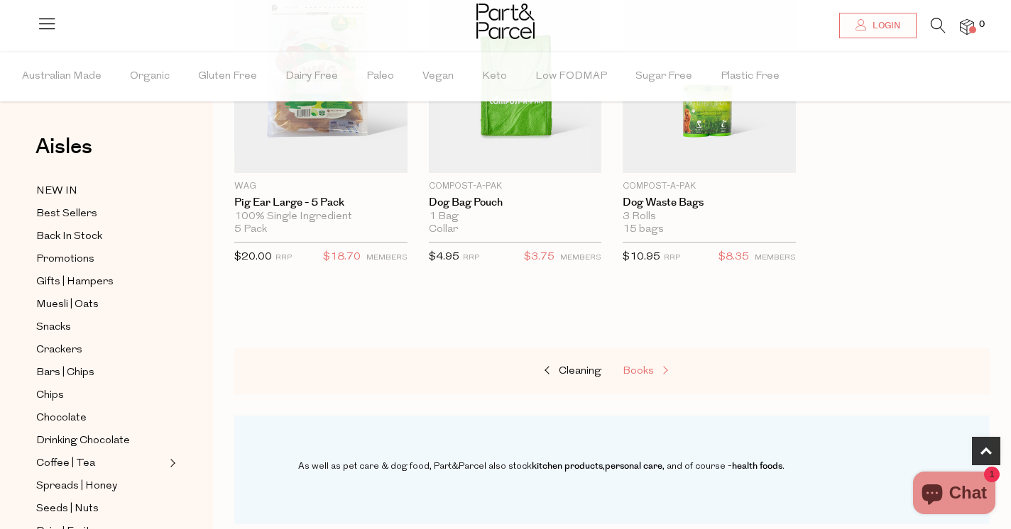
click at [647, 369] on span "Books" at bounding box center [637, 371] width 31 height 11
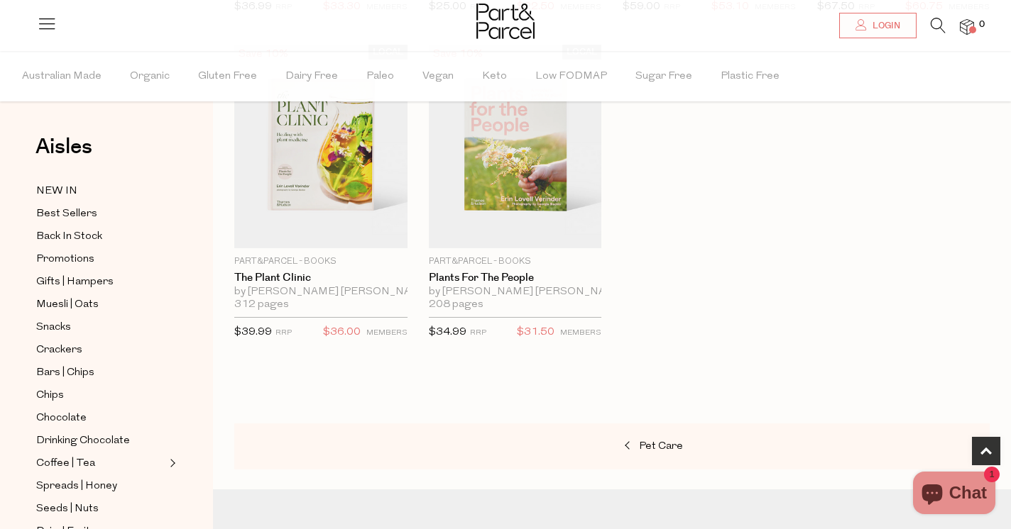
scroll to position [794, 0]
click at [69, 186] on span "NEW IN" at bounding box center [56, 191] width 41 height 17
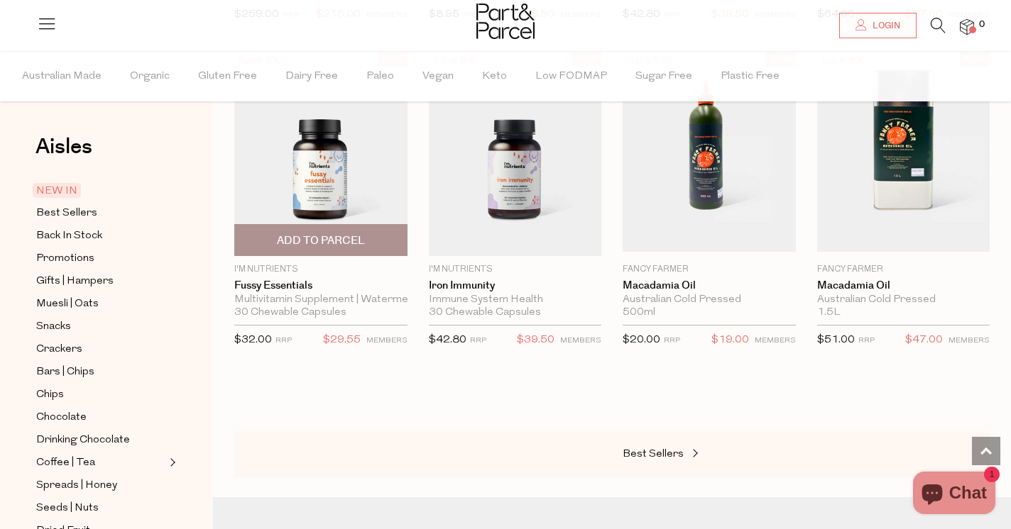
scroll to position [1448, 0]
